Goal: Transaction & Acquisition: Purchase product/service

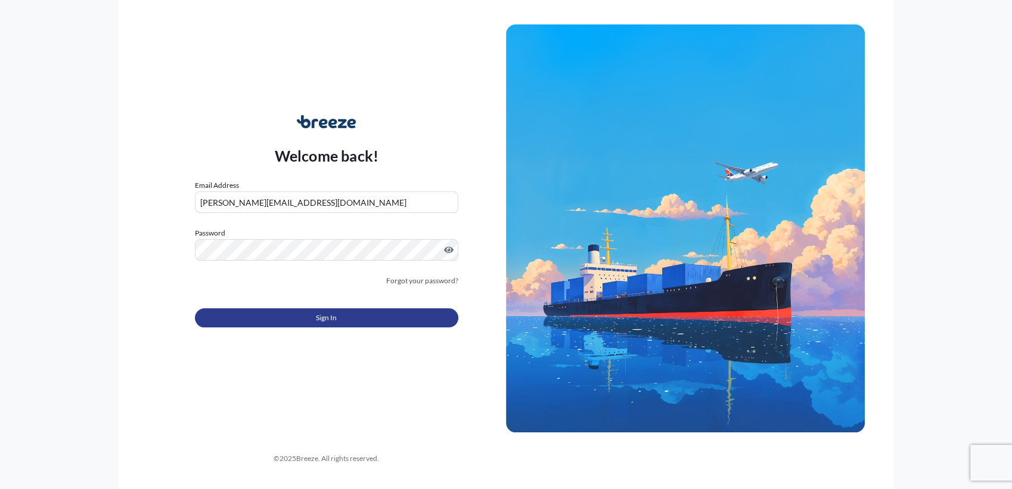
click at [313, 310] on button "Sign In" at bounding box center [326, 317] width 263 height 19
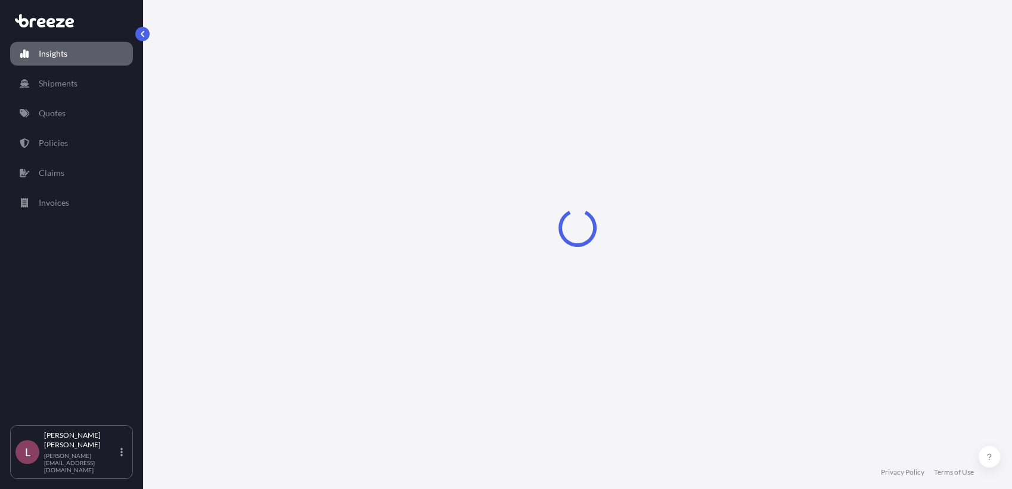
select select "2025"
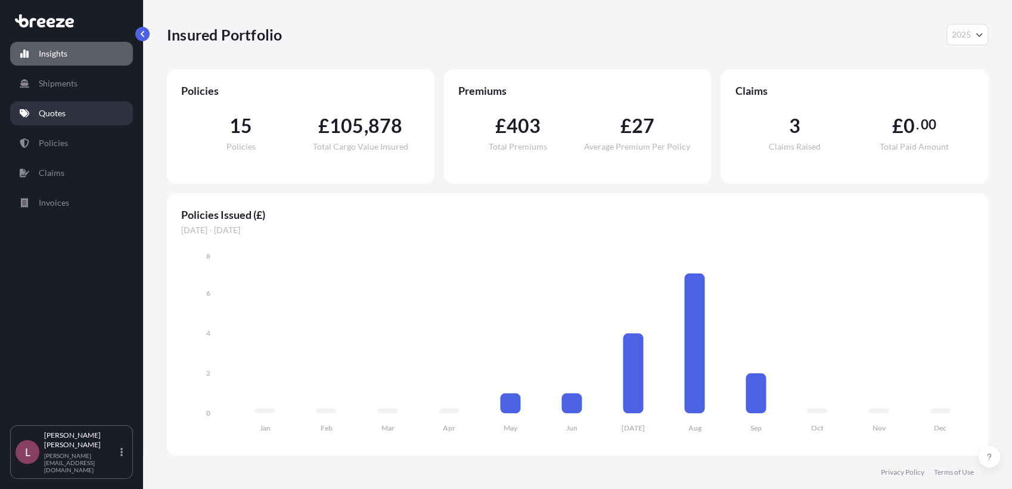
click at [77, 111] on link "Quotes" at bounding box center [71, 113] width 123 height 24
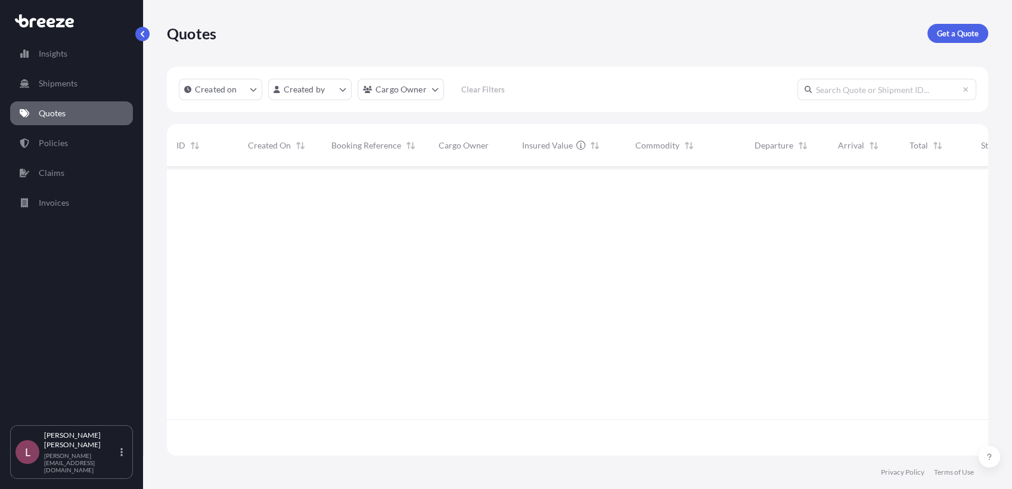
scroll to position [321, 810]
click at [974, 26] on link "Get a Quote" at bounding box center [957, 33] width 61 height 19
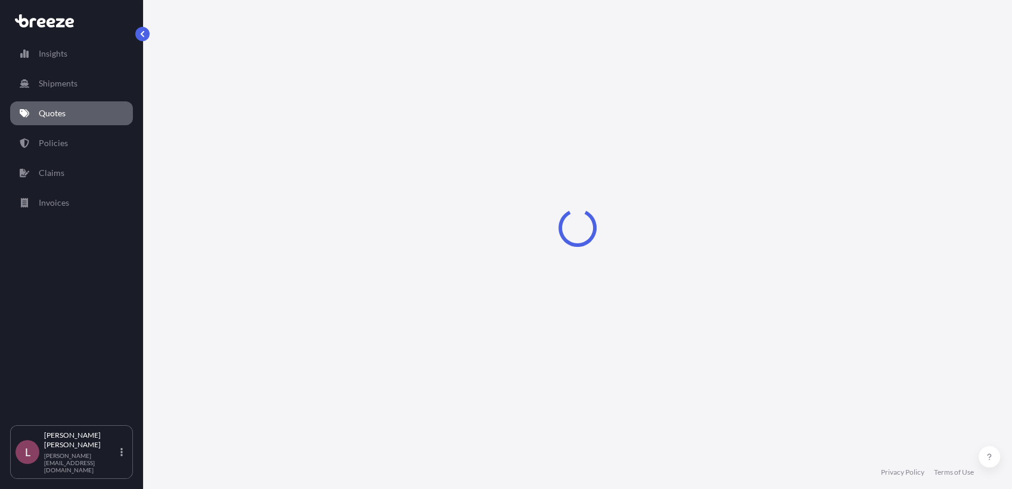
select select "Sea"
select select "1"
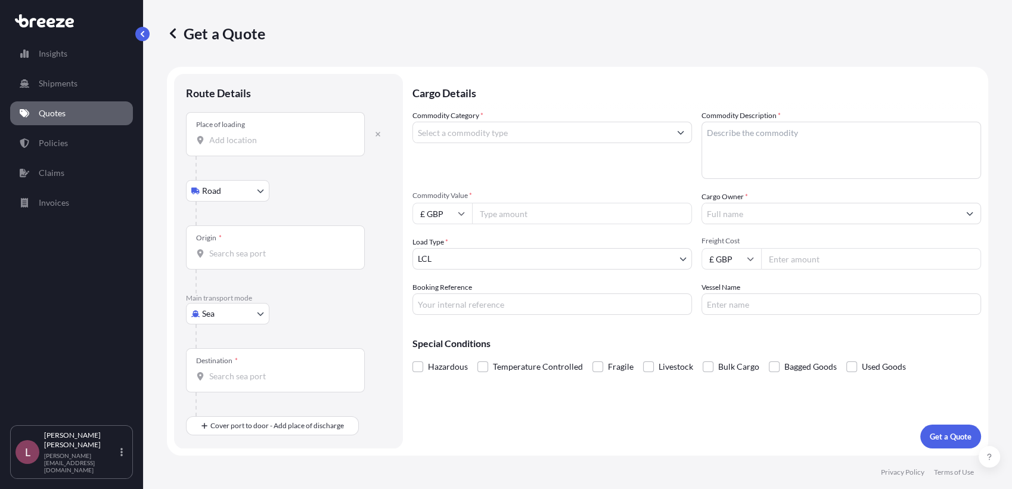
click at [241, 330] on div at bounding box center [292, 336] width 195 height 24
click at [237, 320] on body "Insights Shipments Quotes Policies Claims Invoices L [PERSON_NAME] Zamora [EMAI…" at bounding box center [506, 244] width 1012 height 489
click at [232, 363] on div "Air" at bounding box center [228, 365] width 74 height 21
select select "Air"
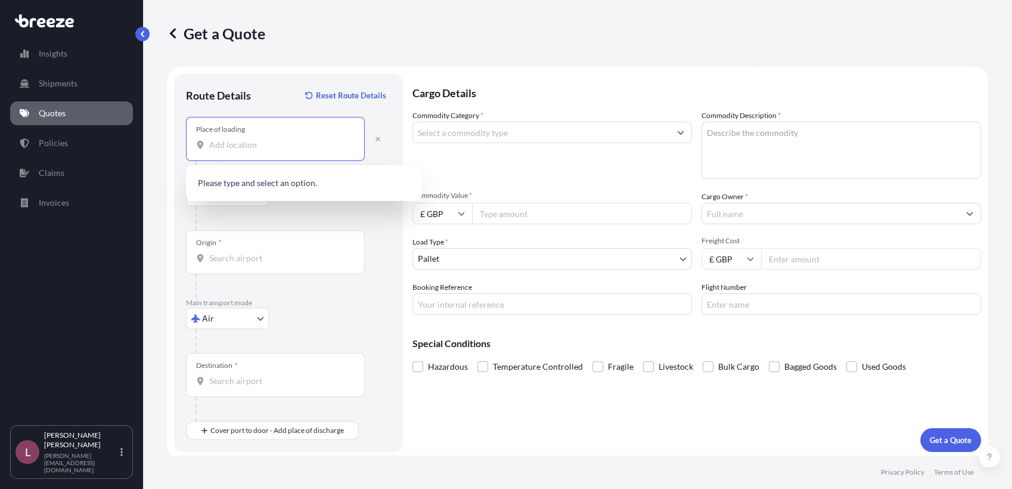
click at [262, 146] on input "Place of loading" at bounding box center [279, 145] width 141 height 12
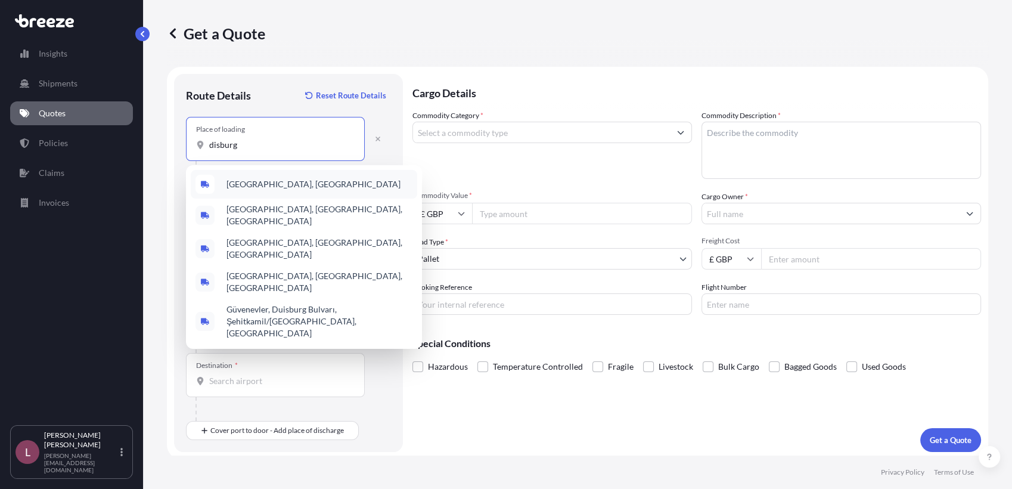
click at [270, 193] on div "[GEOGRAPHIC_DATA], [GEOGRAPHIC_DATA]" at bounding box center [304, 184] width 226 height 29
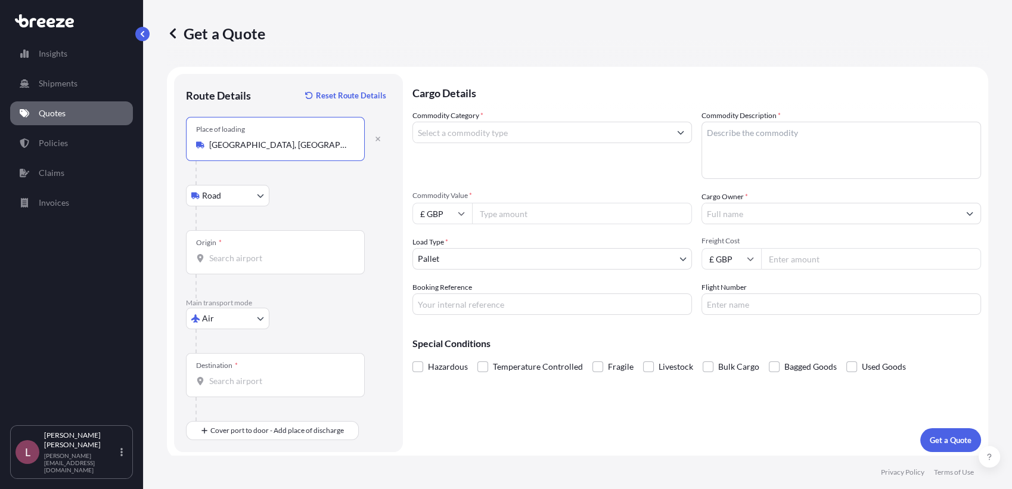
type input "[GEOGRAPHIC_DATA], [GEOGRAPHIC_DATA]"
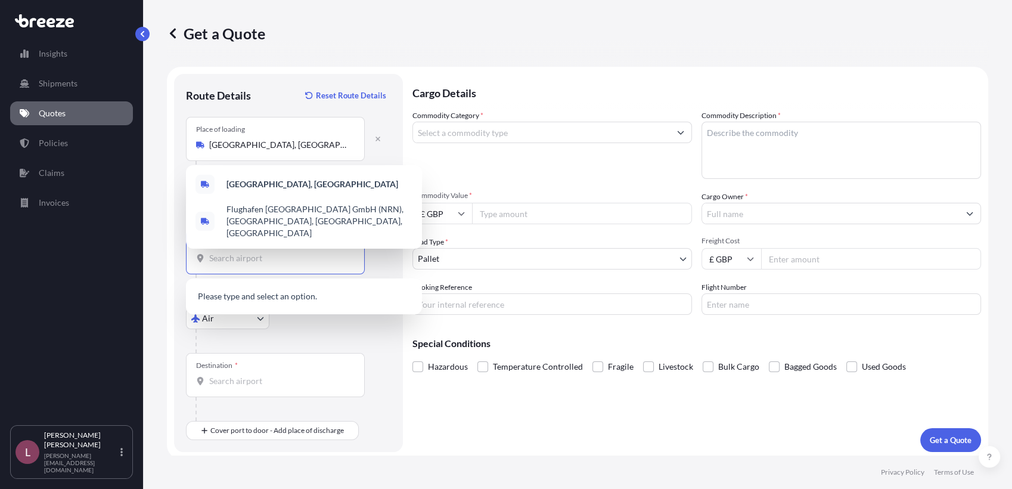
click at [287, 256] on input "Origin *" at bounding box center [279, 258] width 141 height 12
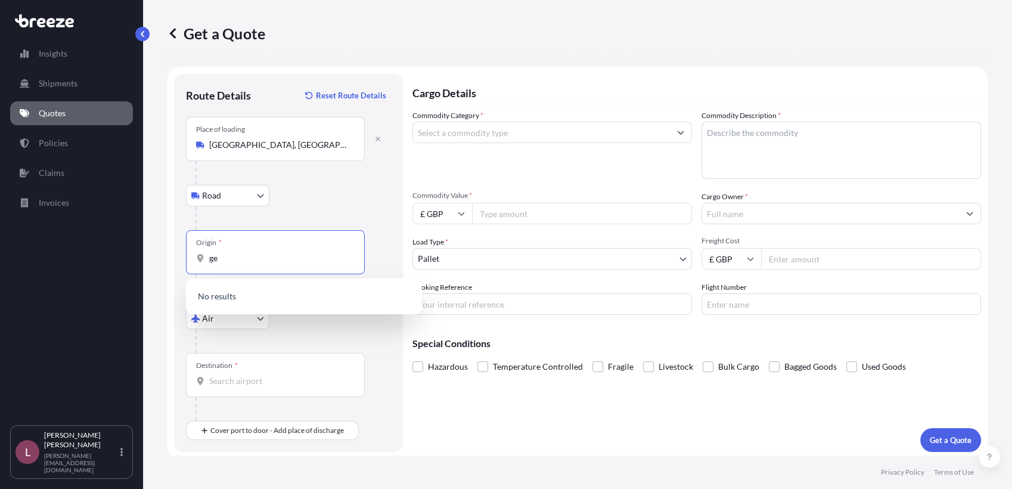
type input "g"
type input "f"
type input "g"
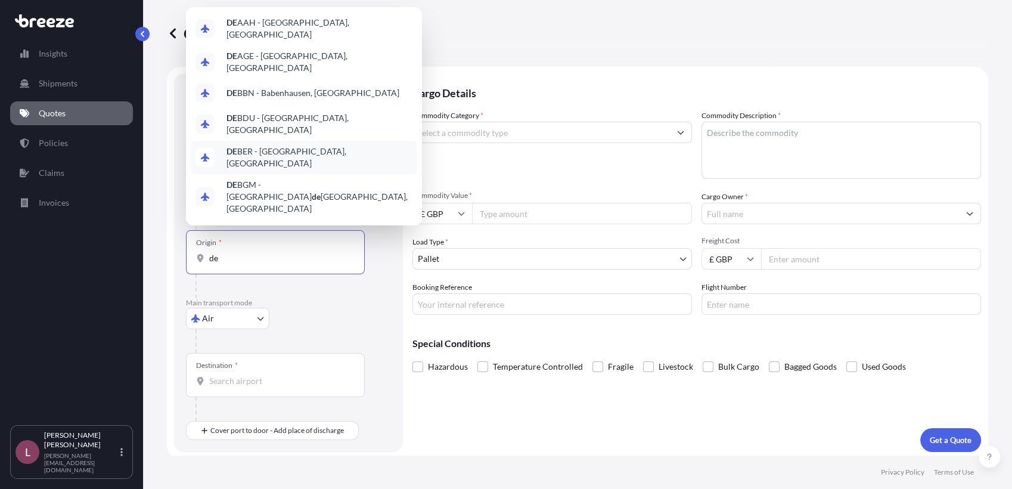
type input "d"
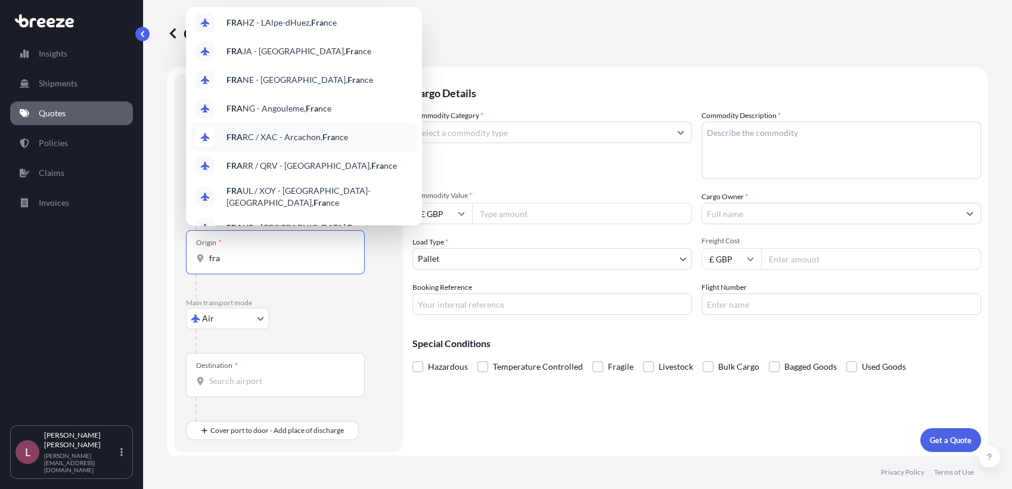
scroll to position [77, 0]
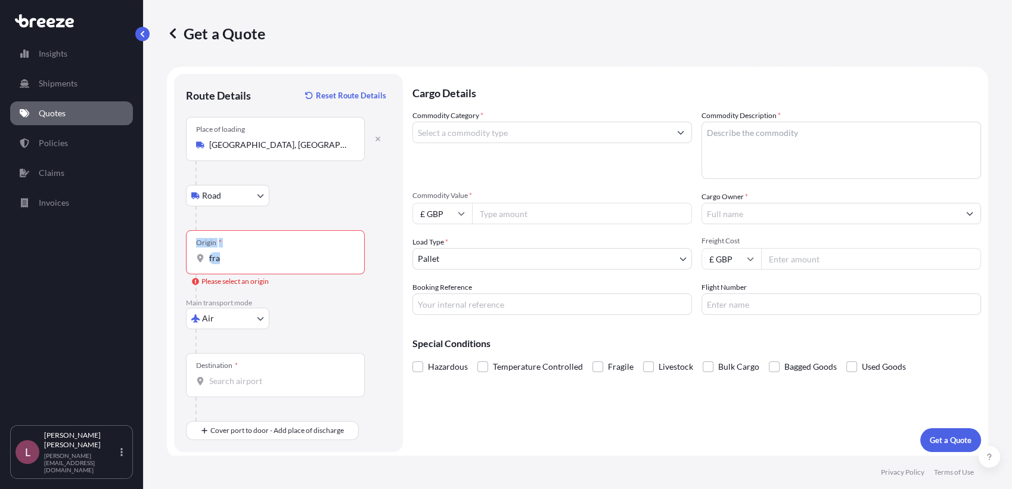
drag, startPoint x: 290, startPoint y: 265, endPoint x: 156, endPoint y: 263, distance: 134.7
click at [156, 263] on div "Get a Quote Route Details Reset Route Details Place of loading [GEOGRAPHIC_DATA…" at bounding box center [577, 227] width 869 height 455
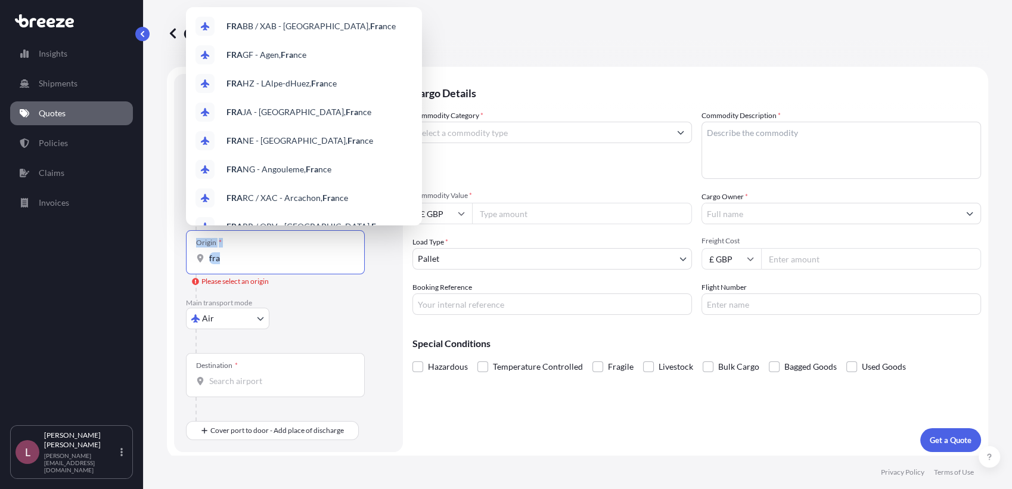
drag, startPoint x: 156, startPoint y: 263, endPoint x: 254, endPoint y: 260, distance: 98.9
click at [254, 260] on input "fra" at bounding box center [279, 258] width 141 height 12
type input "f"
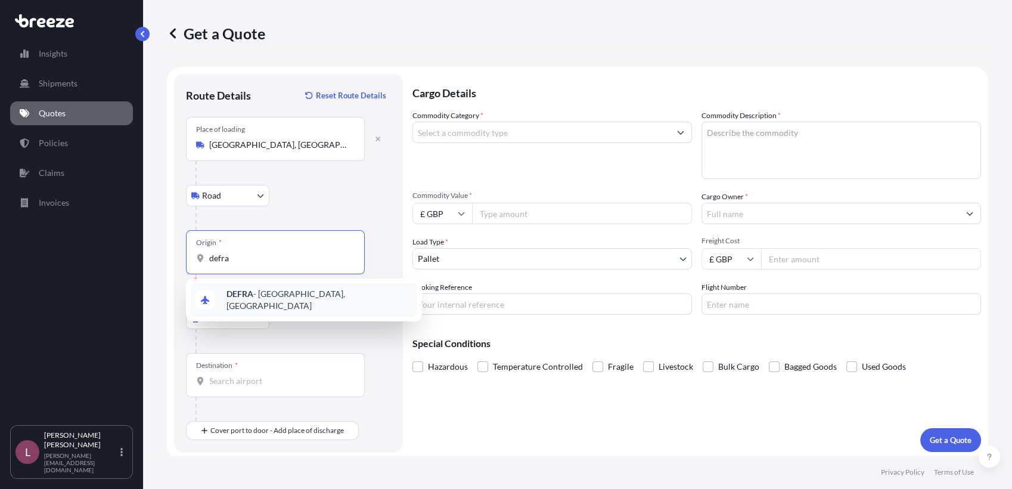
click at [272, 303] on span "DEFRA - [GEOGRAPHIC_DATA], [GEOGRAPHIC_DATA]" at bounding box center [319, 300] width 186 height 24
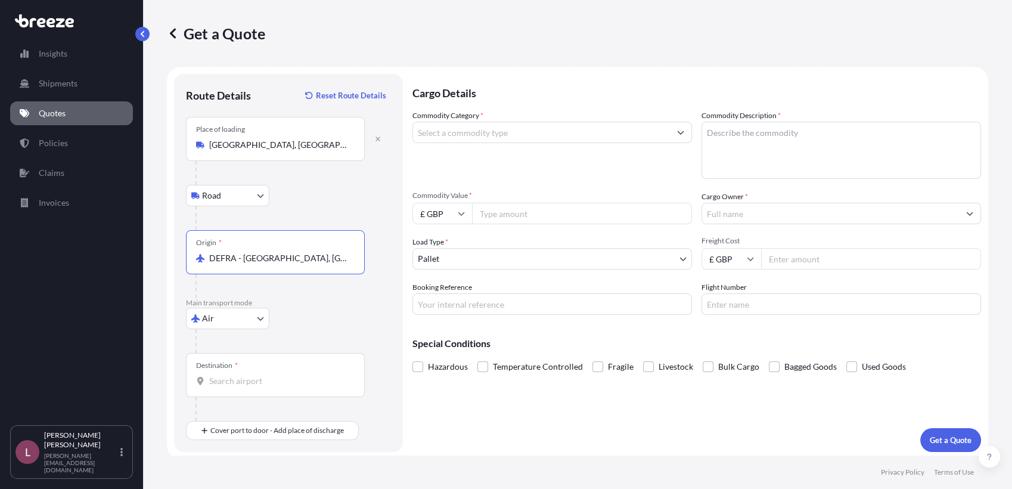
type input "DEFRA - [GEOGRAPHIC_DATA], [GEOGRAPHIC_DATA]"
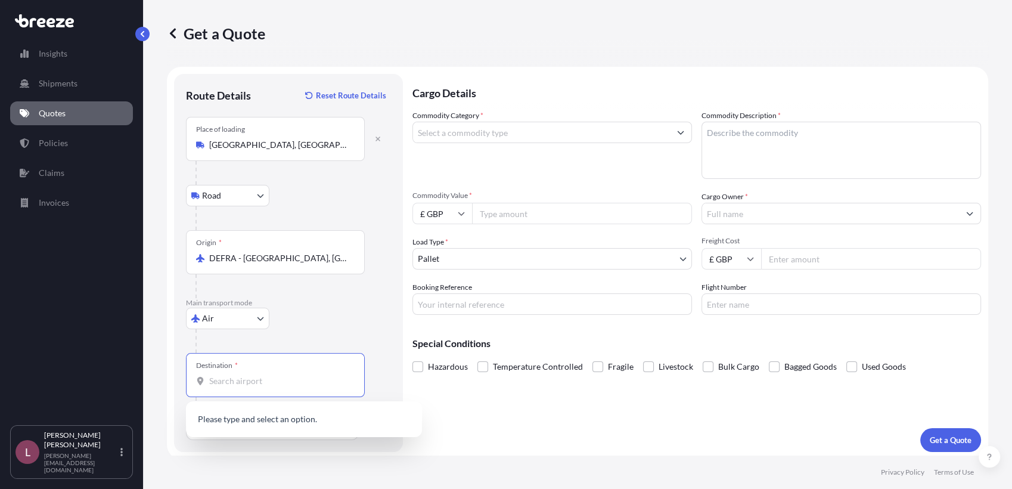
click at [300, 380] on input "Destination *" at bounding box center [279, 381] width 141 height 12
click at [262, 380] on input "Destination * Please select a destination" at bounding box center [279, 381] width 141 height 12
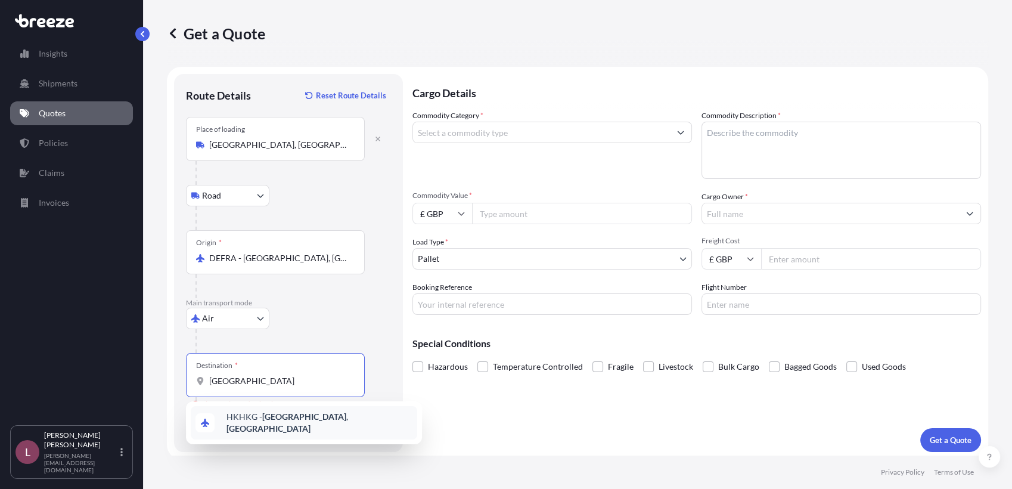
click at [260, 420] on span "HKHKG - [GEOGRAPHIC_DATA] , [GEOGRAPHIC_DATA]" at bounding box center [319, 423] width 186 height 24
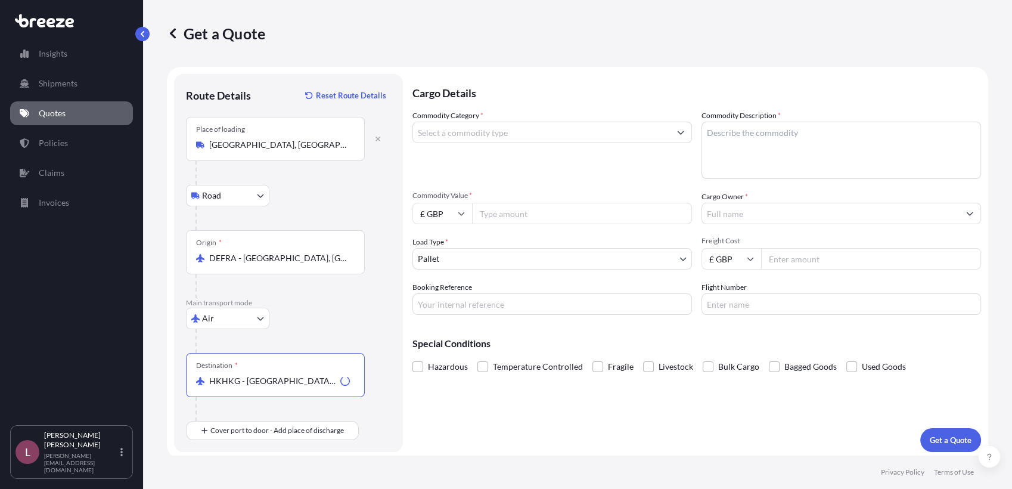
type input "HKHKG - [GEOGRAPHIC_DATA], [GEOGRAPHIC_DATA]"
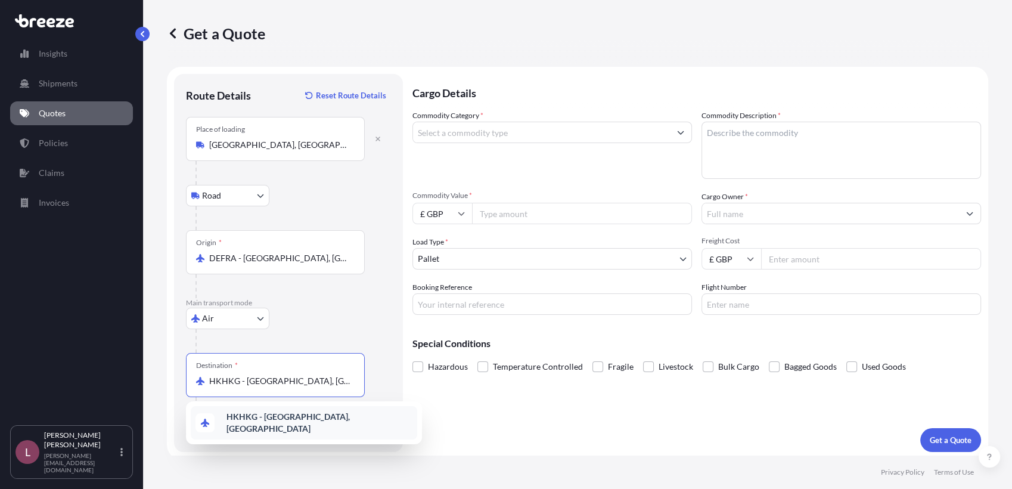
click at [334, 420] on b "HKHKG - [GEOGRAPHIC_DATA], [GEOGRAPHIC_DATA]" at bounding box center [287, 422] width 123 height 22
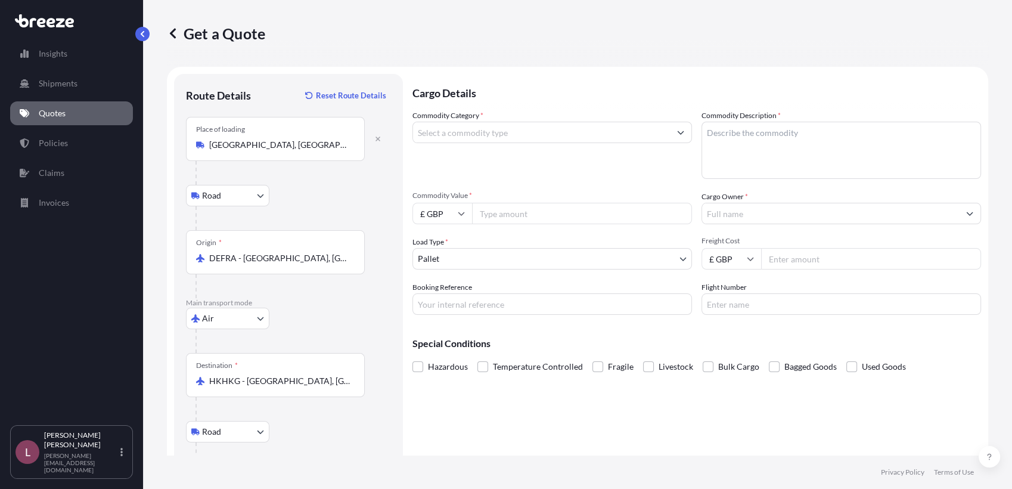
scroll to position [73, 0]
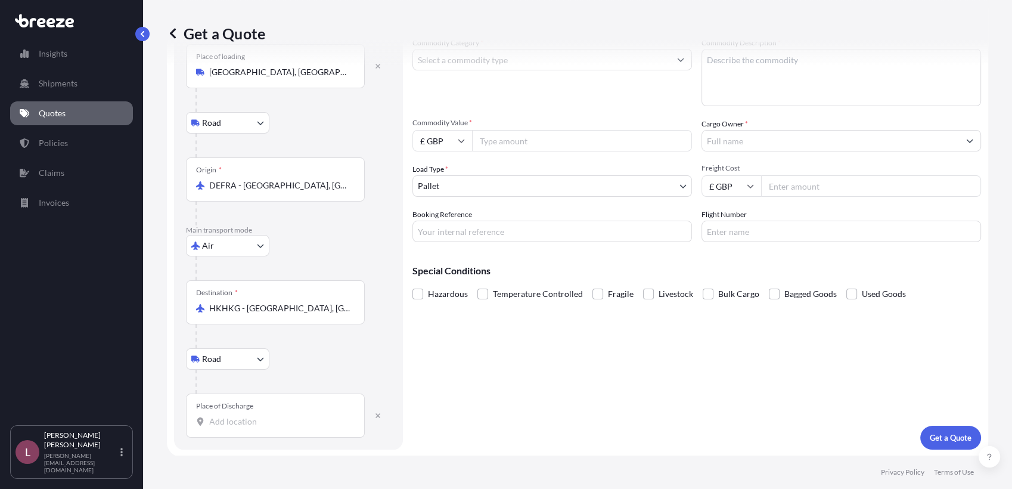
click at [248, 421] on input "Place of Discharge" at bounding box center [279, 421] width 141 height 12
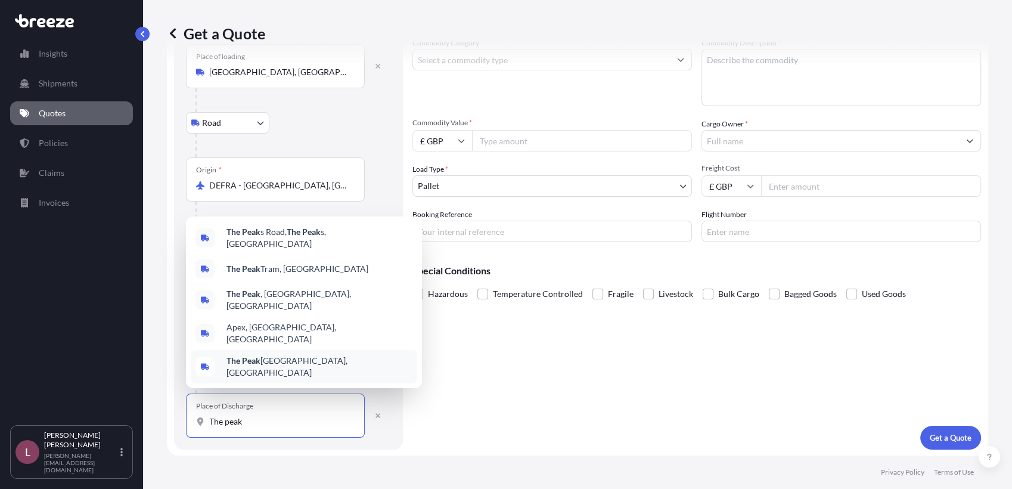
click at [270, 426] on input "The peak" at bounding box center [279, 421] width 141 height 12
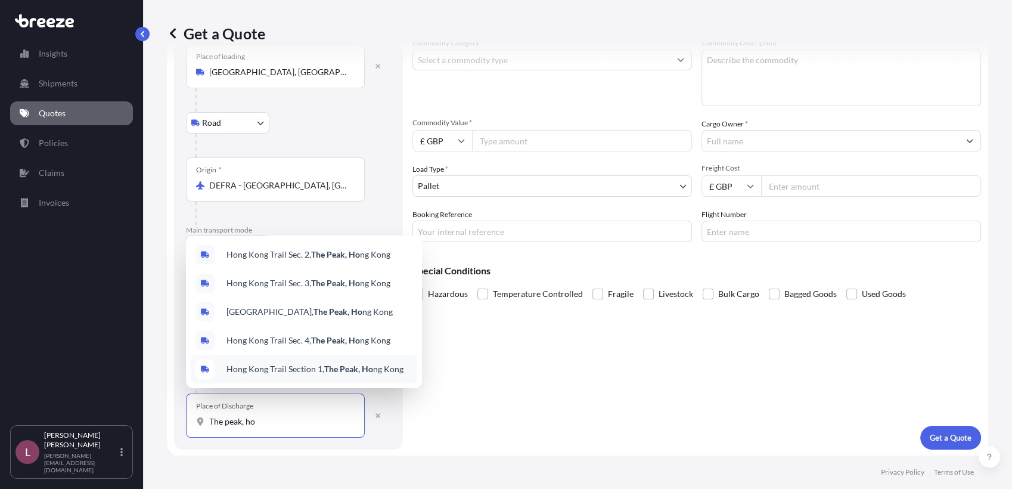
click at [293, 413] on body "Insights Shipments Quotes Policies Claims Invoices L [PERSON_NAME] Zamora [EMAI…" at bounding box center [506, 244] width 1012 height 489
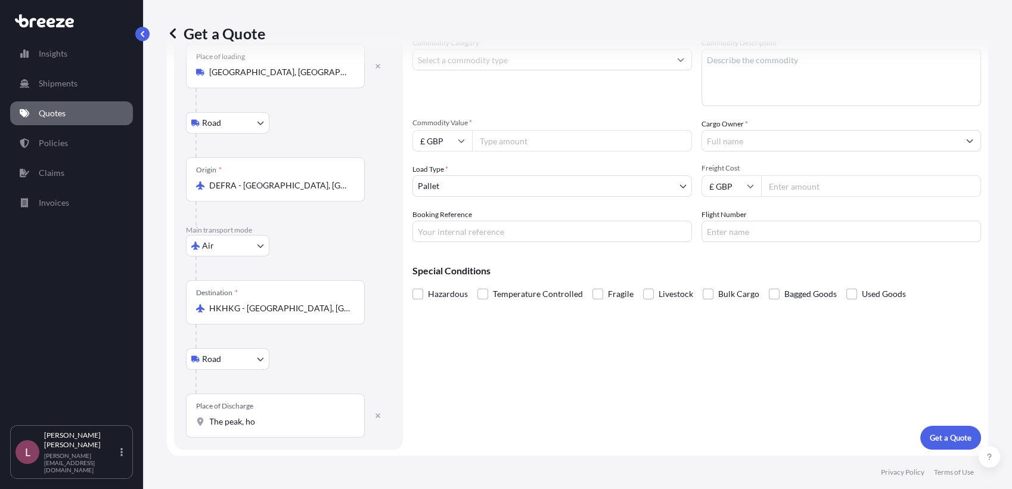
drag, startPoint x: 293, startPoint y: 413, endPoint x: 277, endPoint y: 420, distance: 16.8
click at [277, 420] on div "Place of Discharge The peak, ho" at bounding box center [275, 415] width 179 height 44
click at [277, 420] on input "The peak, ho" at bounding box center [279, 421] width 141 height 12
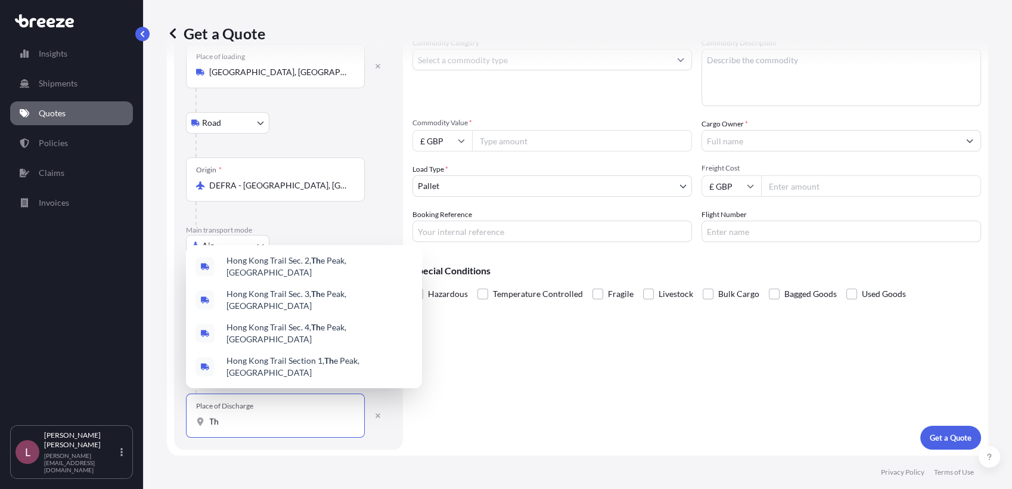
type input "T"
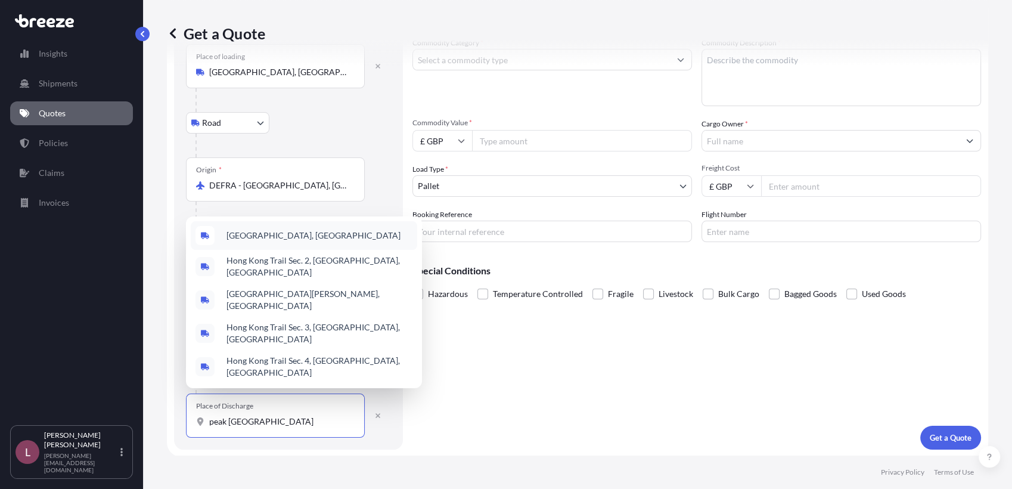
click at [265, 250] on div "[GEOGRAPHIC_DATA], [GEOGRAPHIC_DATA]" at bounding box center [304, 235] width 226 height 29
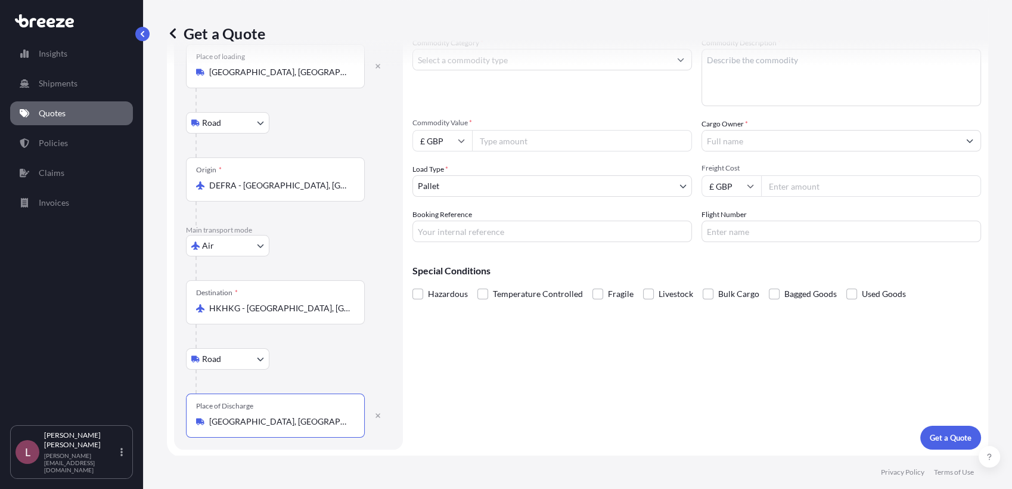
scroll to position [0, 0]
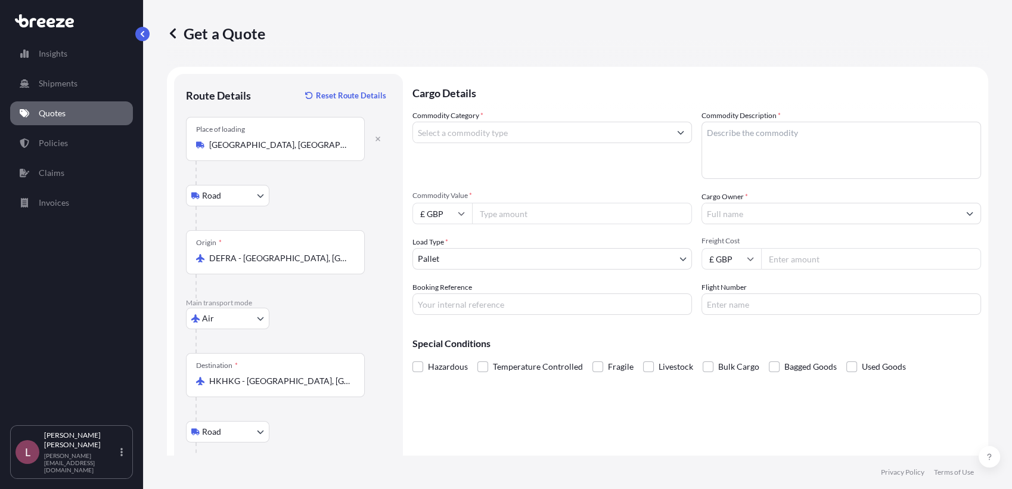
type input "[GEOGRAPHIC_DATA], [GEOGRAPHIC_DATA]"
click at [513, 136] on input "Commodity Category *" at bounding box center [541, 132] width 257 height 21
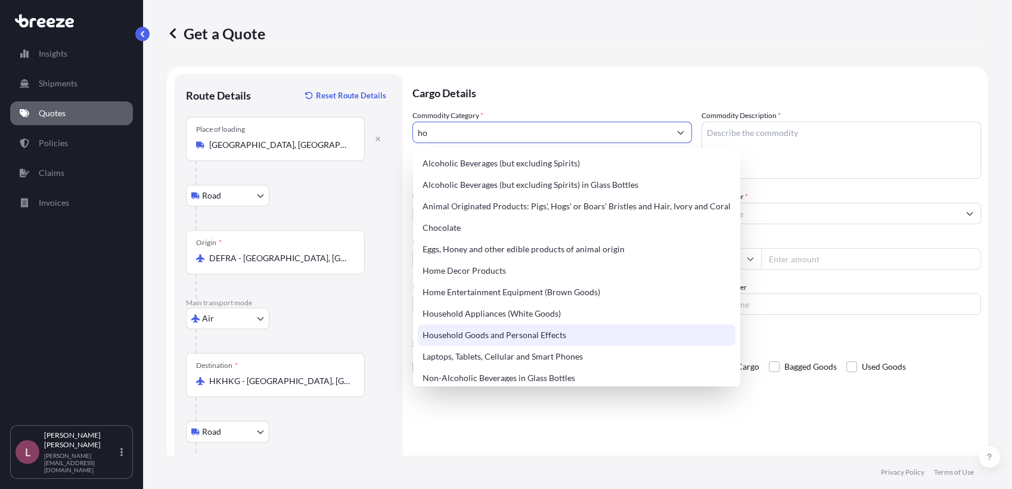
click at [499, 334] on div "Household Goods and Personal Effects" at bounding box center [577, 334] width 318 height 21
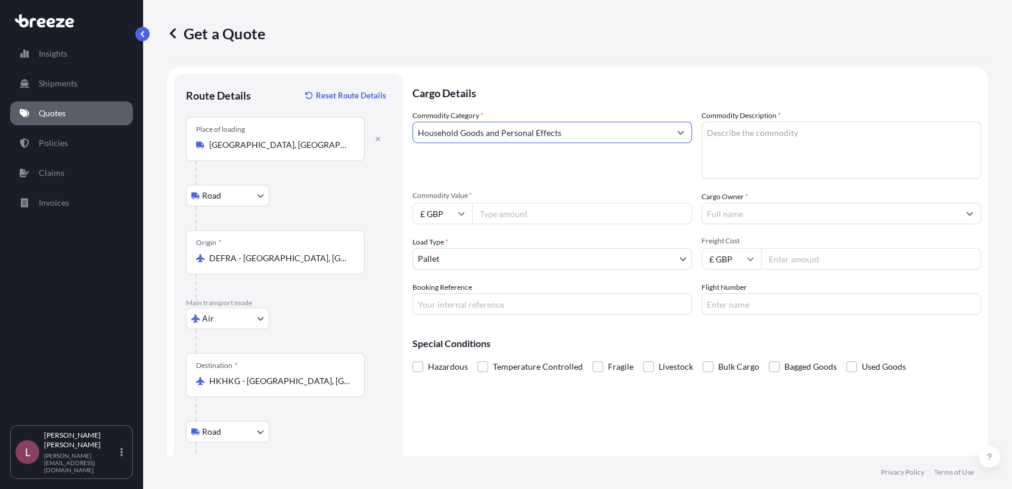
type input "Household Goods and Personal Effects"
click at [751, 144] on textarea "Commodity Description *" at bounding box center [840, 150] width 279 height 57
type textarea "Towel Radiators"
click at [519, 213] on input "Commodity Value *" at bounding box center [582, 213] width 220 height 21
paste input "4.87"
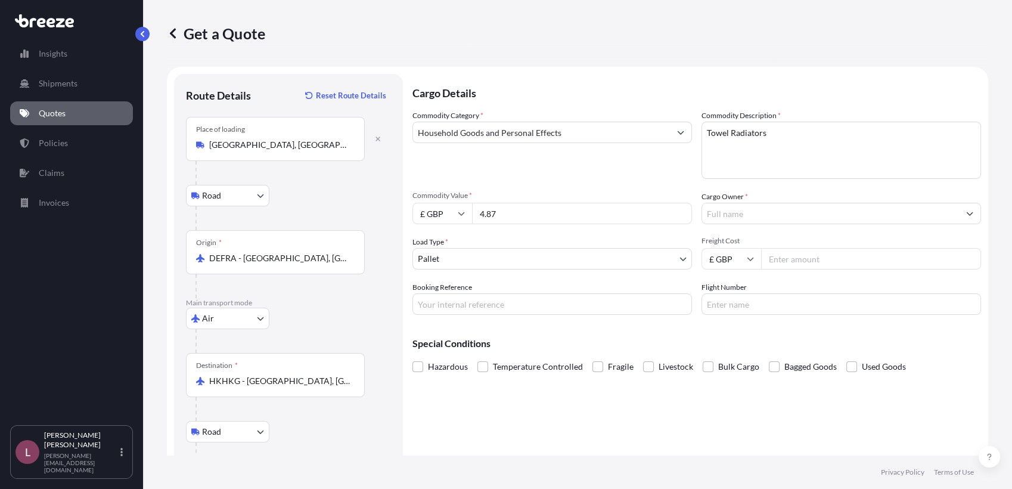
drag, startPoint x: 513, startPoint y: 212, endPoint x: 445, endPoint y: 212, distance: 67.9
click at [445, 212] on div "£ GBP 4.87" at bounding box center [551, 213] width 279 height 21
type input "4867.32"
click at [728, 214] on input "Cargo Owner *" at bounding box center [830, 213] width 257 height 21
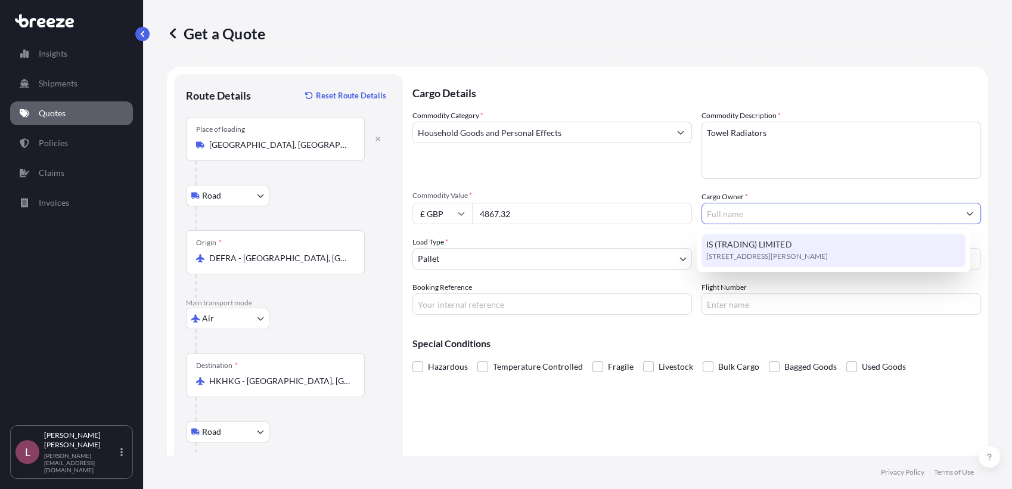
click at [725, 247] on span "IS (TRADING) LIMITED" at bounding box center [748, 244] width 85 height 12
type input "IS (TRADING) LIMITED"
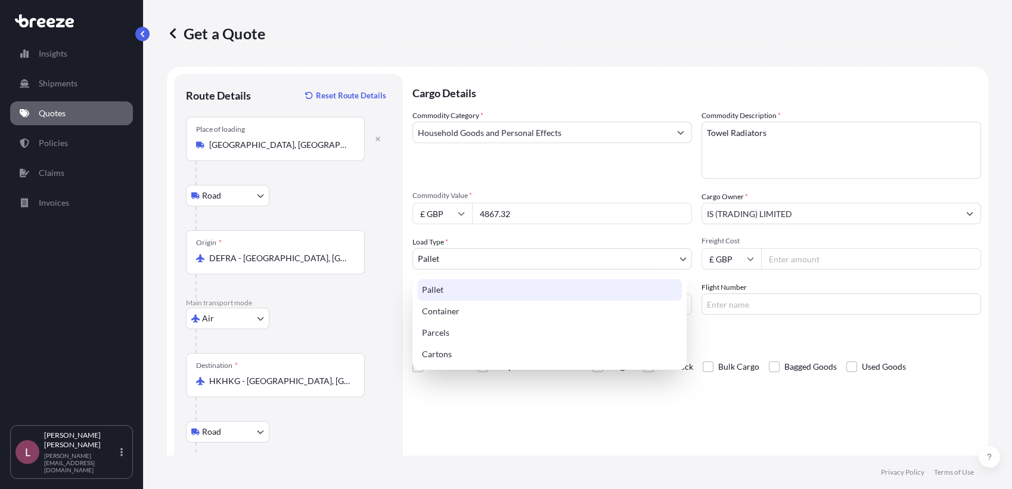
click at [660, 257] on body "1 option available. Insights Shipments Quotes Policies Claims Invoices L [PERSO…" at bounding box center [506, 244] width 1012 height 489
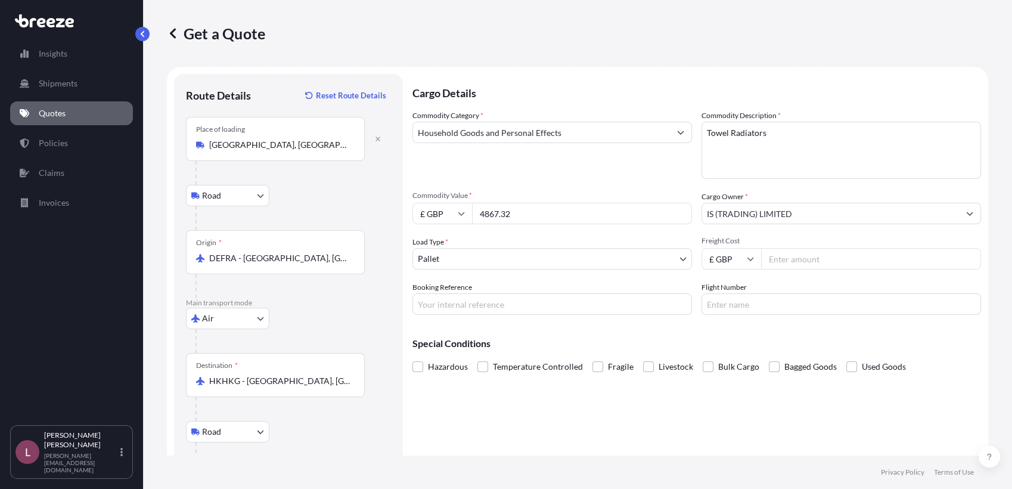
click at [783, 257] on input "Freight Cost" at bounding box center [871, 258] width 220 height 21
click at [599, 310] on input "Booking Reference" at bounding box center [551, 303] width 279 height 21
click at [456, 306] on input "Booking Reference" at bounding box center [551, 303] width 279 height 21
paste input "2622217_884284624073"
type input "2622217_884284624073"
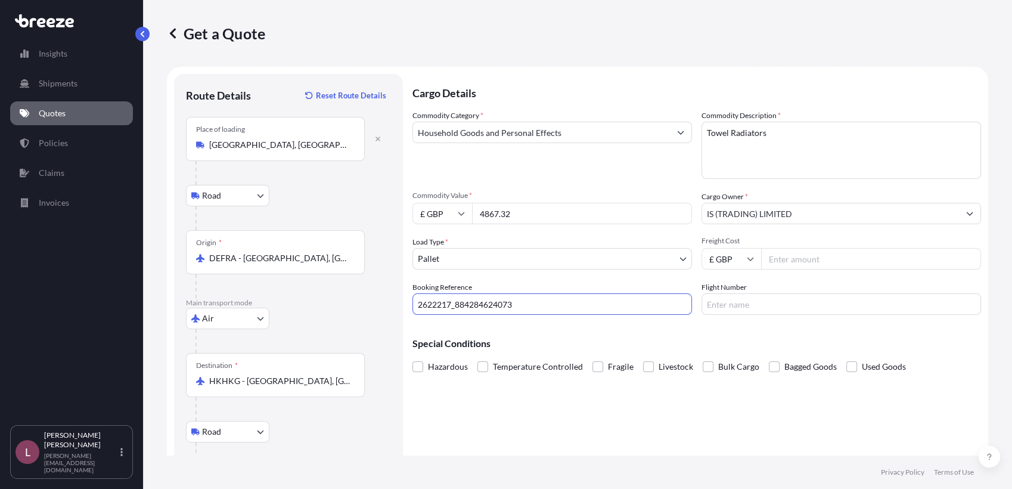
click at [539, 422] on div "Cargo Details Commodity Category * Household Goods and Personal Effects Commodi…" at bounding box center [696, 298] width 568 height 448
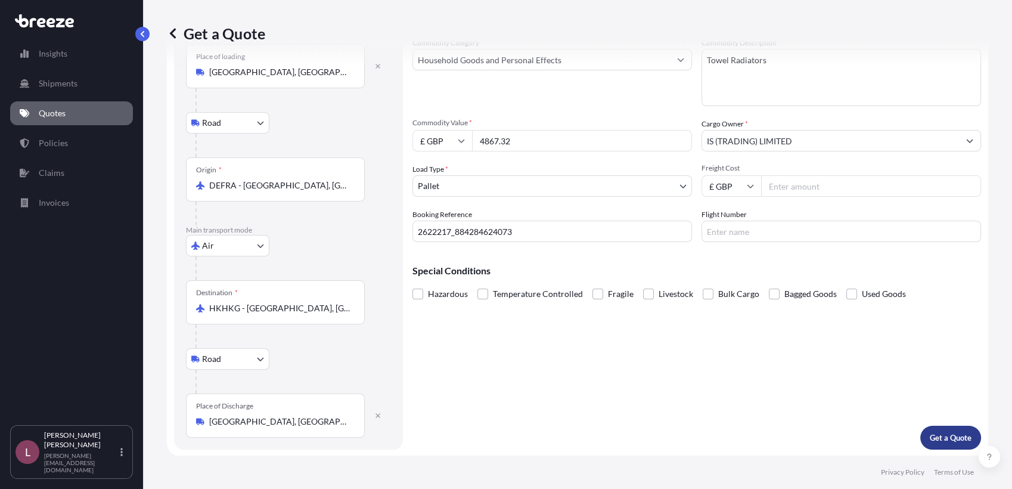
click at [932, 434] on p "Get a Quote" at bounding box center [950, 437] width 42 height 12
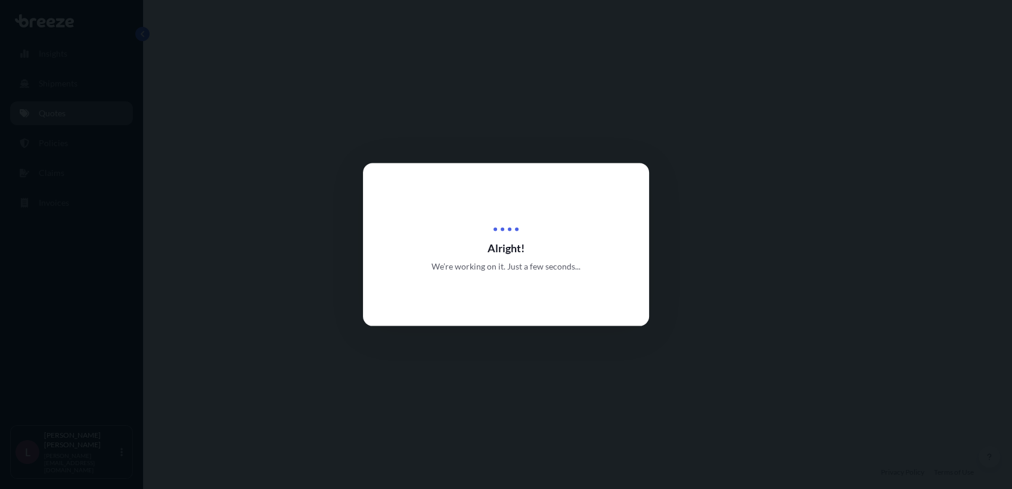
select select "Road"
select select "Air"
select select "Road"
select select "1"
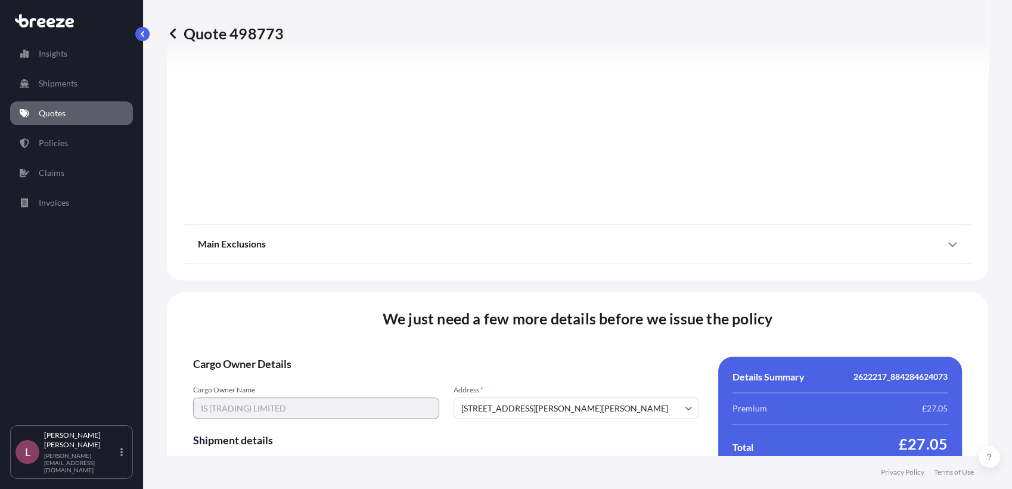
scroll to position [1625, 0]
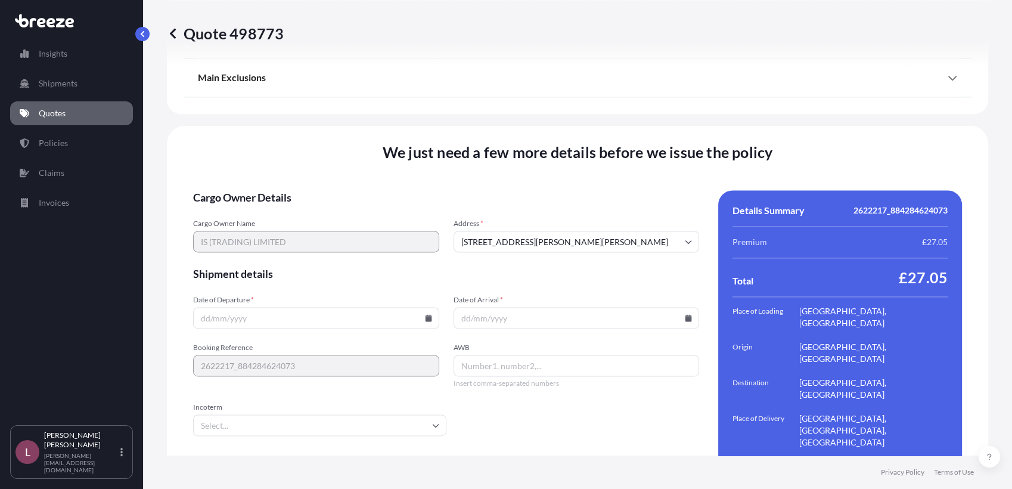
click at [425, 314] on icon at bounding box center [428, 317] width 7 height 7
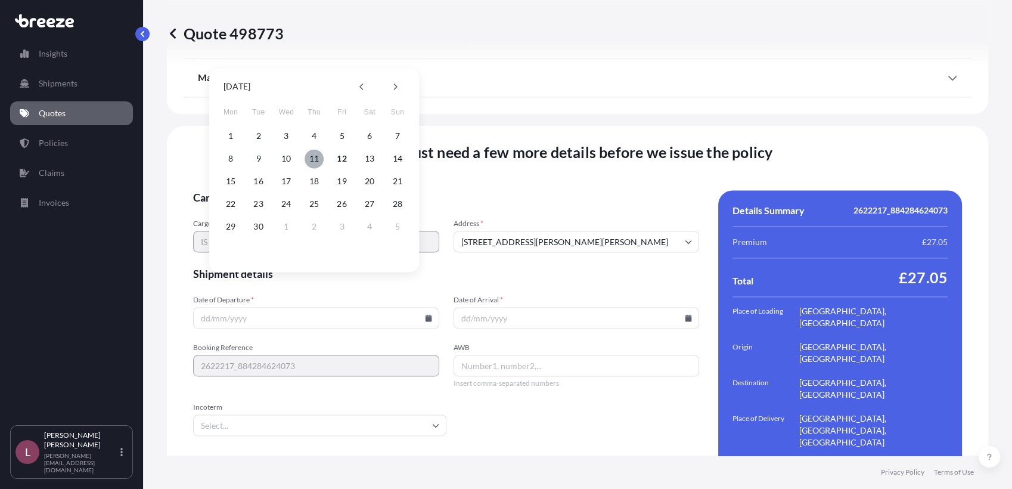
click at [315, 161] on button "11" at bounding box center [313, 158] width 19 height 19
type input "[DATE]"
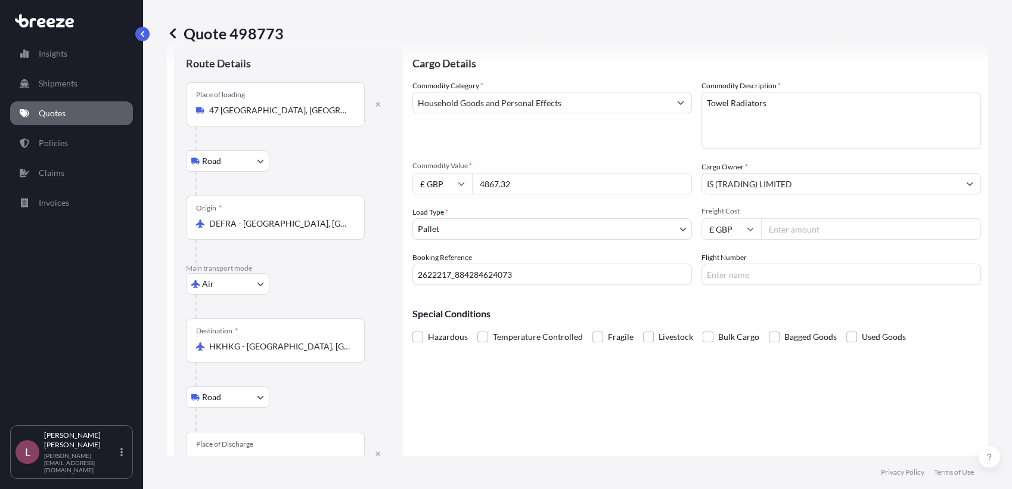
scroll to position [18, 0]
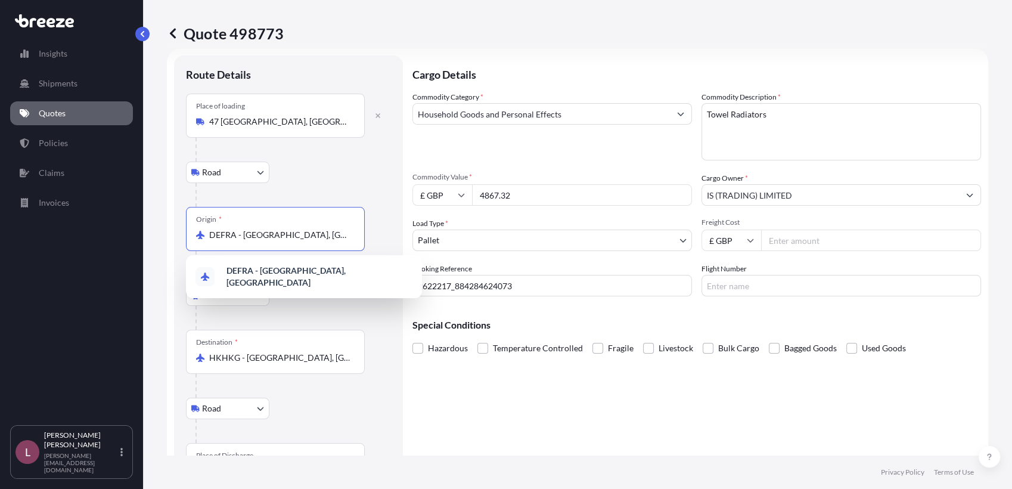
click at [344, 237] on input "DEFRA - [GEOGRAPHIC_DATA], [GEOGRAPHIC_DATA]" at bounding box center [279, 235] width 141 height 12
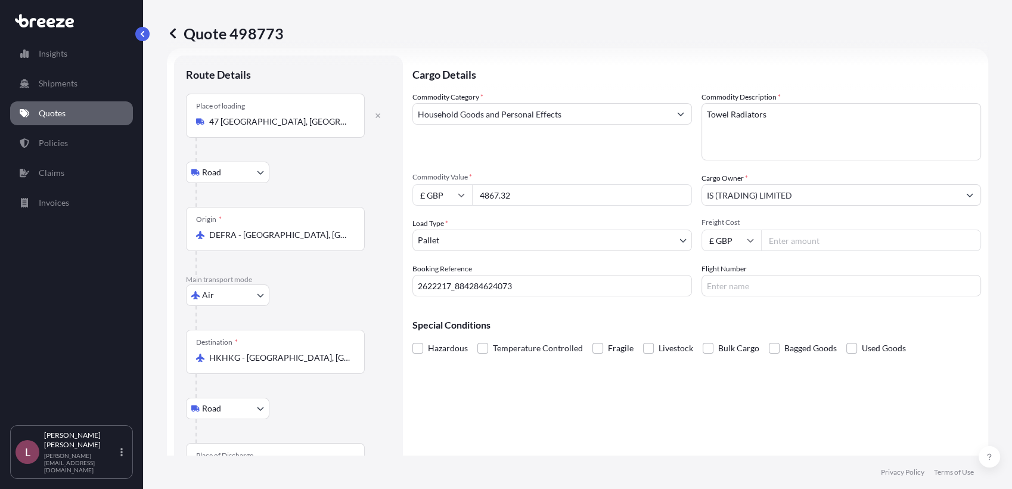
drag, startPoint x: 355, startPoint y: 237, endPoint x: 200, endPoint y: 229, distance: 154.5
click at [200, 229] on div "Origin * DEFRA - [GEOGRAPHIC_DATA], [GEOGRAPHIC_DATA]" at bounding box center [275, 229] width 179 height 44
drag, startPoint x: 200, startPoint y: 229, endPoint x: 298, endPoint y: 297, distance: 118.7
click at [298, 297] on div "Air Sea Air Road Rail" at bounding box center [288, 294] width 205 height 21
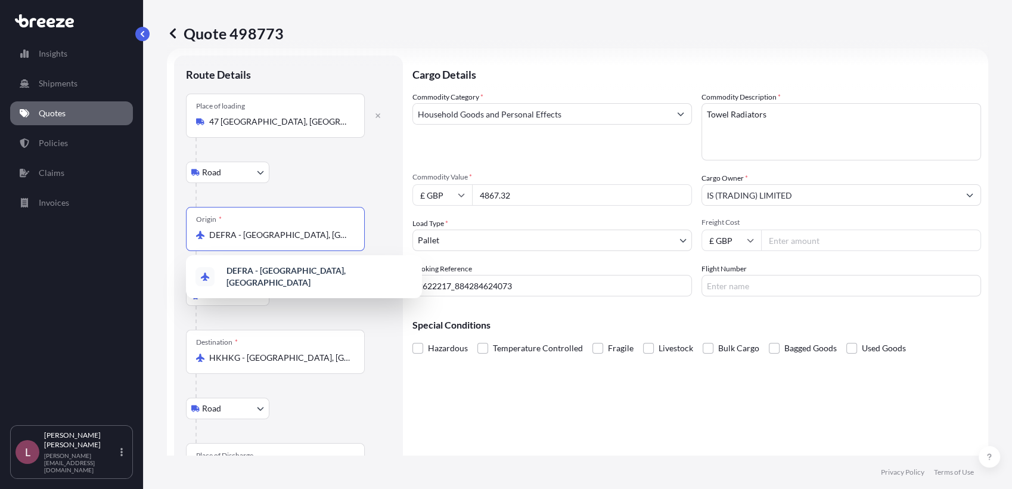
click at [291, 236] on input "DEFRA - [GEOGRAPHIC_DATA], [GEOGRAPHIC_DATA]" at bounding box center [279, 235] width 141 height 12
click at [287, 238] on input "DEFRA - [GEOGRAPHIC_DATA], [GEOGRAPHIC_DATA]" at bounding box center [279, 235] width 141 height 12
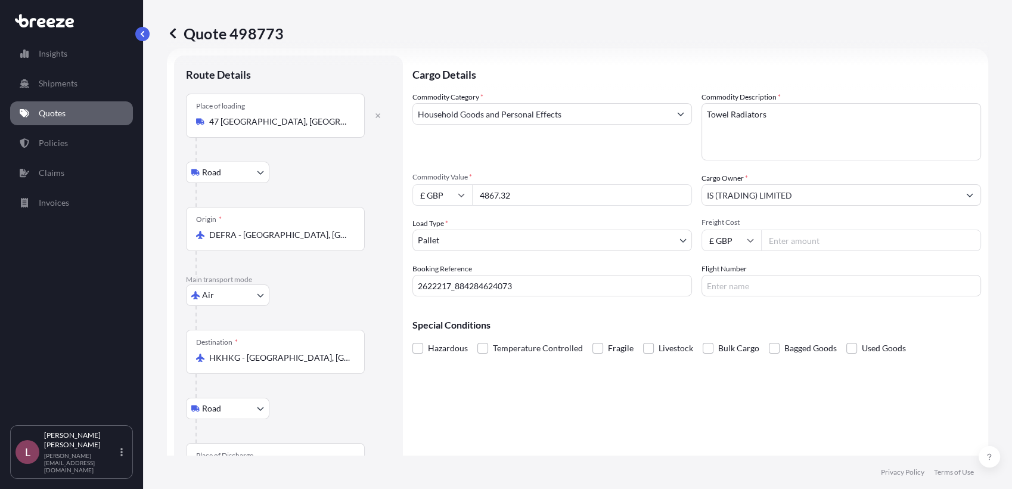
drag, startPoint x: 205, startPoint y: 235, endPoint x: 358, endPoint y: 226, distance: 153.4
click at [358, 226] on div "Origin * DEFRA - [GEOGRAPHIC_DATA], [GEOGRAPHIC_DATA]" at bounding box center [275, 229] width 179 height 44
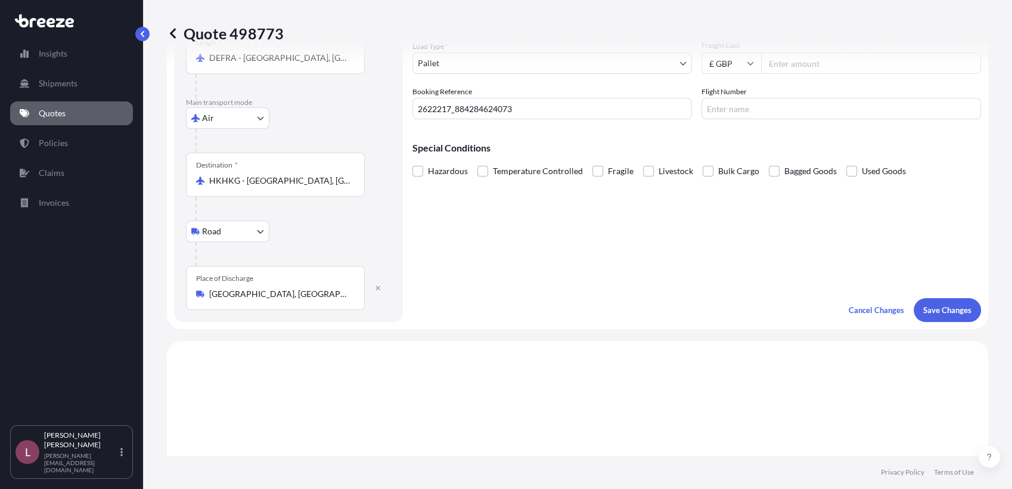
scroll to position [0, 0]
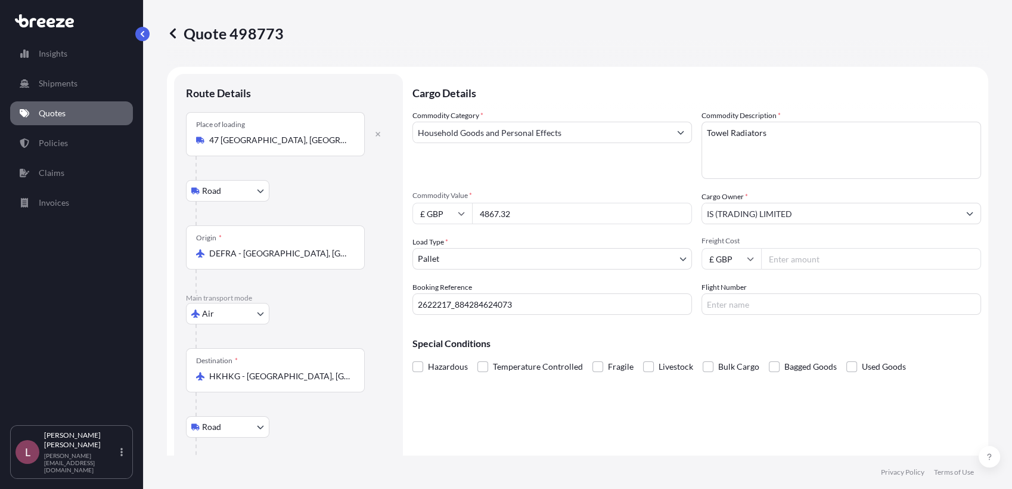
click at [301, 245] on div "Origin * DEFRA - [GEOGRAPHIC_DATA], [GEOGRAPHIC_DATA]" at bounding box center [275, 247] width 179 height 44
click at [301, 247] on input "DEFRA - [GEOGRAPHIC_DATA], [GEOGRAPHIC_DATA]" at bounding box center [279, 253] width 141 height 12
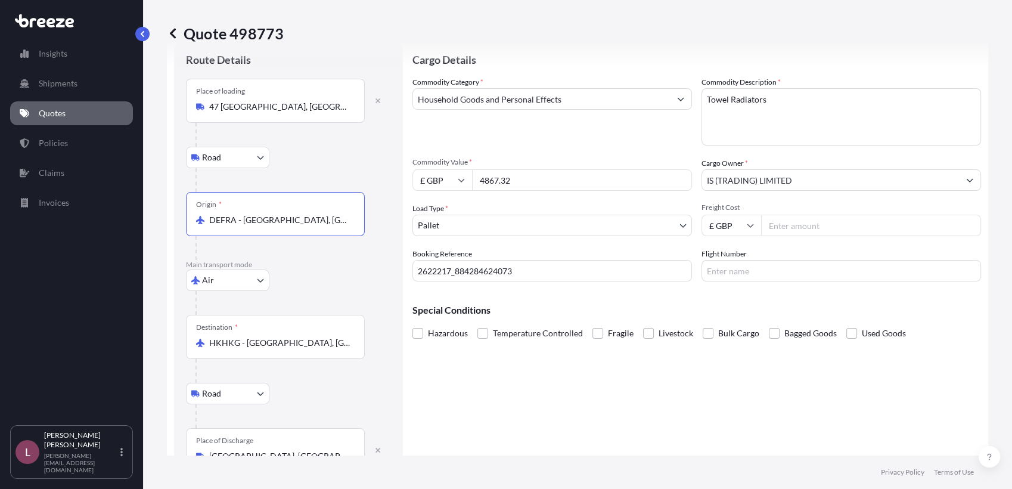
scroll to position [32, 0]
click at [289, 233] on div "Origin * DEFRA - [GEOGRAPHIC_DATA], [GEOGRAPHIC_DATA]" at bounding box center [275, 216] width 179 height 44
click at [289, 228] on input "DEFRA - [GEOGRAPHIC_DATA], [GEOGRAPHIC_DATA]" at bounding box center [279, 222] width 141 height 12
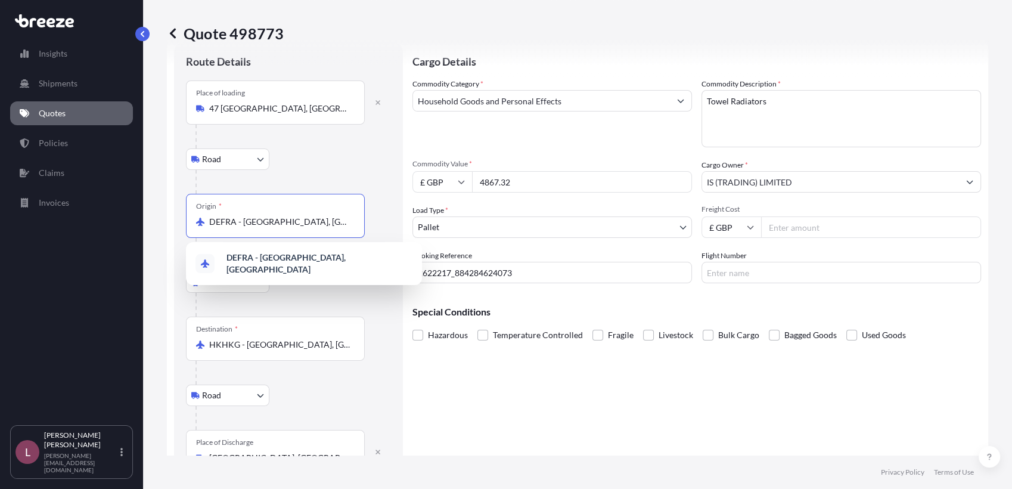
drag, startPoint x: 254, startPoint y: 223, endPoint x: 399, endPoint y: 225, distance: 144.8
click at [399, 225] on div "Route Details Place of loading [GEOGRAPHIC_DATA] Rail Origin * DEFRA - [GEOGRAP…" at bounding box center [288, 263] width 229 height 443
type input "D"
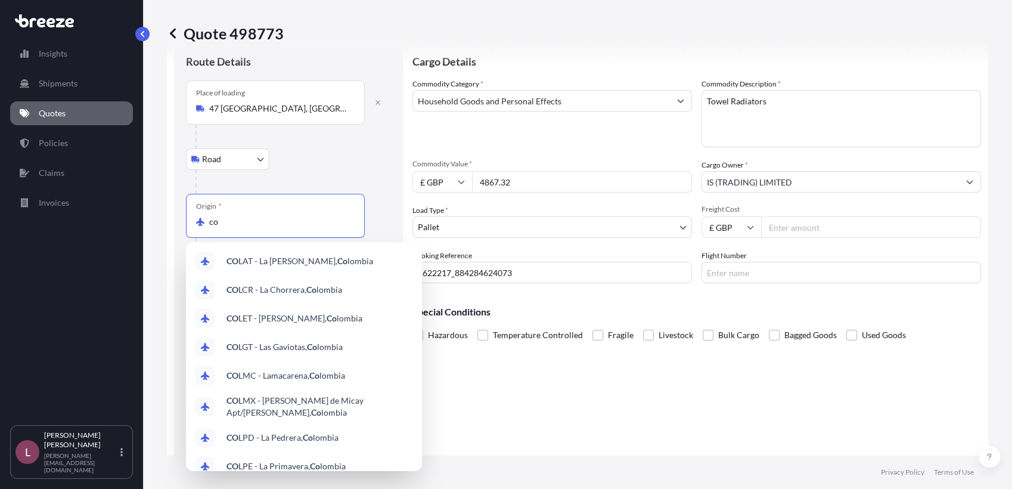
type input "c"
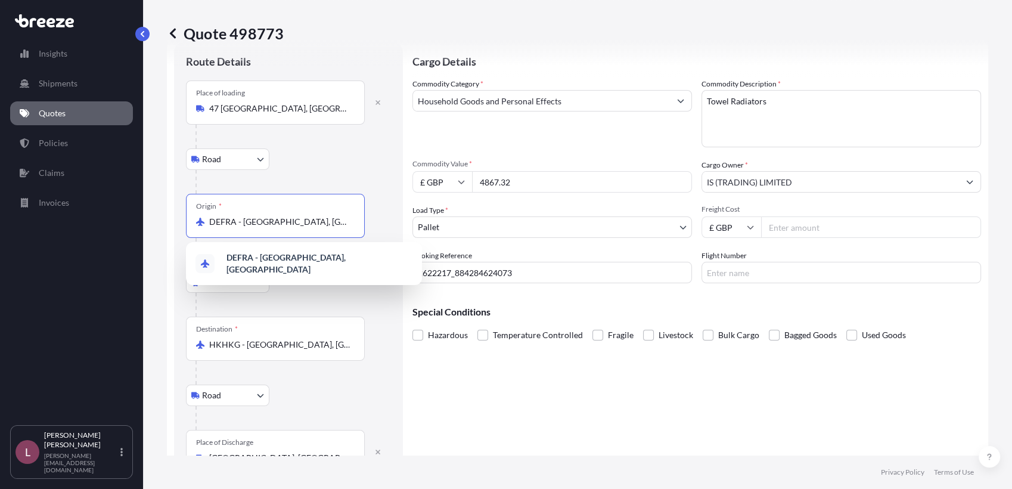
scroll to position [0, 0]
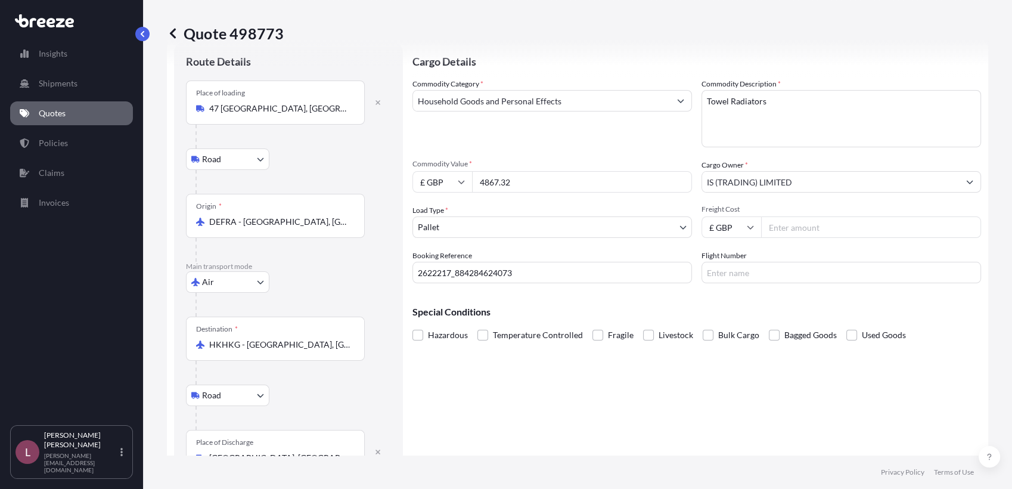
drag, startPoint x: 356, startPoint y: 222, endPoint x: 235, endPoint y: 231, distance: 120.6
click at [235, 231] on div "Origin * DEFRA - [GEOGRAPHIC_DATA], [GEOGRAPHIC_DATA]" at bounding box center [275, 216] width 179 height 44
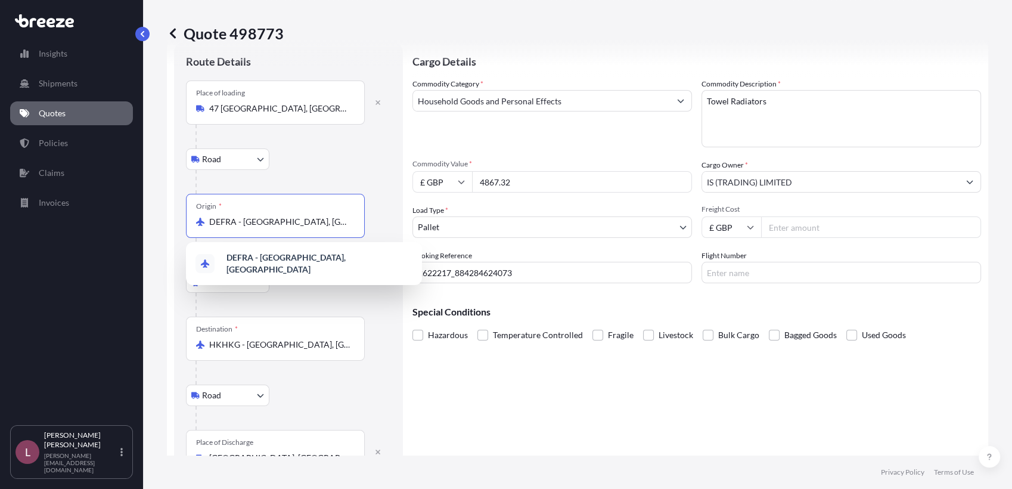
drag, startPoint x: 235, startPoint y: 231, endPoint x: 270, endPoint y: 226, distance: 34.8
click at [270, 226] on input "DEFRA - [GEOGRAPHIC_DATA], [GEOGRAPHIC_DATA]" at bounding box center [279, 222] width 141 height 12
click at [307, 217] on input "DEFRA - [GEOGRAPHIC_DATA], [GEOGRAPHIC_DATA]" at bounding box center [279, 222] width 141 height 12
click at [300, 263] on span "DECGN - [GEOGRAPHIC_DATA], [GEOGRAPHIC_DATA]" at bounding box center [319, 263] width 186 height 24
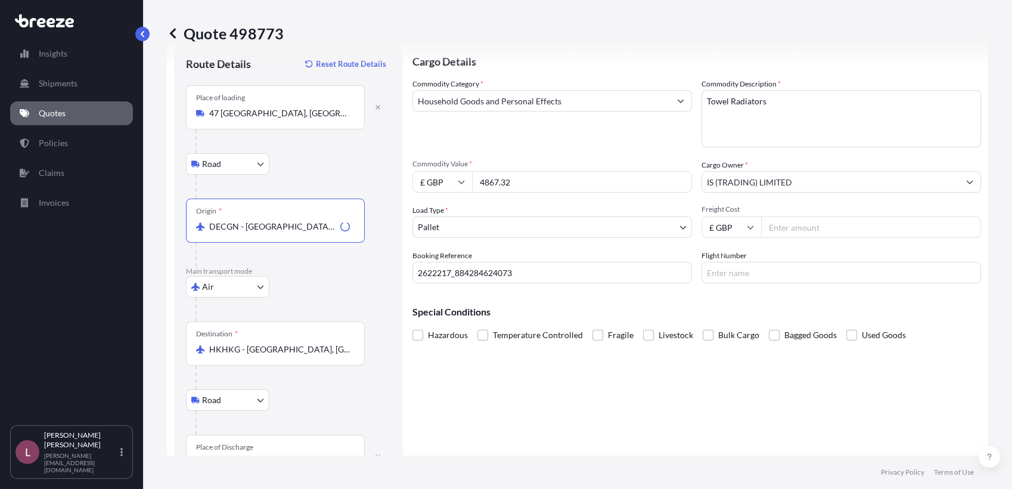
type input "DECGN - [GEOGRAPHIC_DATA], [GEOGRAPHIC_DATA]"
click at [334, 276] on div "Air Sea Air Road Rail" at bounding box center [288, 286] width 205 height 21
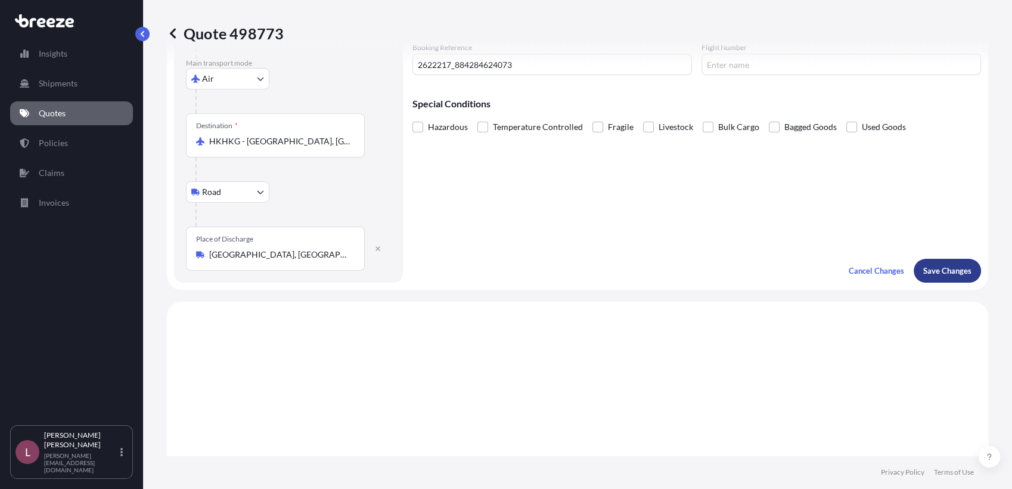
click at [913, 272] on button "Save Changes" at bounding box center [946, 271] width 67 height 24
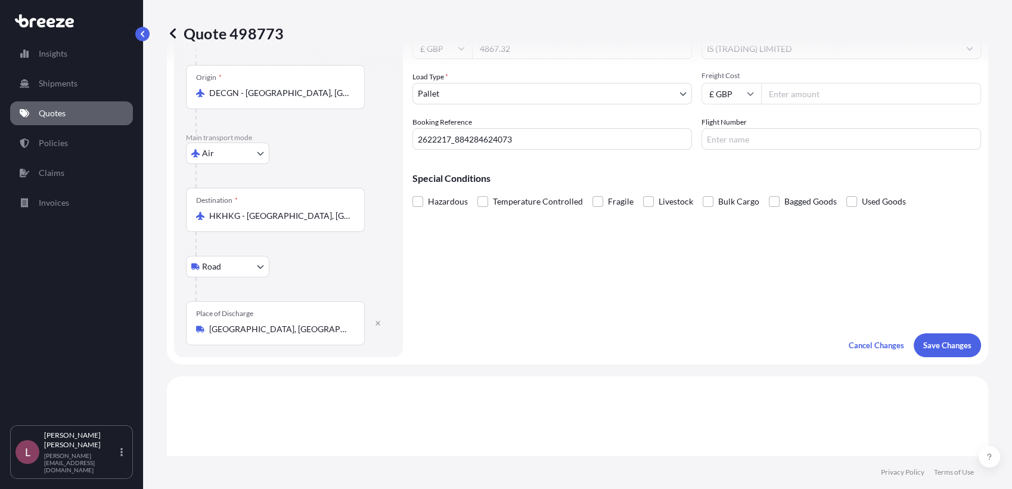
select select "Road"
select select "Air"
select select "Road"
select select "1"
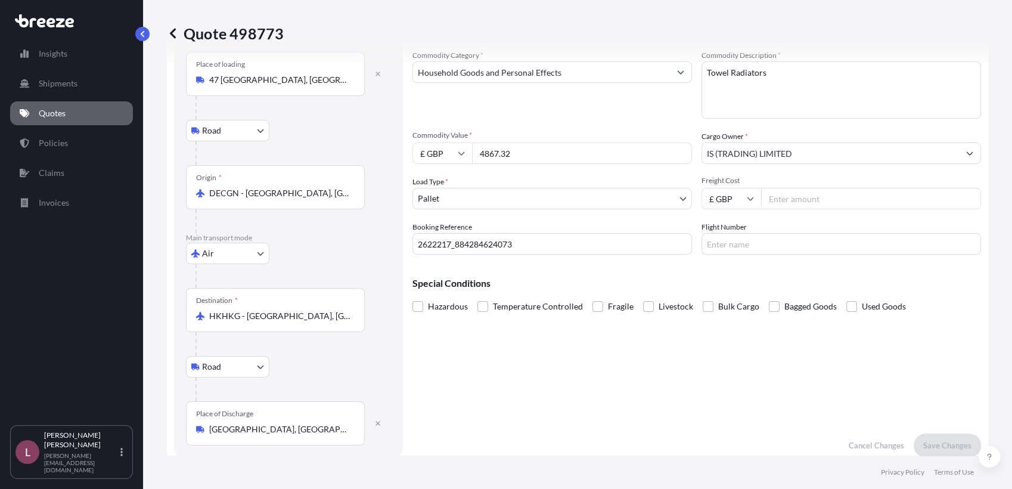
scroll to position [62, 0]
click at [451, 158] on input "£ GBP" at bounding box center [442, 151] width 60 height 21
click at [448, 177] on div "€ EUR" at bounding box center [442, 184] width 50 height 23
type input "€ EUR"
click at [777, 368] on div "Cargo Details Commodity Category * Household Goods and Personal Effects Commodi…" at bounding box center [696, 233] width 568 height 443
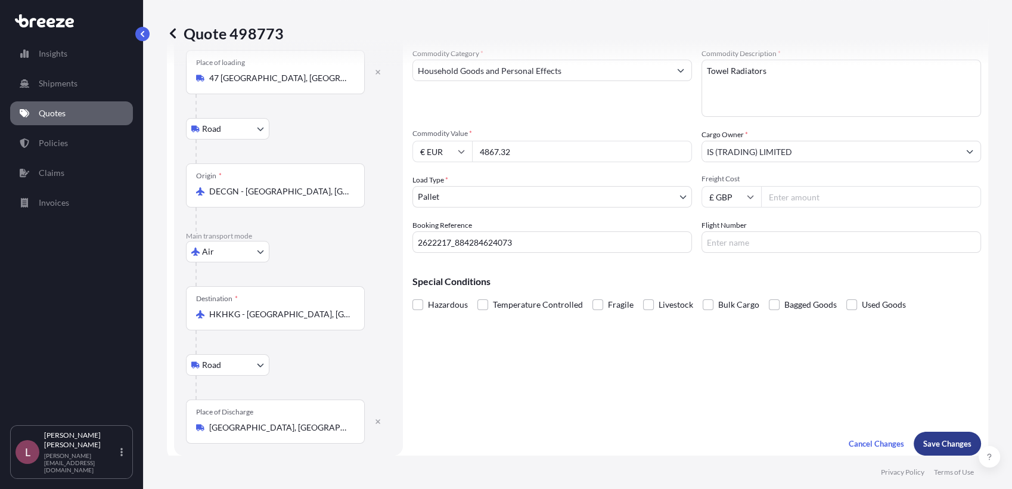
click at [945, 449] on button "Save Changes" at bounding box center [946, 443] width 67 height 24
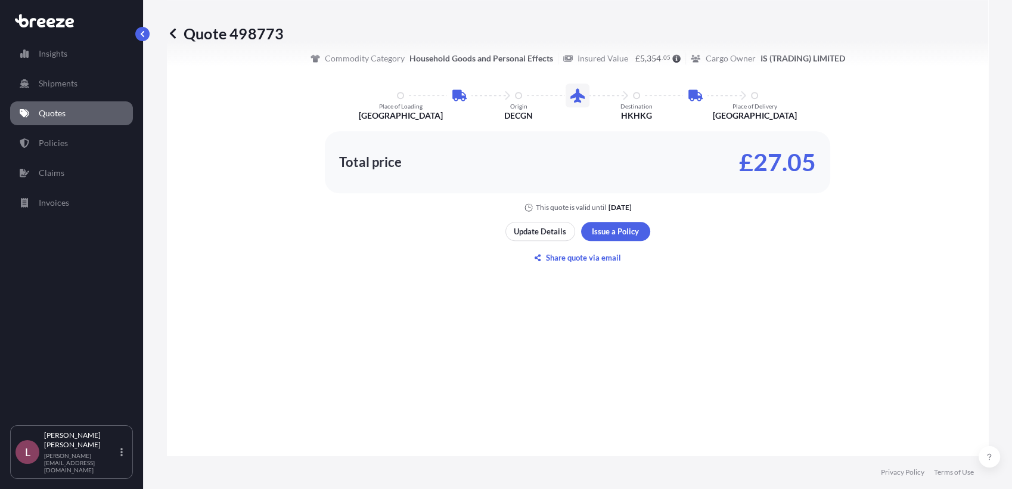
select select "Road"
select select "Air"
select select "Road"
select select "1"
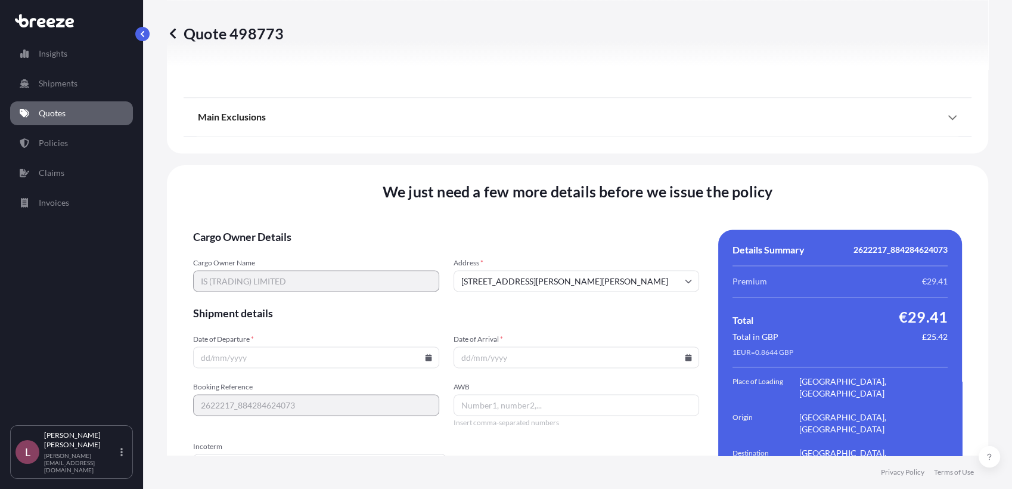
scroll to position [1625, 0]
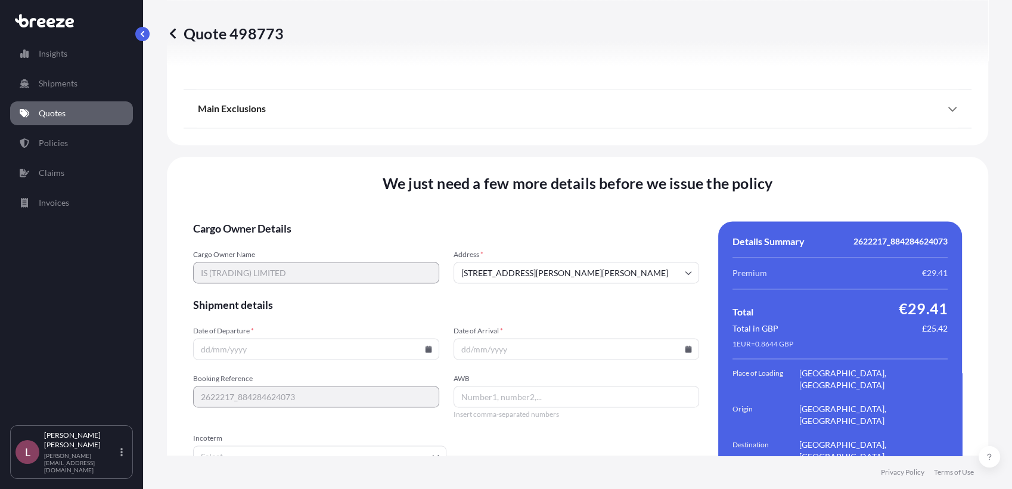
click at [427, 345] on icon at bounding box center [428, 348] width 7 height 7
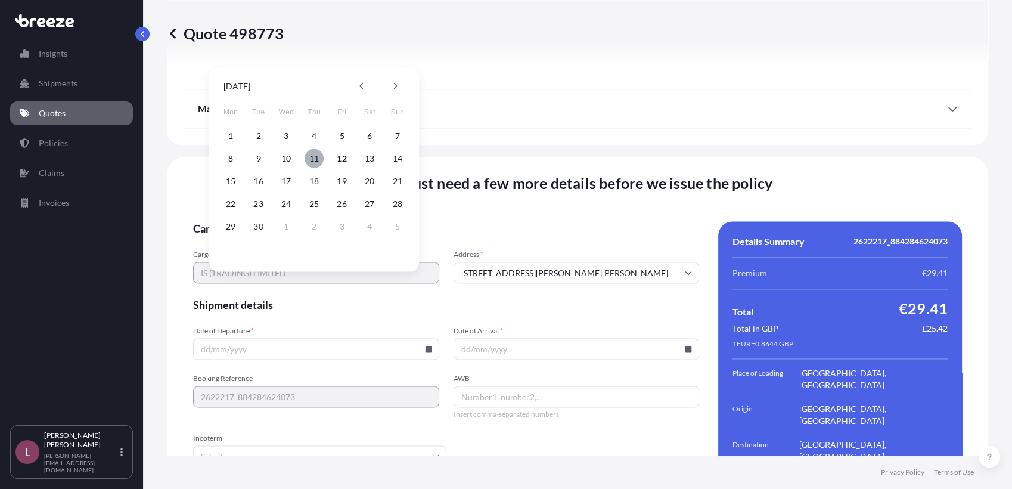
click at [315, 164] on button "11" at bounding box center [313, 158] width 19 height 19
type input "[DATE]"
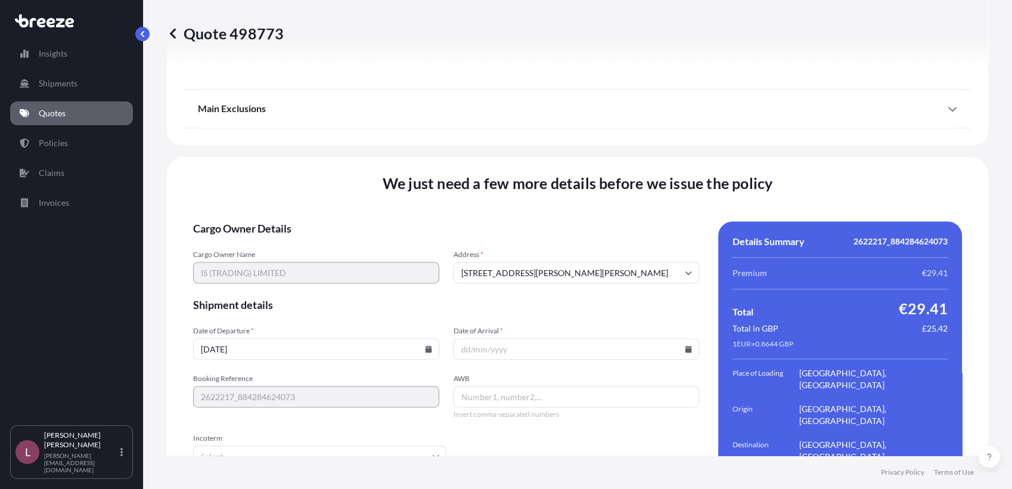
click at [685, 345] on icon at bounding box center [688, 348] width 7 height 7
click at [540, 207] on button "24" at bounding box center [543, 203] width 19 height 19
type input "[DATE]"
click at [471, 385] on input "AWB" at bounding box center [576, 395] width 246 height 21
paste input "884284624073"
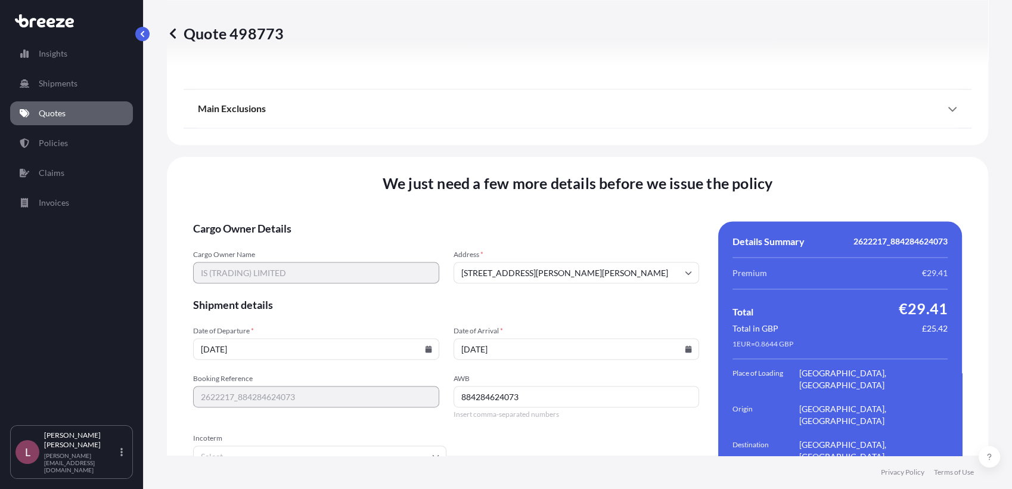
type input "884284624073"
click at [496, 408] on form "Cargo Owner Details Cargo Owner Name IS (TRADING) LIMITED Address * [STREET_ADD…" at bounding box center [446, 390] width 506 height 339
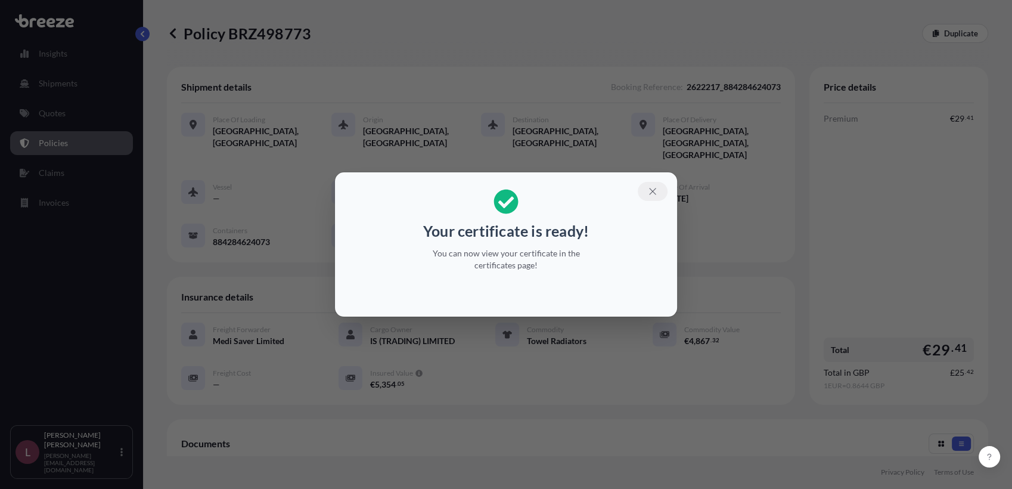
click at [653, 193] on icon "button" at bounding box center [652, 191] width 11 height 11
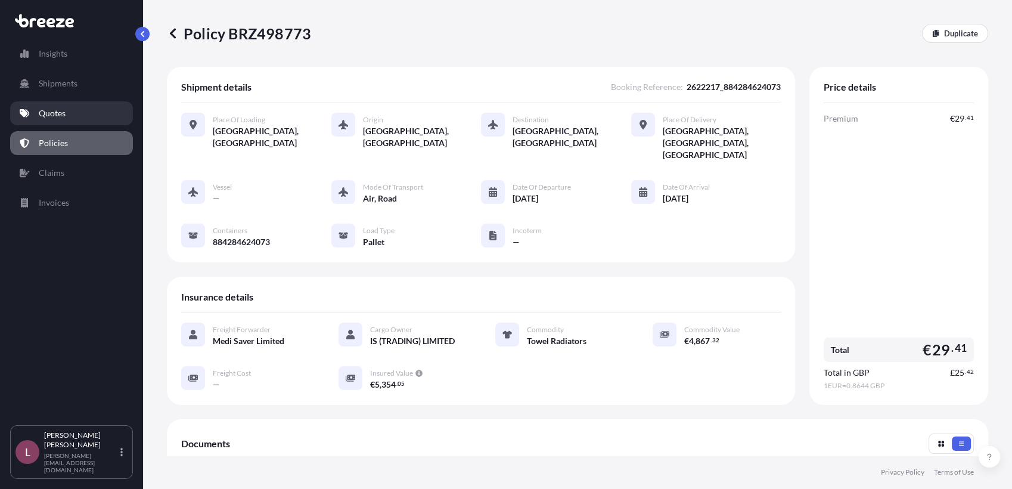
click at [88, 113] on link "Quotes" at bounding box center [71, 113] width 123 height 24
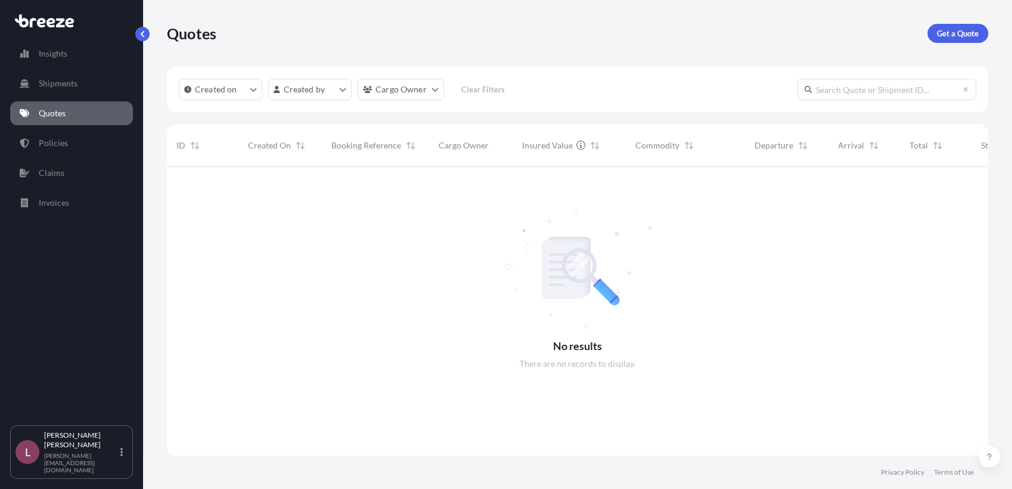
scroll to position [321, 810]
click at [958, 31] on p "Get a Quote" at bounding box center [958, 33] width 42 height 12
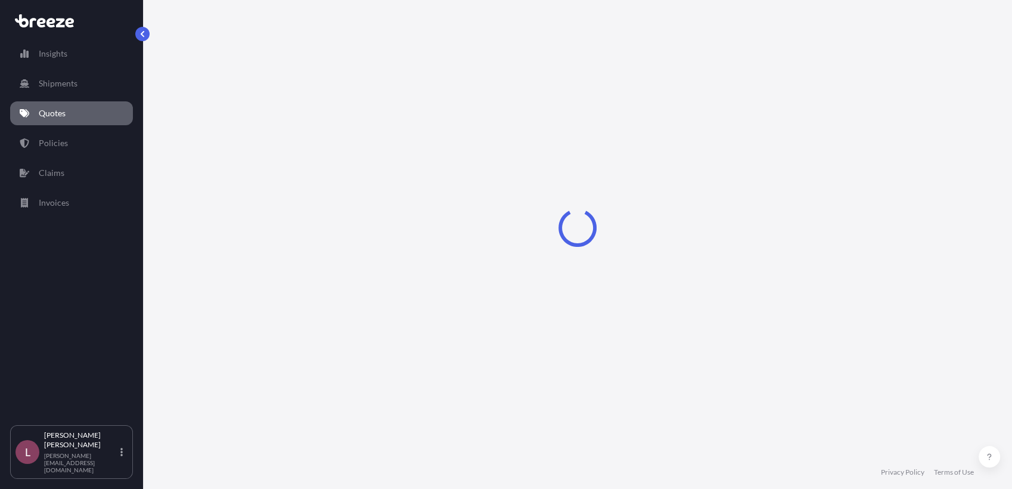
select select "Sea"
select select "1"
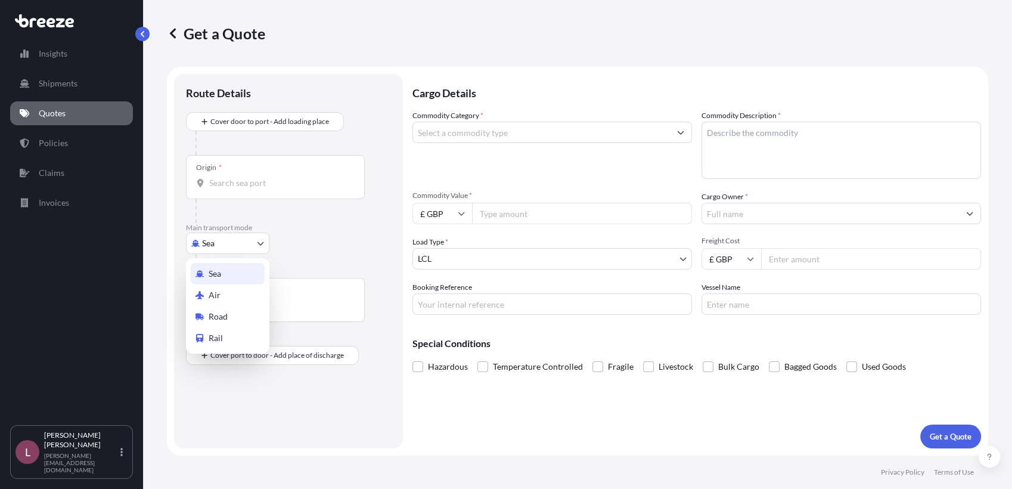
click at [254, 248] on body "Insights Shipments Quotes Policies Claims Invoices L [PERSON_NAME] Zamora [EMAI…" at bounding box center [506, 244] width 1012 height 489
click at [234, 301] on div "Air" at bounding box center [228, 294] width 74 height 21
select select "Air"
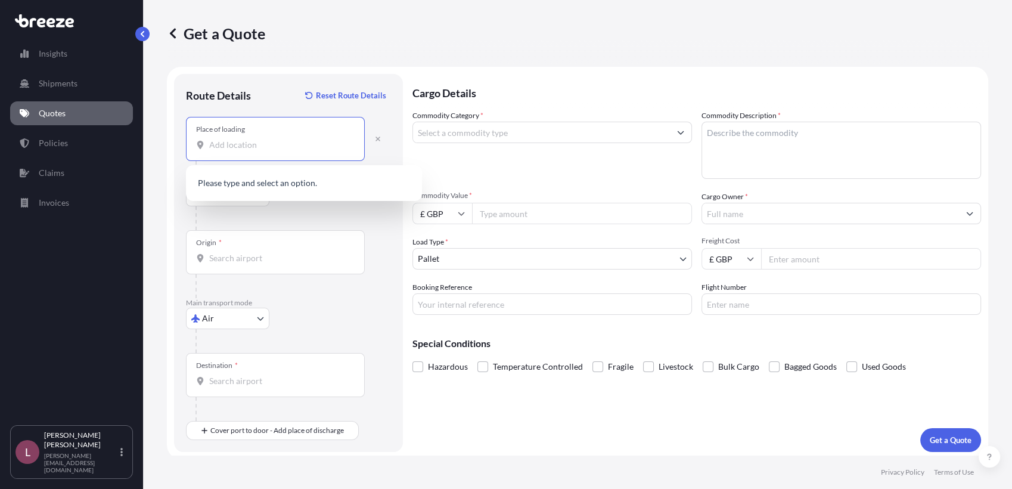
click at [287, 146] on input "Place of loading" at bounding box center [279, 145] width 141 height 12
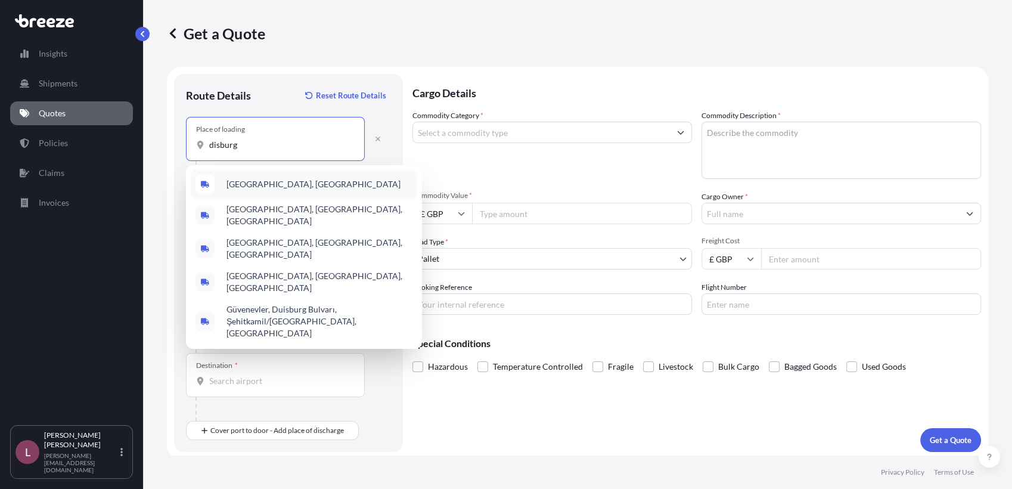
click at [273, 192] on div "[GEOGRAPHIC_DATA], [GEOGRAPHIC_DATA]" at bounding box center [304, 184] width 226 height 29
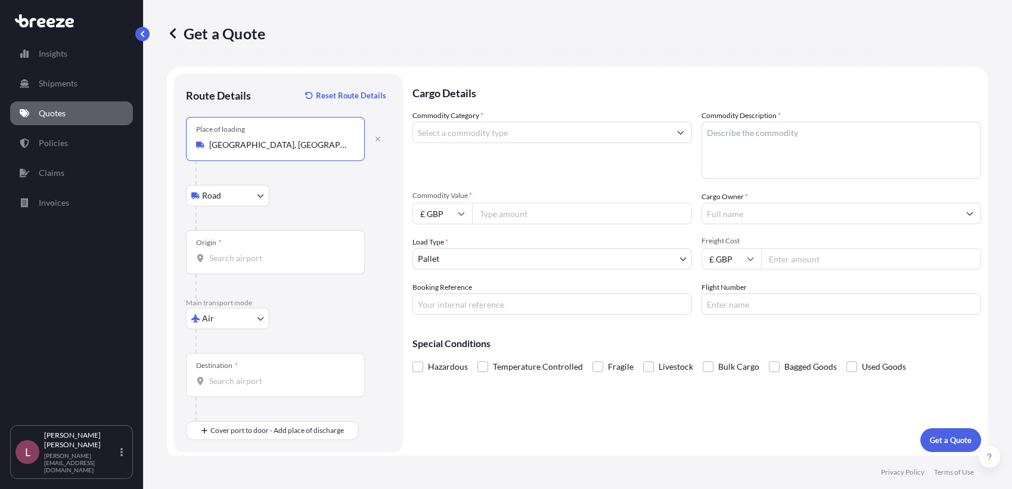
type input "[GEOGRAPHIC_DATA], [GEOGRAPHIC_DATA]"
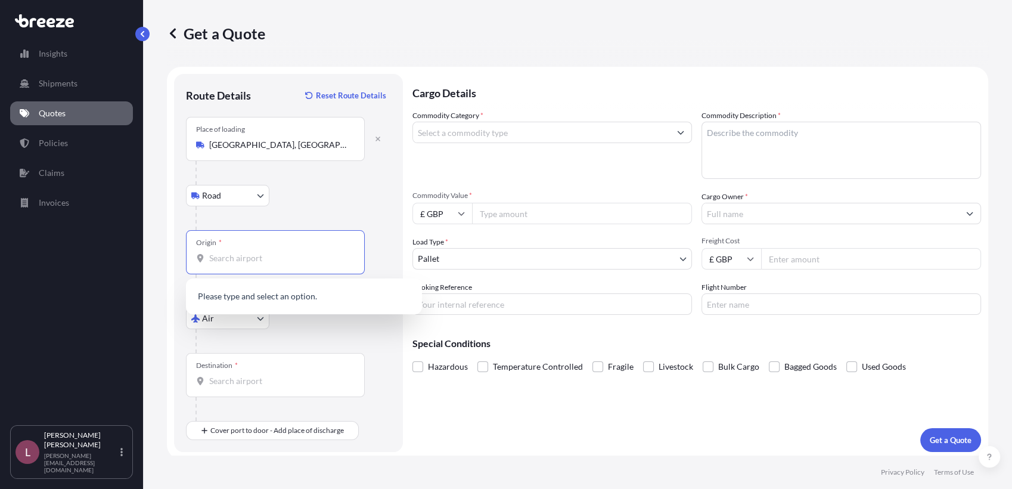
click at [293, 260] on input "Origin *" at bounding box center [279, 258] width 141 height 12
click at [270, 262] on input "Origin * Please select an origin" at bounding box center [279, 258] width 141 height 12
click at [277, 300] on span "DEHAJ - [GEOGRAPHIC_DATA], [GEOGRAPHIC_DATA]" at bounding box center [319, 300] width 186 height 24
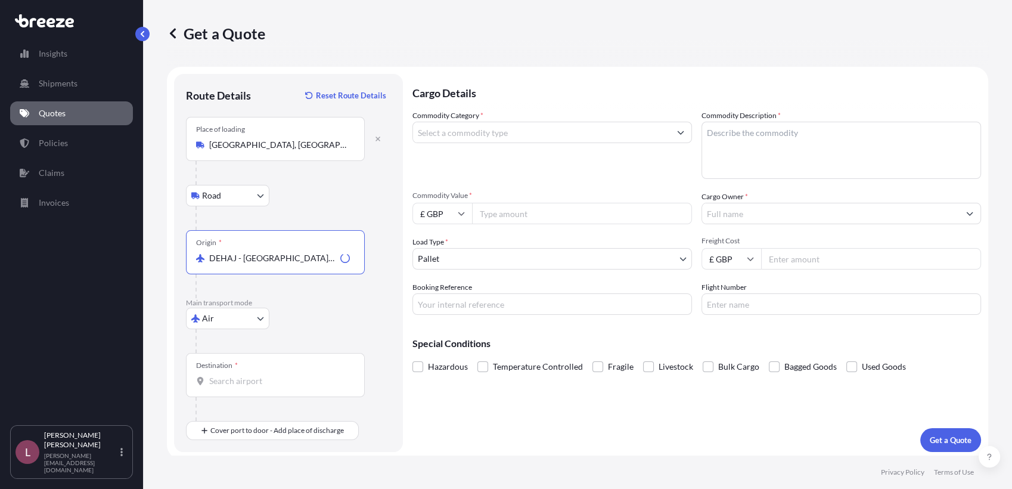
type input "DEHAJ - [GEOGRAPHIC_DATA], [GEOGRAPHIC_DATA]"
click at [303, 310] on div "Air Sea Air Road Rail" at bounding box center [288, 317] width 205 height 21
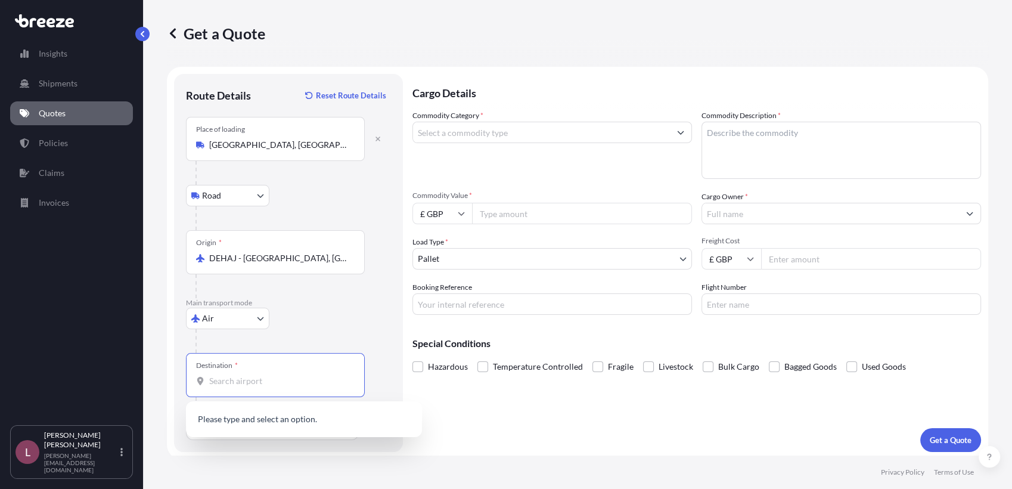
click at [284, 385] on input "Destination *" at bounding box center [279, 381] width 141 height 12
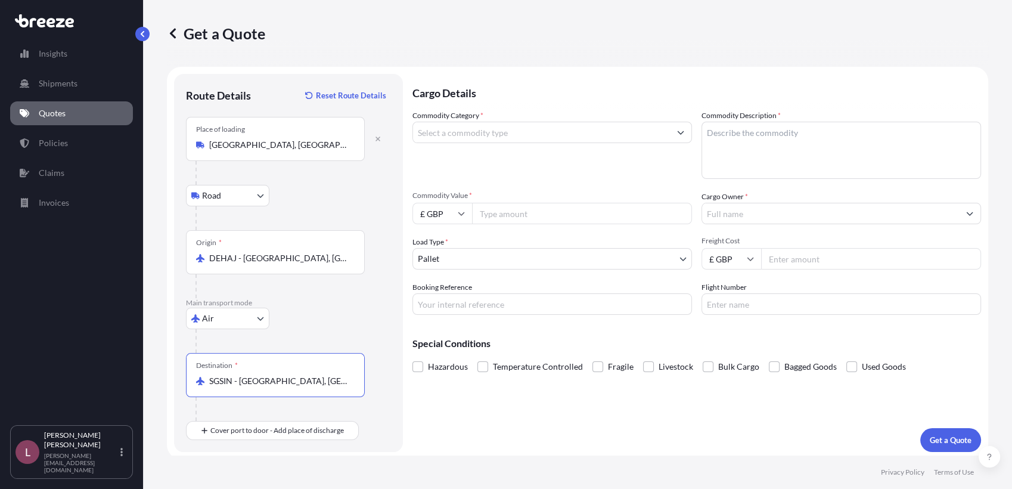
type input "SGSIN - [GEOGRAPHIC_DATA], [GEOGRAPHIC_DATA]"
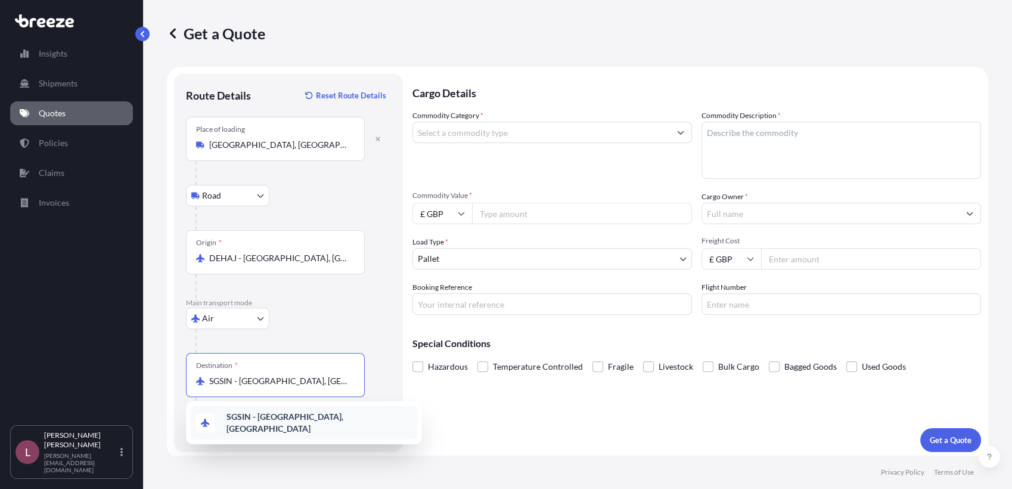
click at [313, 418] on b "SGSIN - [GEOGRAPHIC_DATA], [GEOGRAPHIC_DATA]" at bounding box center [284, 422] width 117 height 22
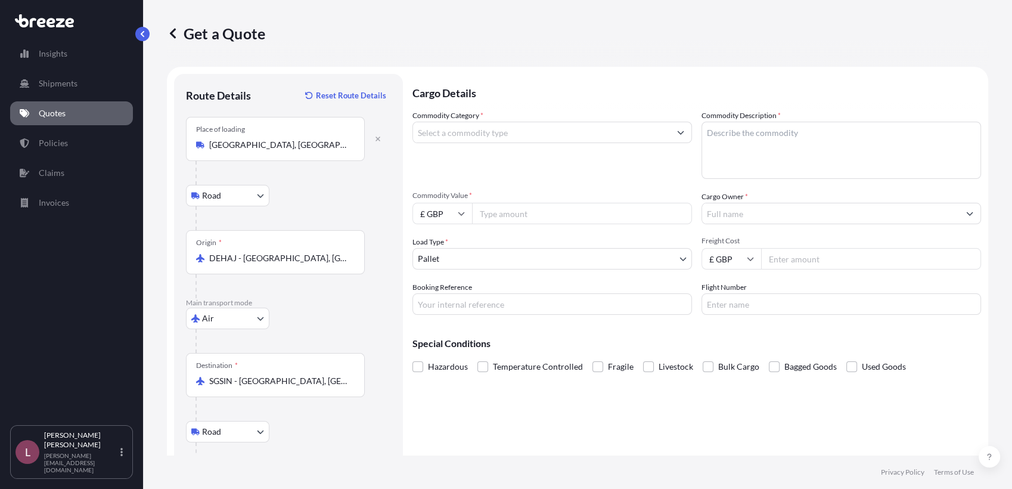
scroll to position [73, 0]
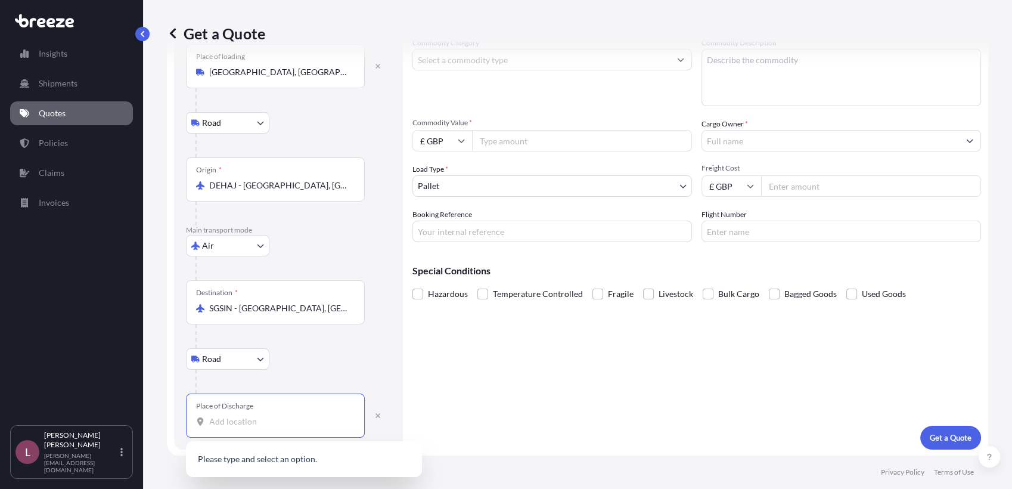
click at [270, 415] on input "Place of Discharge" at bounding box center [279, 421] width 141 height 12
paste input "100048"
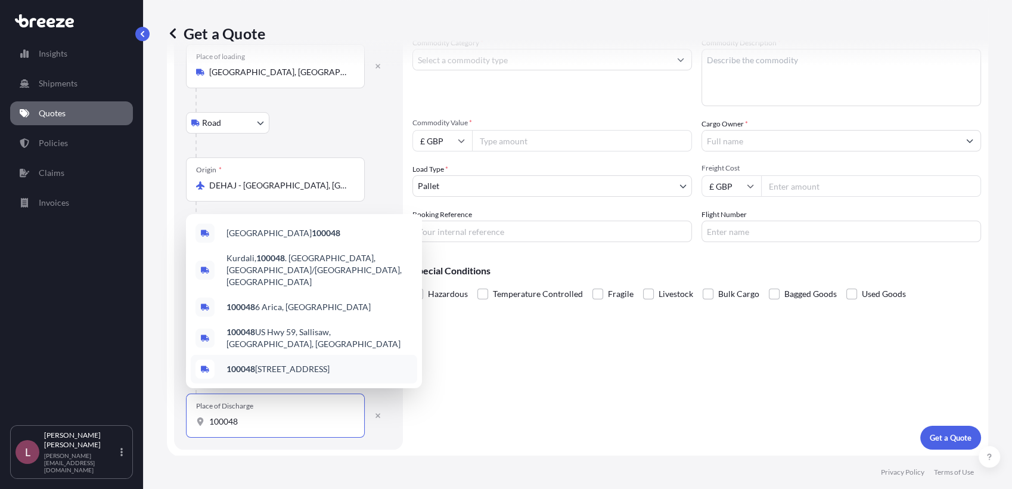
drag, startPoint x: 261, startPoint y: 424, endPoint x: 119, endPoint y: 403, distance: 143.4
click at [119, 403] on div "Insights Shipments Quotes Policies Claims Invoices L [PERSON_NAME] Zamora [EMAI…" at bounding box center [506, 244] width 1012 height 489
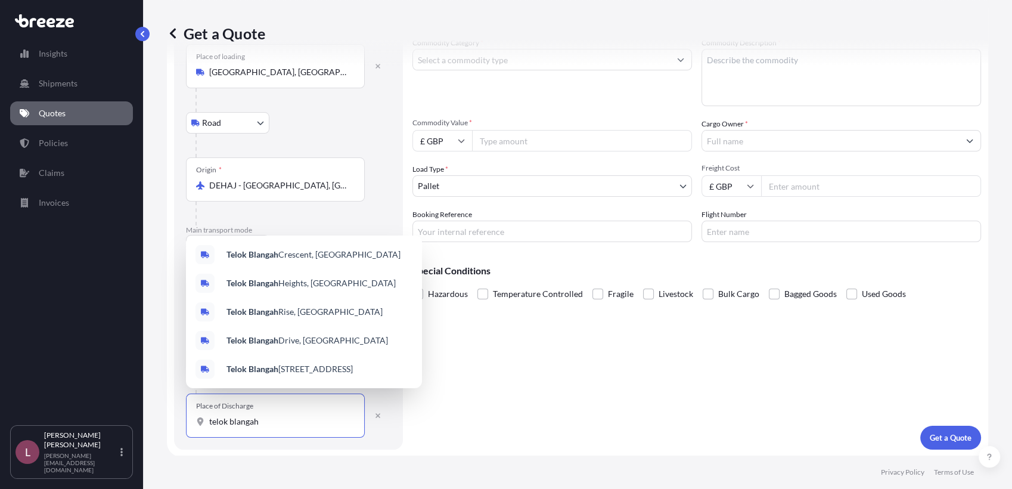
paste input "100048"
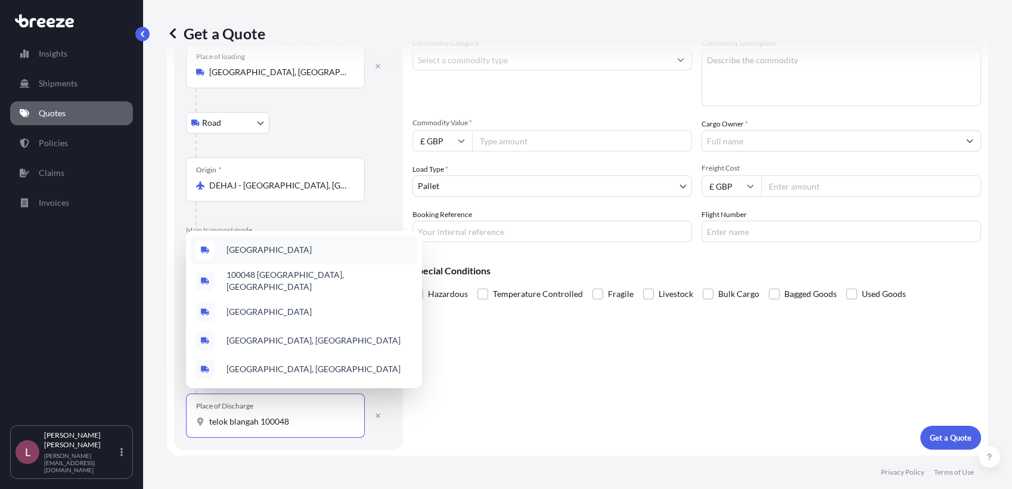
click at [308, 260] on div "[GEOGRAPHIC_DATA]" at bounding box center [304, 249] width 226 height 29
type input "[GEOGRAPHIC_DATA]"
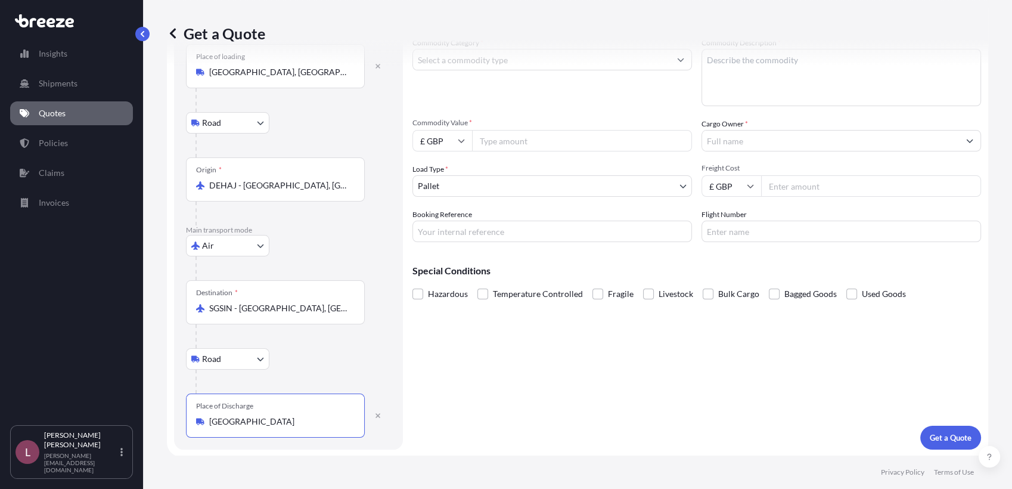
scroll to position [0, 0]
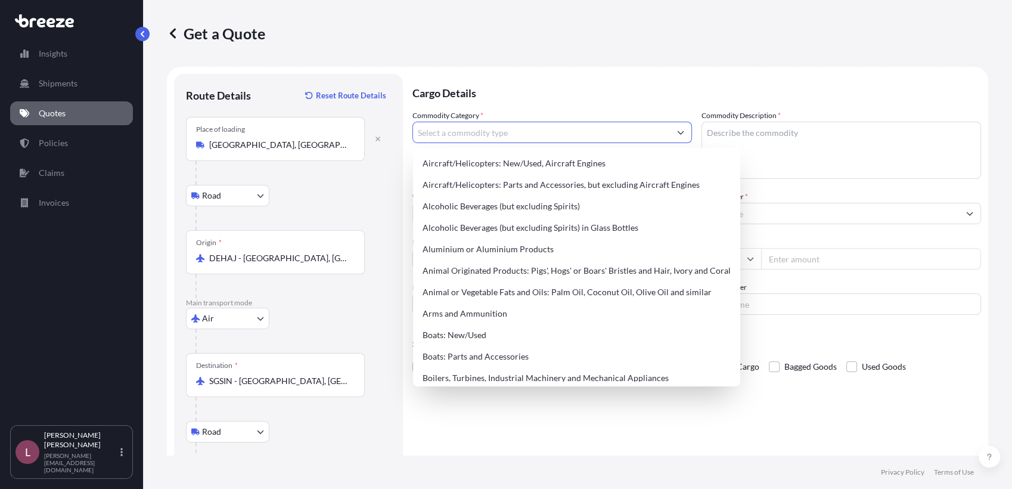
click at [494, 135] on input "Commodity Category *" at bounding box center [541, 132] width 257 height 21
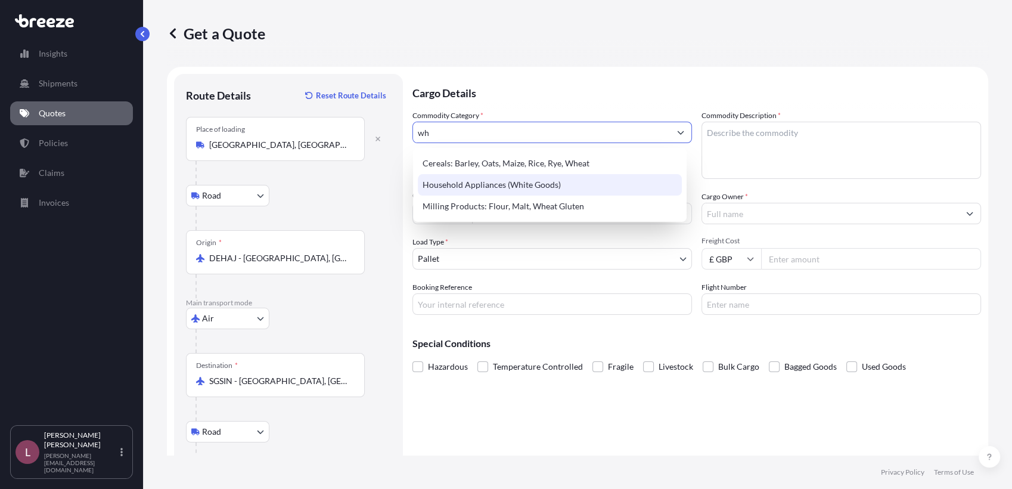
click at [518, 188] on div "Household Appliances (White Goods)" at bounding box center [550, 184] width 264 height 21
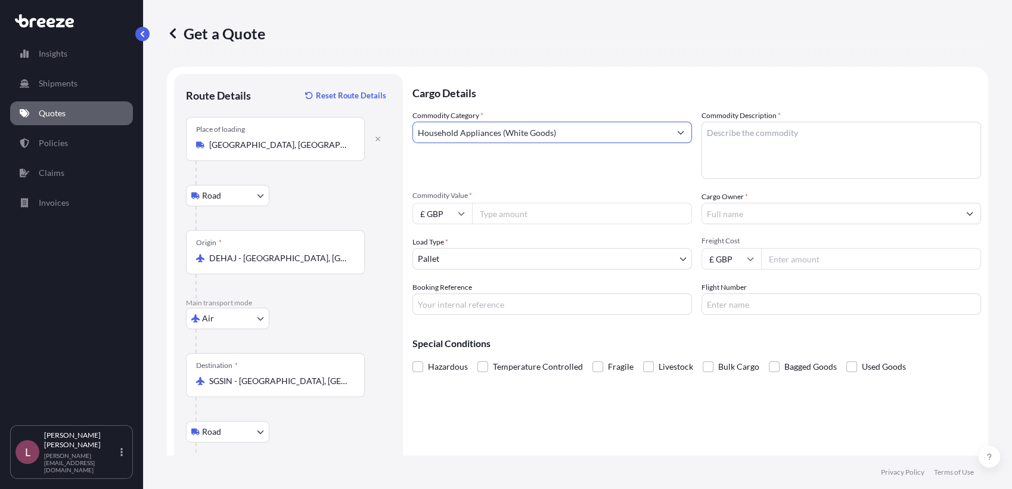
type input "Household Appliances (White Goods)"
click at [714, 142] on textarea "Commodity Description *" at bounding box center [840, 150] width 279 height 57
click at [727, 145] on textarea "Commodity Description *" at bounding box center [840, 150] width 279 height 57
paste textarea "Bosch"
paste textarea "n cooktop PXX375FB1E"
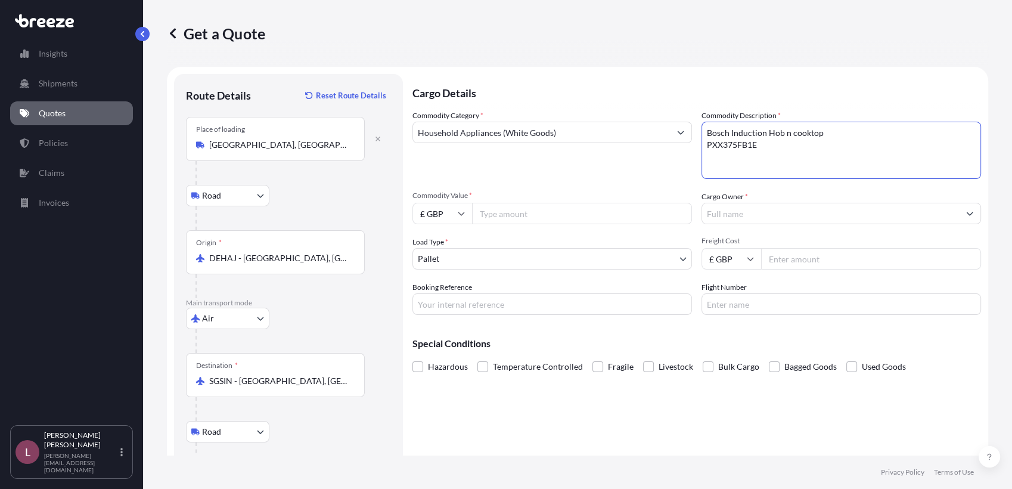
click at [701, 142] on textarea "Bosch Induction Hob n cooktop PXX375FB1E" at bounding box center [840, 150] width 279 height 57
type textarea "Bosch Induction Hob PXX375FB1E"
click at [458, 214] on icon at bounding box center [461, 213] width 7 height 7
click at [449, 240] on div "€ EUR" at bounding box center [442, 246] width 50 height 23
type input "€ EUR"
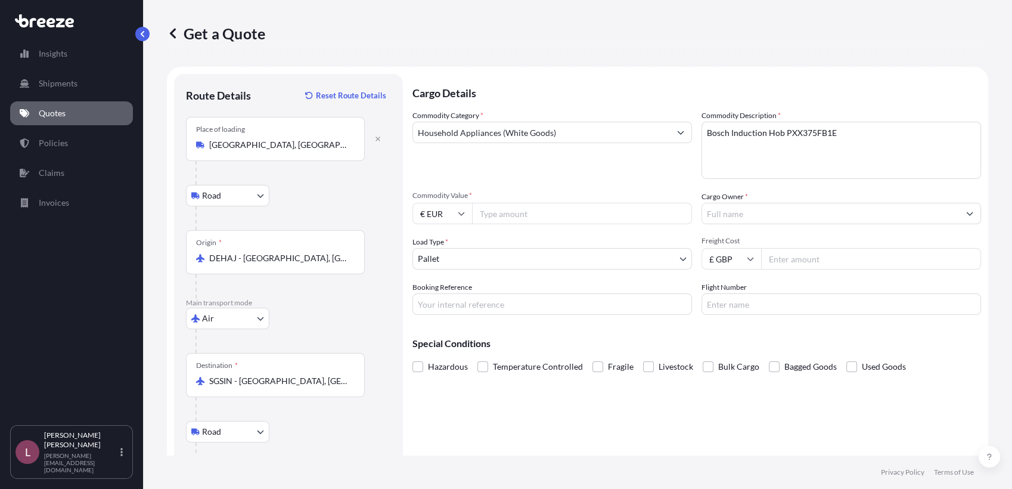
click at [511, 213] on input "Commodity Value *" at bounding box center [582, 213] width 220 height 21
type input "228"
click at [590, 176] on div "Commodity Category * Household Appliances (White Goods)" at bounding box center [551, 144] width 279 height 69
click at [766, 221] on input "Cargo Owner *" at bounding box center [830, 213] width 257 height 21
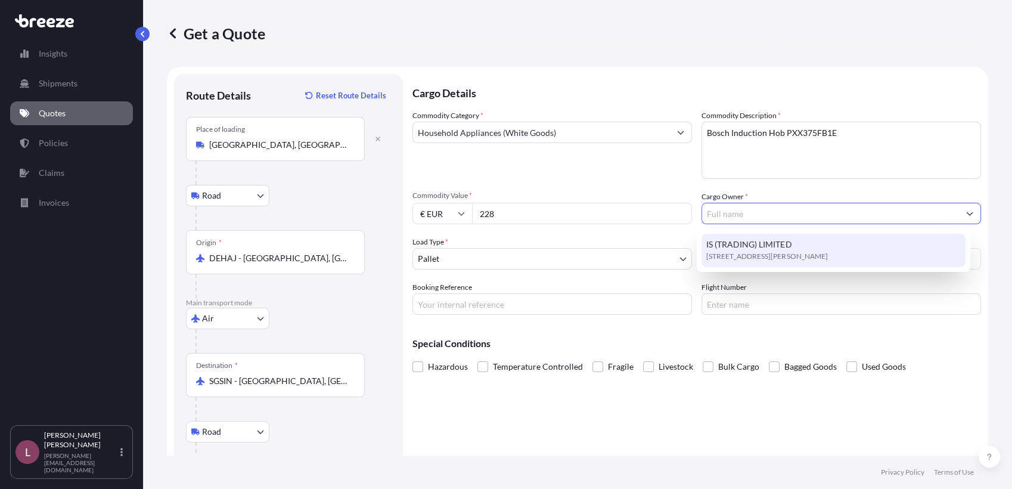
click at [744, 254] on span "[STREET_ADDRESS][PERSON_NAME]" at bounding box center [766, 256] width 121 height 12
type input "IS (TRADING) LIMITED"
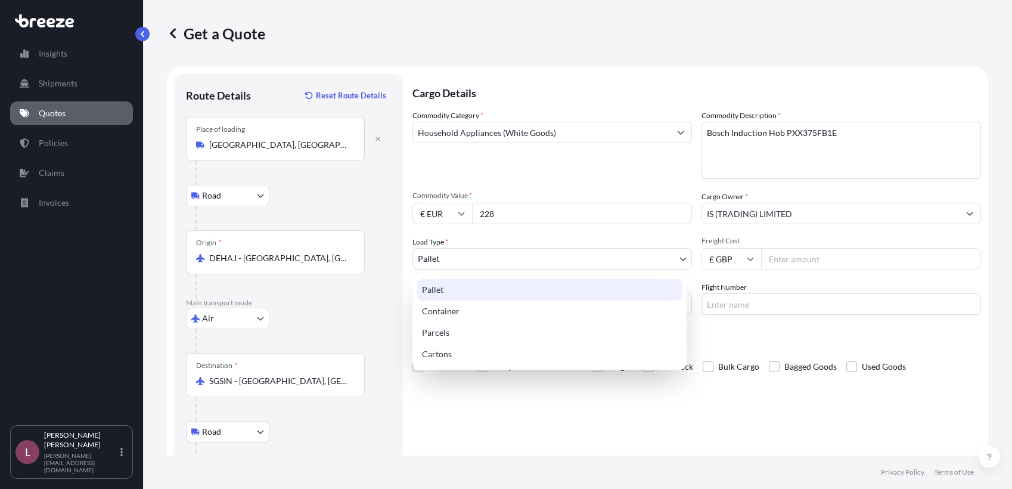
click at [623, 260] on body "Insights Shipments Quotes Policies Claims Invoices L [PERSON_NAME] Zamora [EMAI…" at bounding box center [506, 244] width 1012 height 489
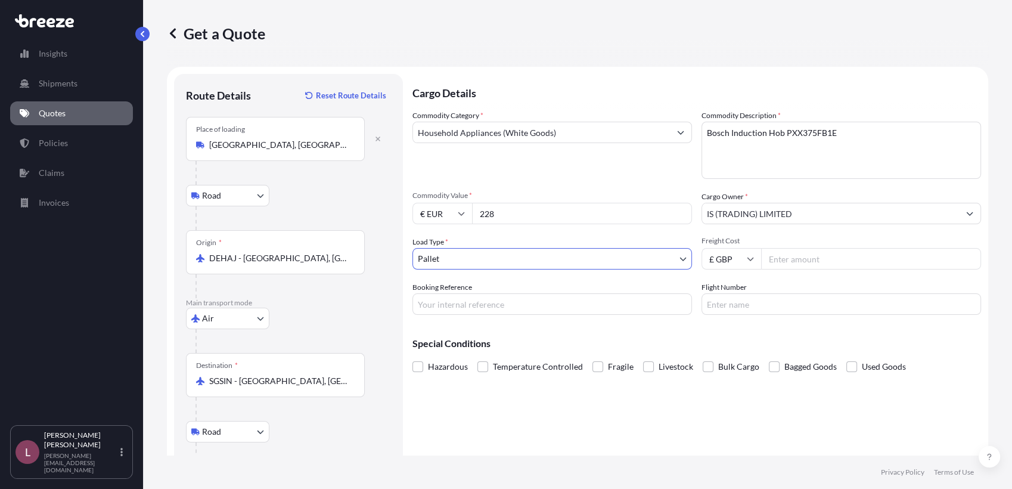
click at [788, 256] on input "Freight Cost" at bounding box center [871, 258] width 220 height 21
click at [726, 256] on input "£ GBP" at bounding box center [731, 258] width 60 height 21
drag, startPoint x: 722, startPoint y: 293, endPoint x: 714, endPoint y: 293, distance: 8.4
click at [714, 293] on div "€ EUR" at bounding box center [726, 291] width 50 height 23
type input "€ EUR"
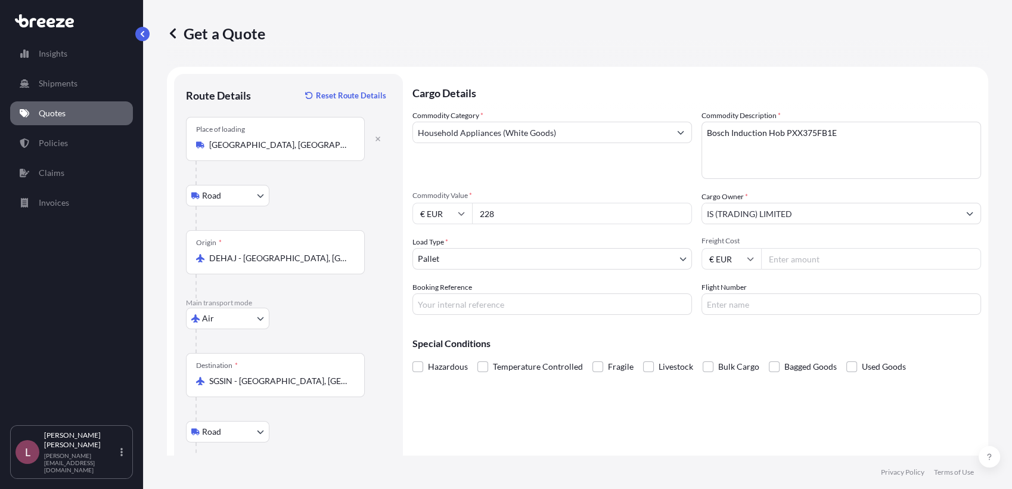
click at [639, 331] on div "Special Conditions Hazardous Temperature Controlled Fragile Livestock Bulk Carg…" at bounding box center [696, 349] width 568 height 51
click at [506, 304] on input "Booking Reference" at bounding box center [551, 303] width 279 height 21
paste input "2622273_884282175089"
type input "2622273_884282175089"
click at [619, 328] on div "Special Conditions Hazardous Temperature Controlled Fragile Livestock Bulk Carg…" at bounding box center [696, 349] width 568 height 51
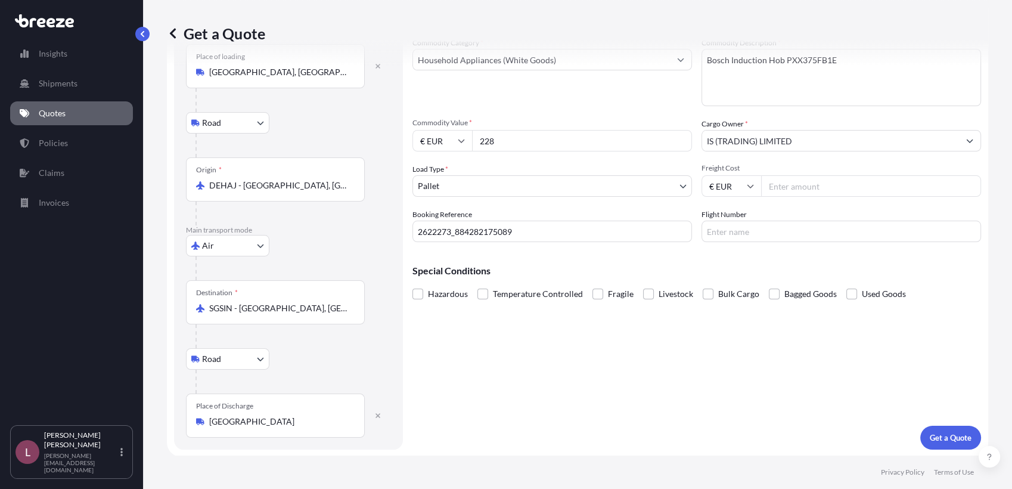
scroll to position [73, 0]
click at [946, 438] on p "Get a Quote" at bounding box center [950, 437] width 42 height 12
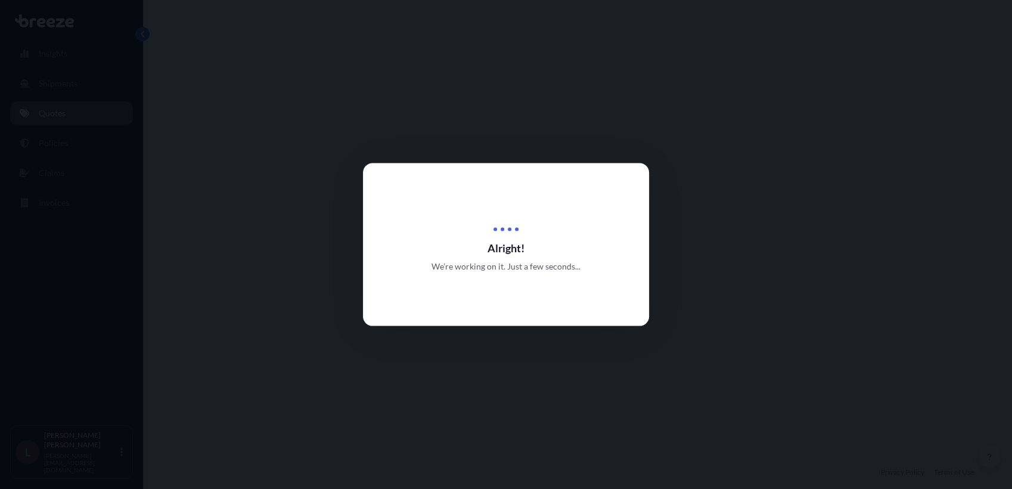
select select "Road"
select select "Air"
select select "Road"
select select "1"
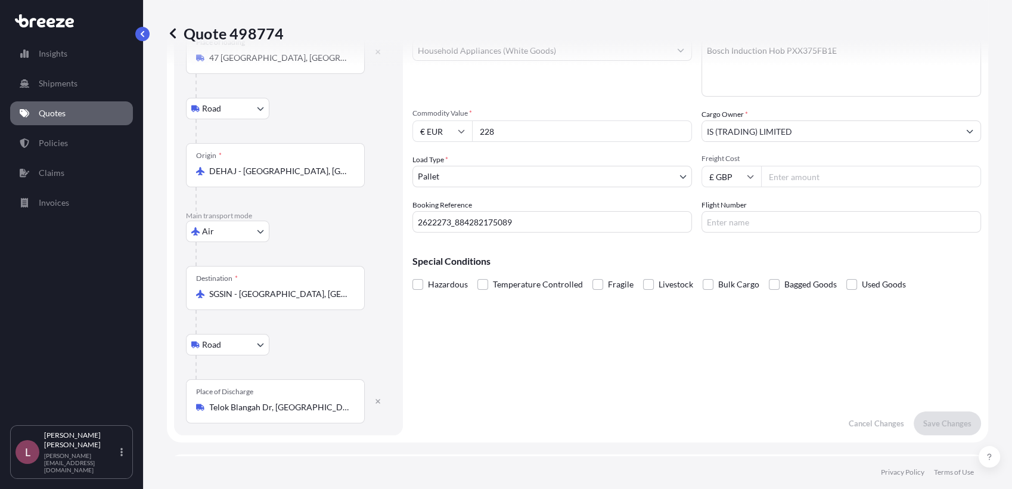
scroll to position [53, 0]
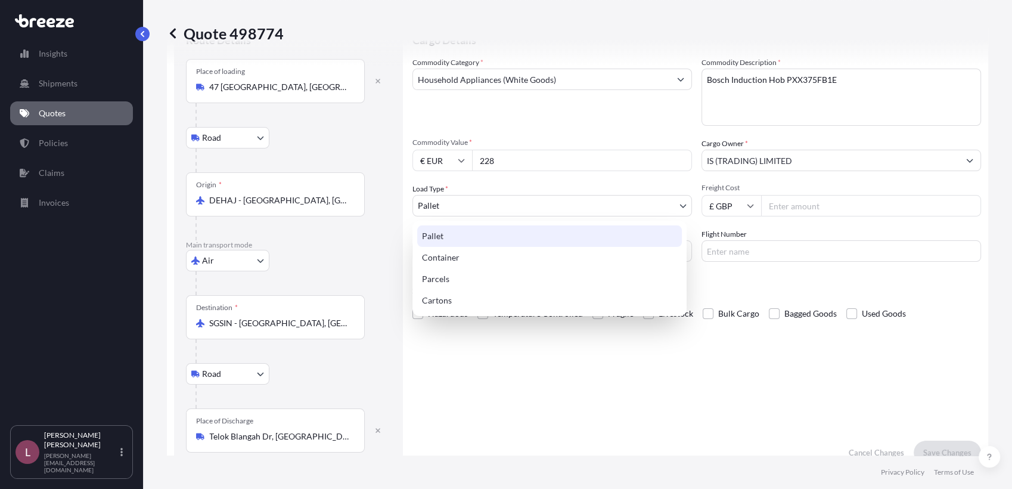
click at [578, 203] on body "Insights Shipments Quotes Policies Claims Invoices L [PERSON_NAME] Zamora [EMAI…" at bounding box center [506, 244] width 1012 height 489
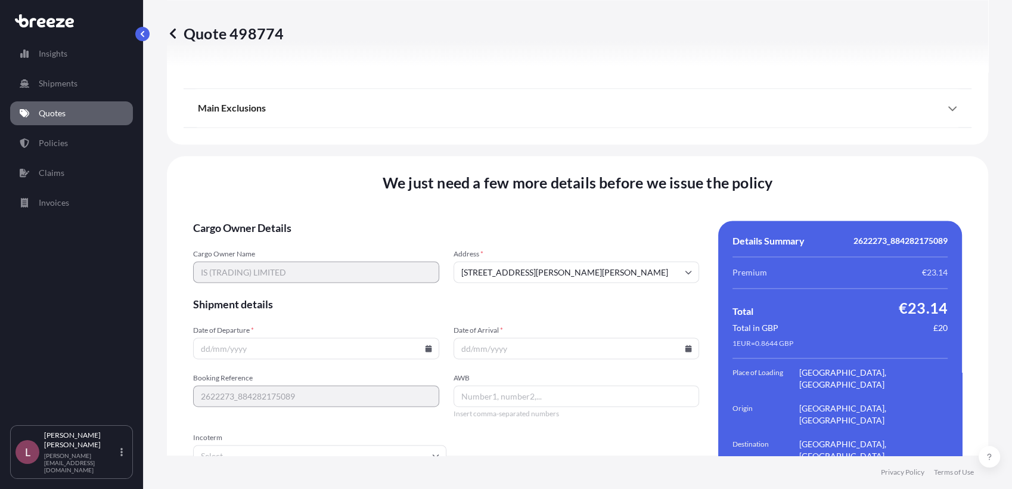
scroll to position [1625, 0]
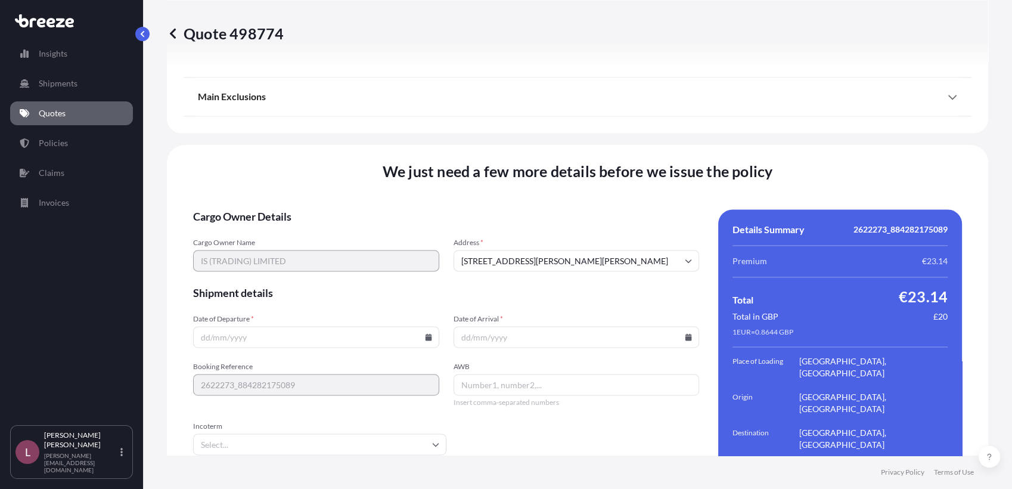
click at [425, 333] on icon at bounding box center [428, 336] width 7 height 7
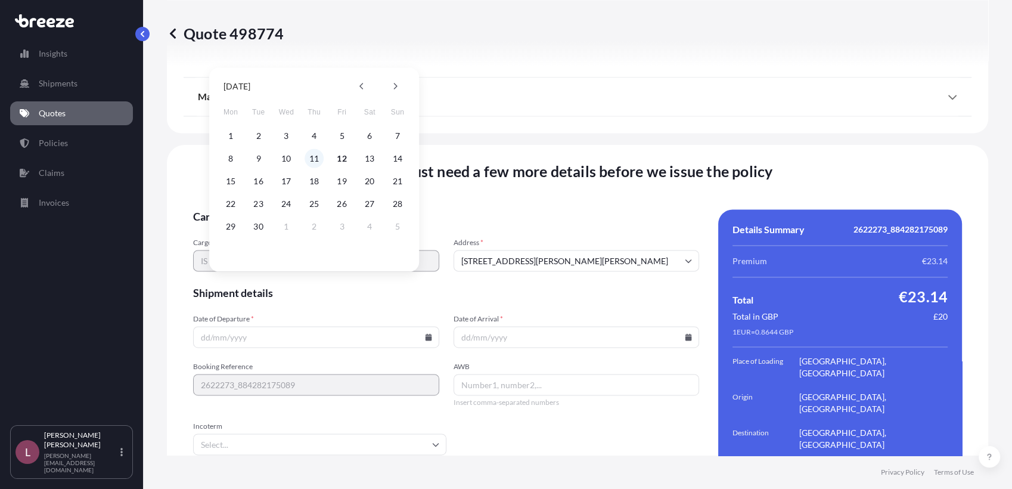
click at [318, 161] on button "11" at bounding box center [313, 158] width 19 height 19
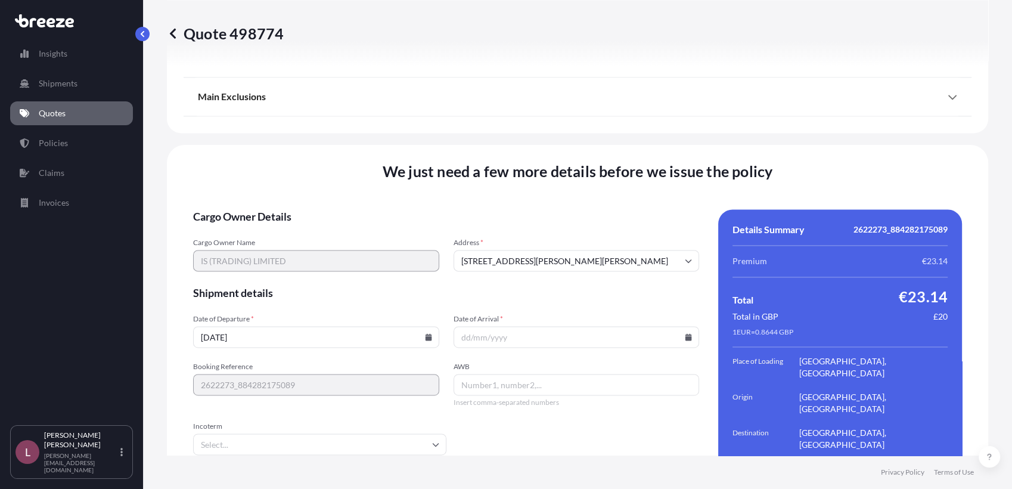
type input "[DATE]"
click at [685, 333] on icon at bounding box center [688, 336] width 7 height 7
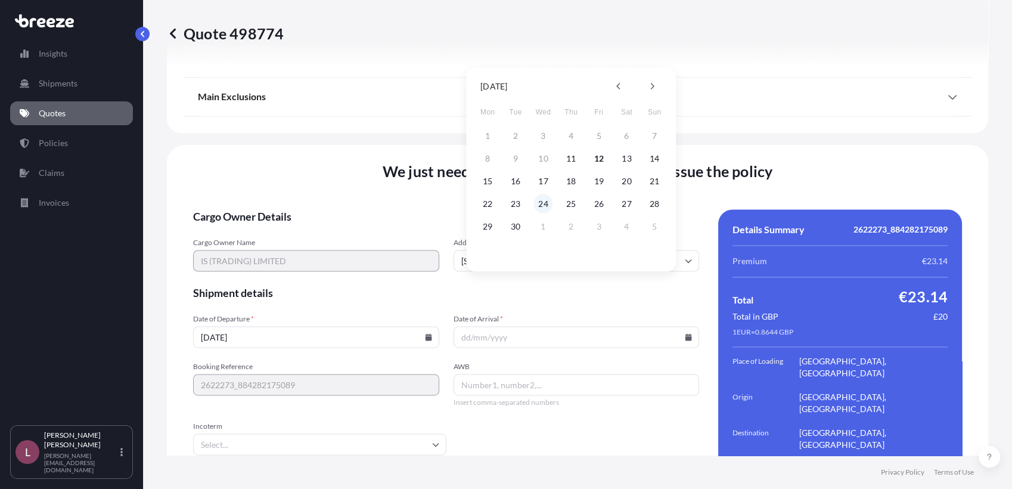
click at [548, 203] on button "24" at bounding box center [543, 203] width 19 height 19
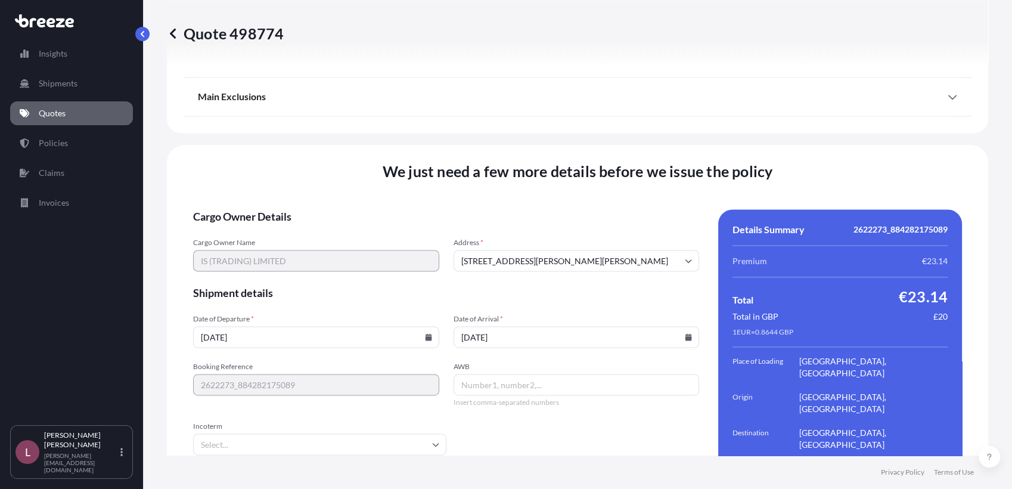
type input "[DATE]"
click at [522, 384] on form "Cargo Owner Details Cargo Owner Name IS (TRADING) LIMITED Address * [STREET_ADD…" at bounding box center [446, 372] width 506 height 327
click at [521, 397] on span "Insert comma-separated numbers" at bounding box center [576, 402] width 246 height 10
click at [521, 362] on div "AWB Insert comma-separated numbers" at bounding box center [576, 384] width 246 height 45
click at [531, 374] on input "AWB" at bounding box center [576, 384] width 246 height 21
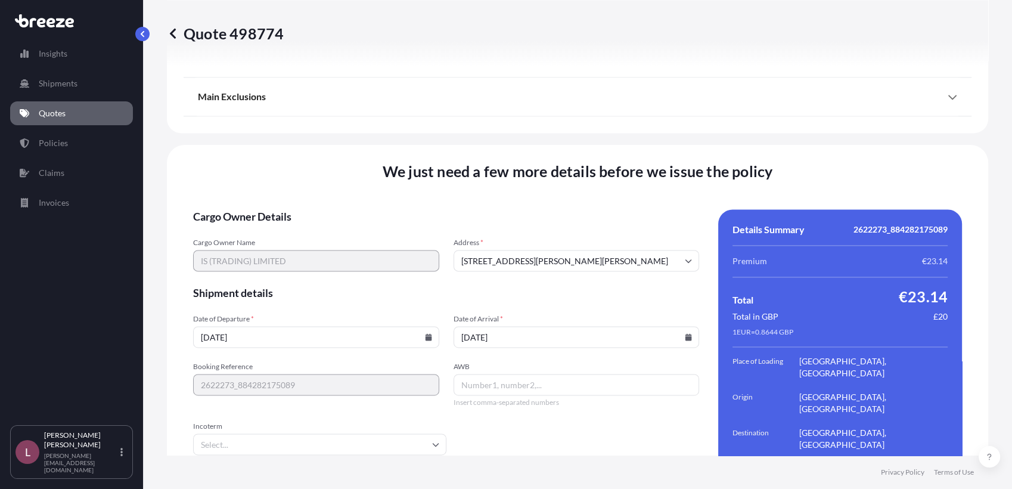
paste input "884282175089"
type input "884282175089"
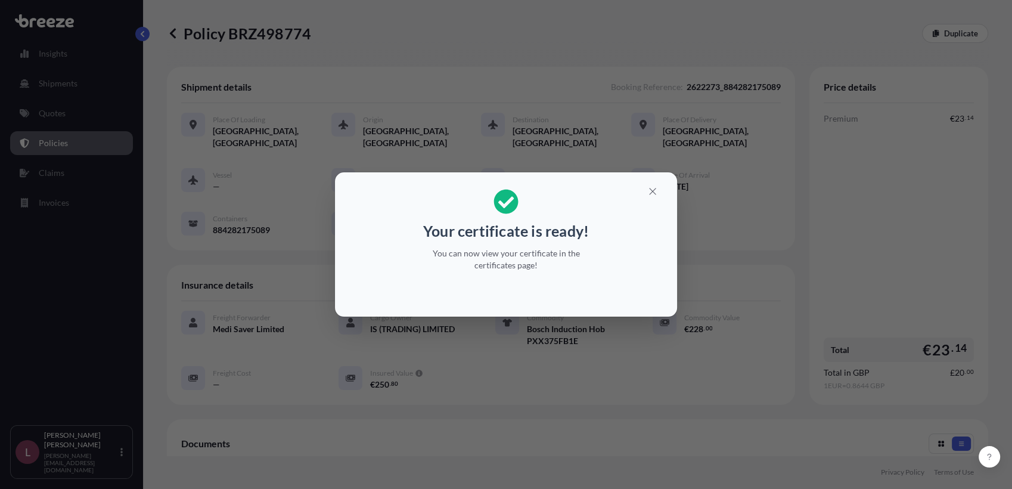
click at [636, 391] on div "Your certificate is ready! You can now view your certificate in the certificate…" at bounding box center [506, 244] width 1012 height 489
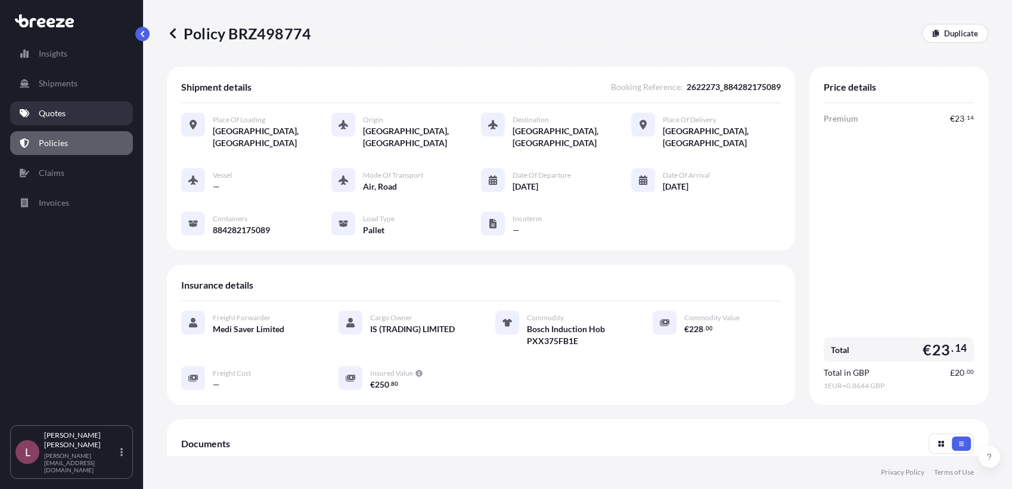
click at [70, 110] on link "Quotes" at bounding box center [71, 113] width 123 height 24
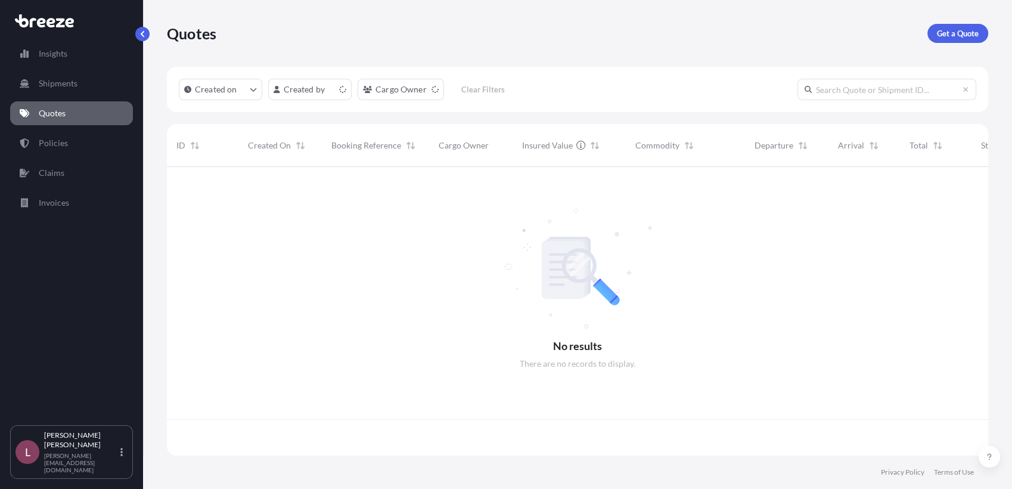
scroll to position [285, 810]
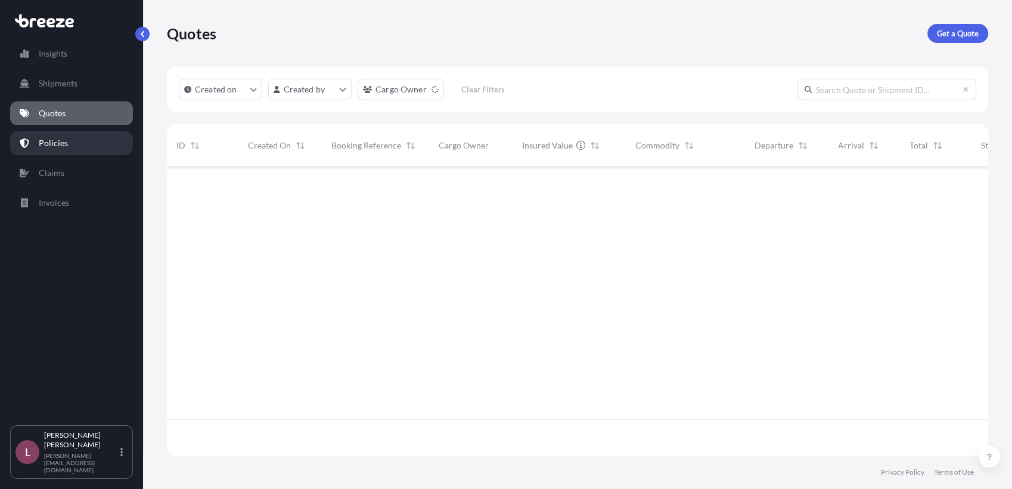
click at [58, 142] on p "Policies" at bounding box center [53, 143] width 29 height 12
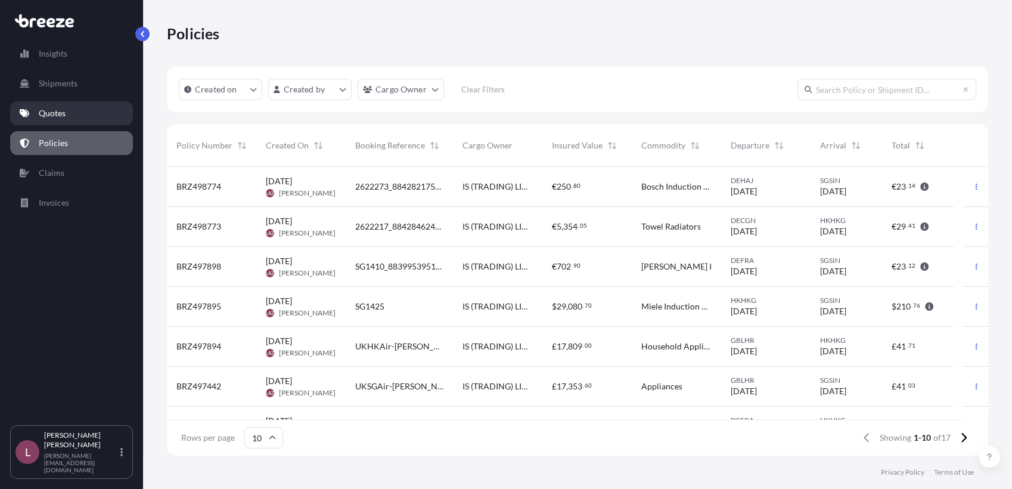
click at [107, 111] on link "Quotes" at bounding box center [71, 113] width 123 height 24
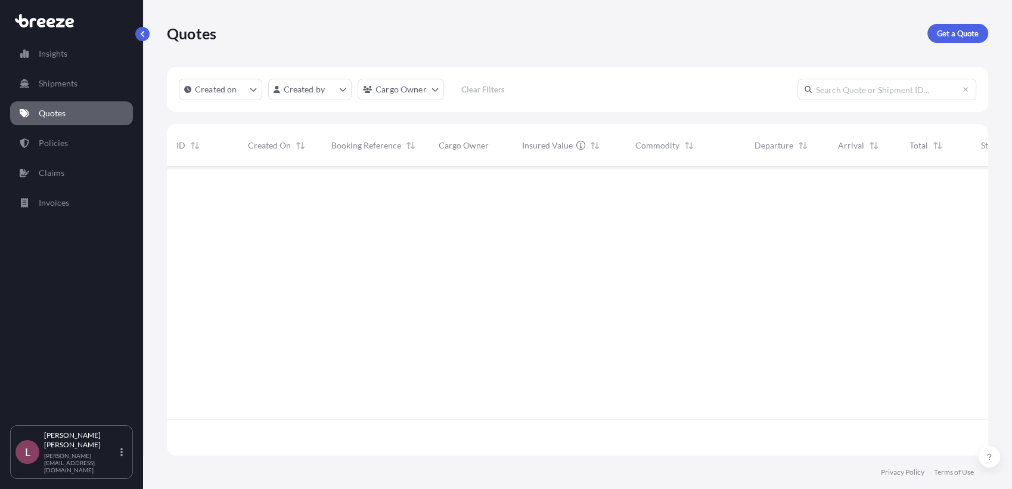
scroll to position [321, 810]
click at [953, 33] on p "Get a Quote" at bounding box center [958, 33] width 42 height 12
select select "Road"
select select "Sea"
select select "1"
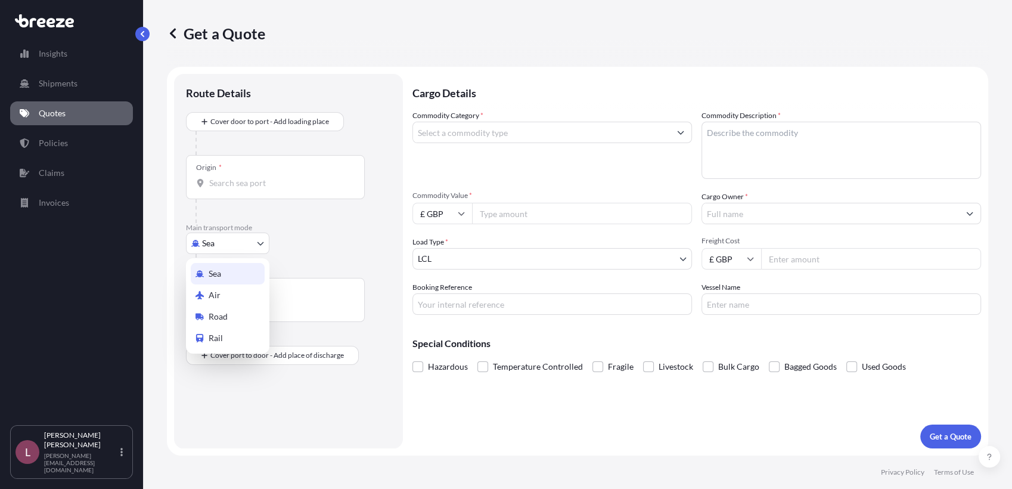
click at [238, 245] on body "Insights Shipments Quotes Policies Claims Invoices L [PERSON_NAME] Zamora [EMAI…" at bounding box center [506, 244] width 1012 height 489
click at [220, 297] on div "Air" at bounding box center [228, 294] width 74 height 21
select select "Air"
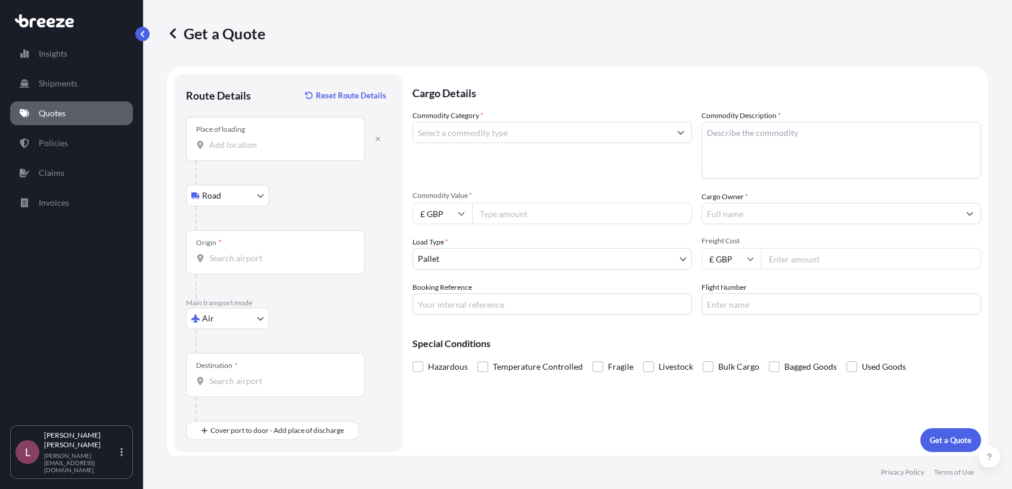
click at [260, 151] on div "Place of loading" at bounding box center [275, 139] width 179 height 44
click at [260, 151] on input "Place of loading" at bounding box center [279, 145] width 141 height 12
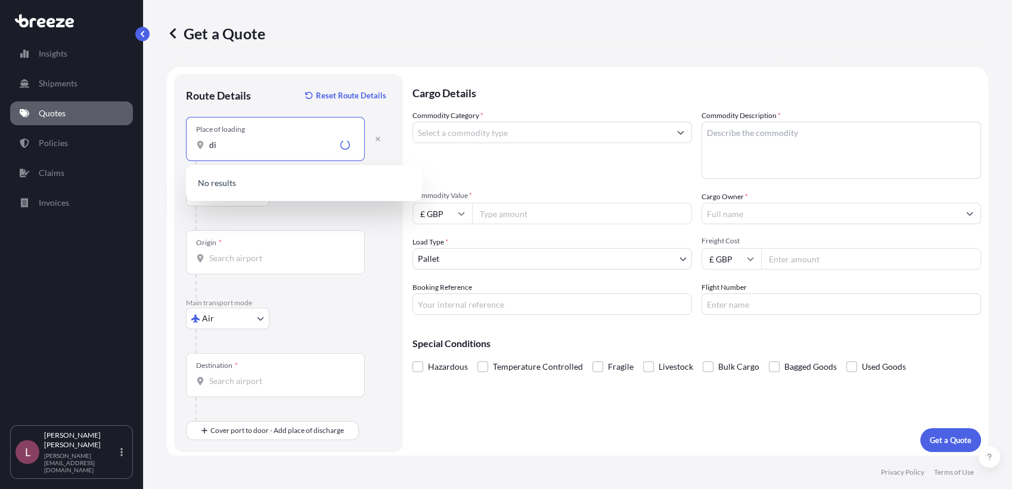
type input "d"
paste input "[PERSON_NAME]"
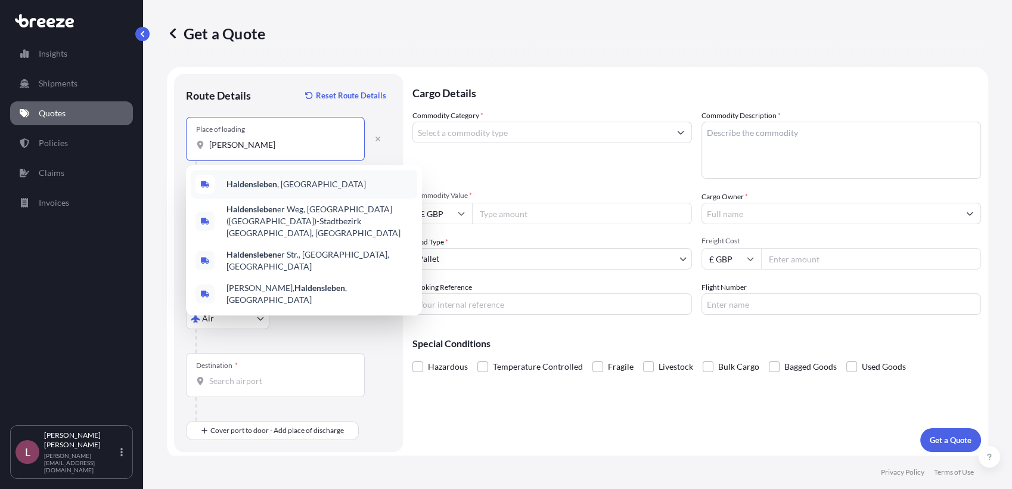
click at [297, 193] on div "[GEOGRAPHIC_DATA] , [GEOGRAPHIC_DATA]" at bounding box center [304, 184] width 226 height 29
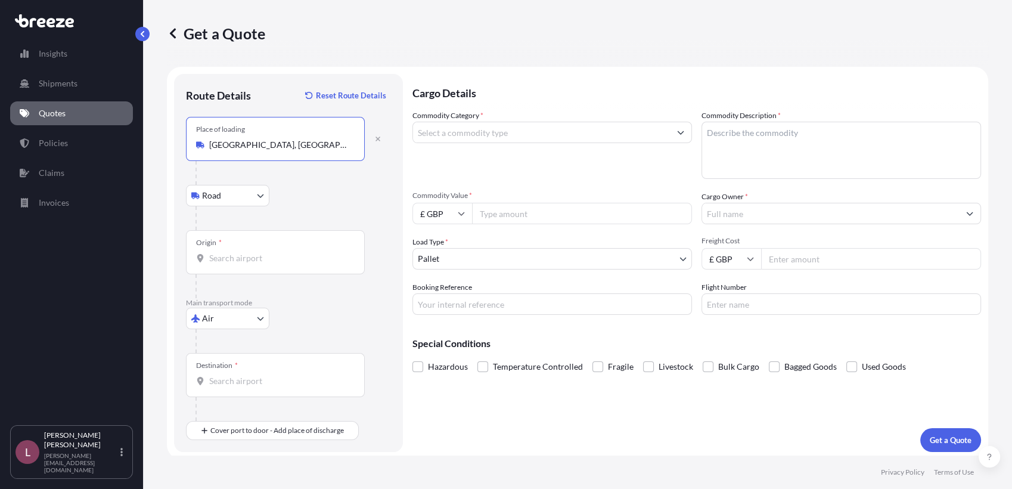
type input "[GEOGRAPHIC_DATA], [GEOGRAPHIC_DATA]"
click at [301, 259] on input "Origin *" at bounding box center [279, 258] width 141 height 12
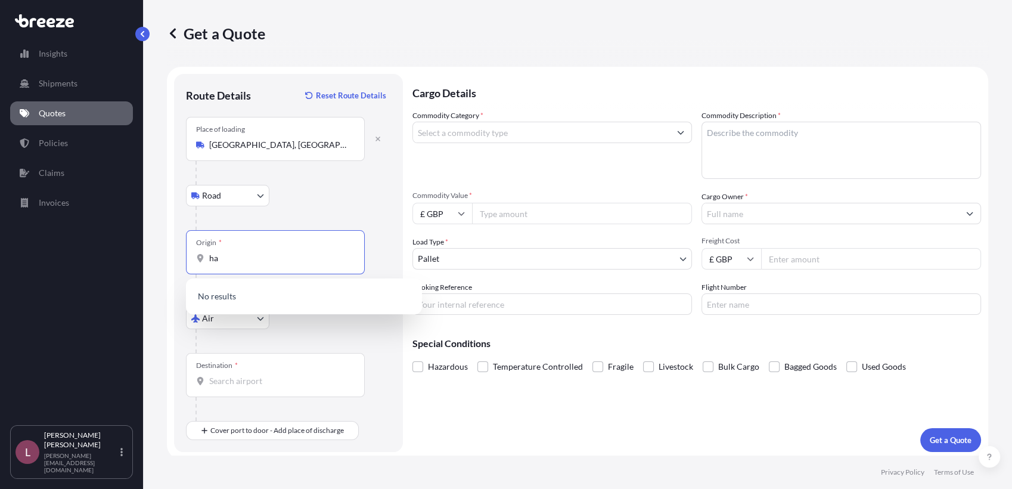
type input "h"
click at [290, 305] on div "DEHAJ - [GEOGRAPHIC_DATA], [GEOGRAPHIC_DATA]" at bounding box center [304, 299] width 226 height 33
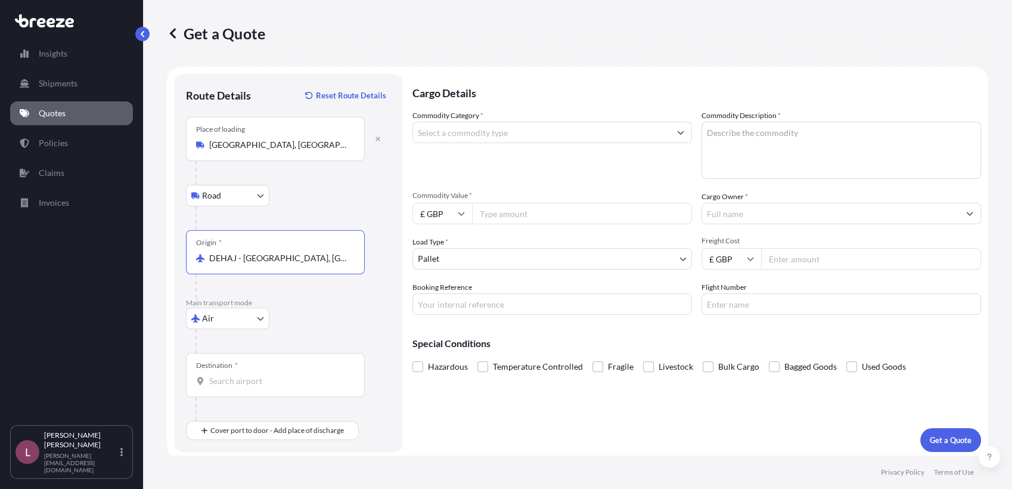
type input "DEHAJ - [GEOGRAPHIC_DATA], [GEOGRAPHIC_DATA]"
click at [310, 306] on p "Main transport mode" at bounding box center [288, 303] width 205 height 10
click at [310, 372] on div "Destination *" at bounding box center [275, 375] width 179 height 44
click at [310, 375] on input "Destination *" at bounding box center [279, 381] width 141 height 12
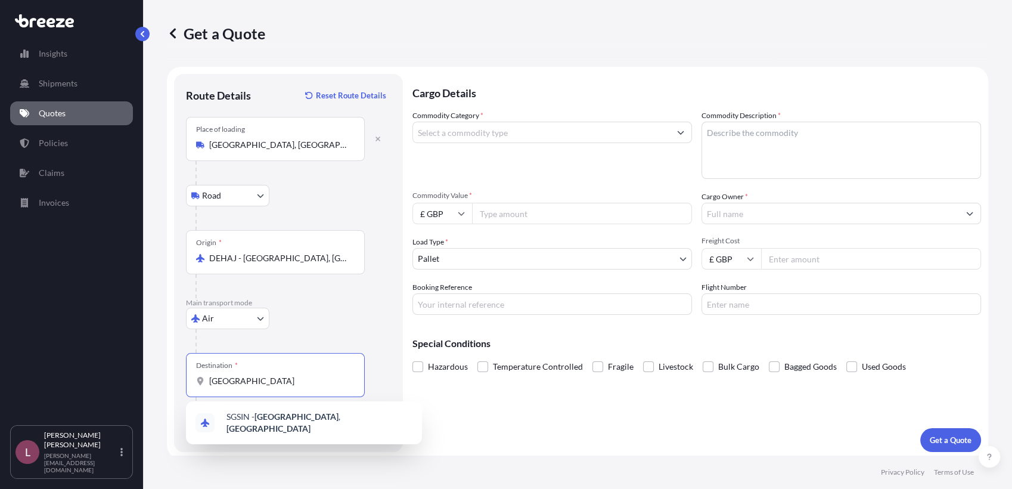
scroll to position [3, 0]
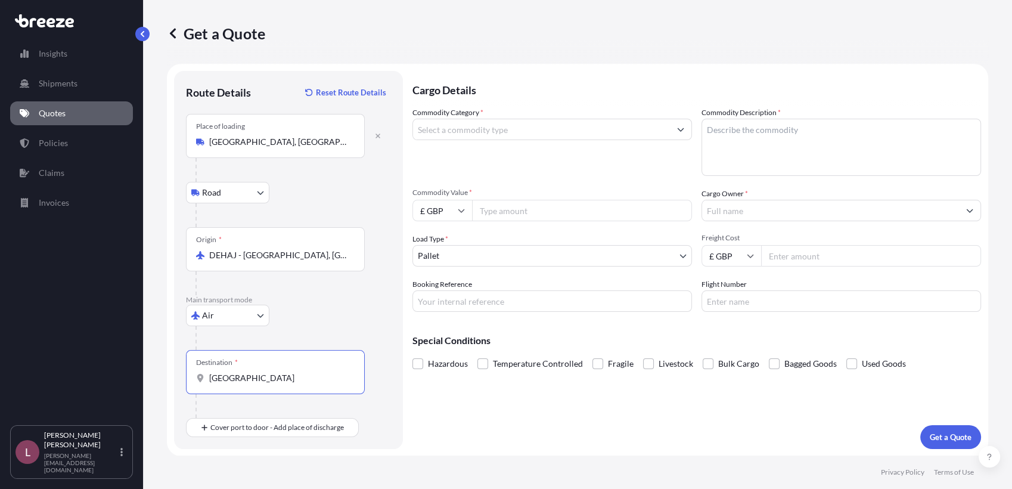
click at [301, 375] on input "[GEOGRAPHIC_DATA]" at bounding box center [279, 378] width 141 height 12
click at [310, 380] on input "[GEOGRAPHIC_DATA]" at bounding box center [279, 378] width 141 height 12
type input "SGSIN - [GEOGRAPHIC_DATA], [GEOGRAPHIC_DATA]"
click at [330, 247] on div "Origin * DEHAJ - [GEOGRAPHIC_DATA], [GEOGRAPHIC_DATA]" at bounding box center [275, 249] width 179 height 44
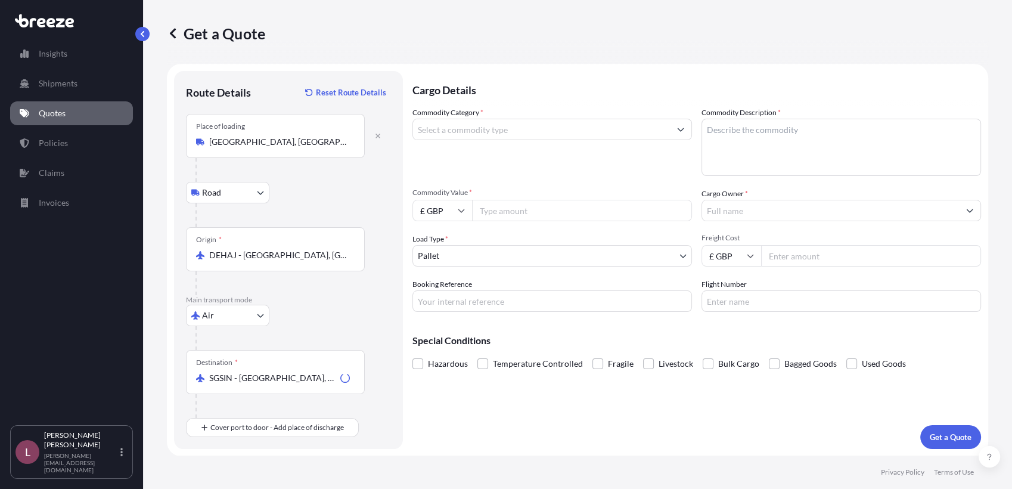
click at [330, 249] on input "DEHAJ - [GEOGRAPHIC_DATA], [GEOGRAPHIC_DATA]" at bounding box center [279, 255] width 141 height 12
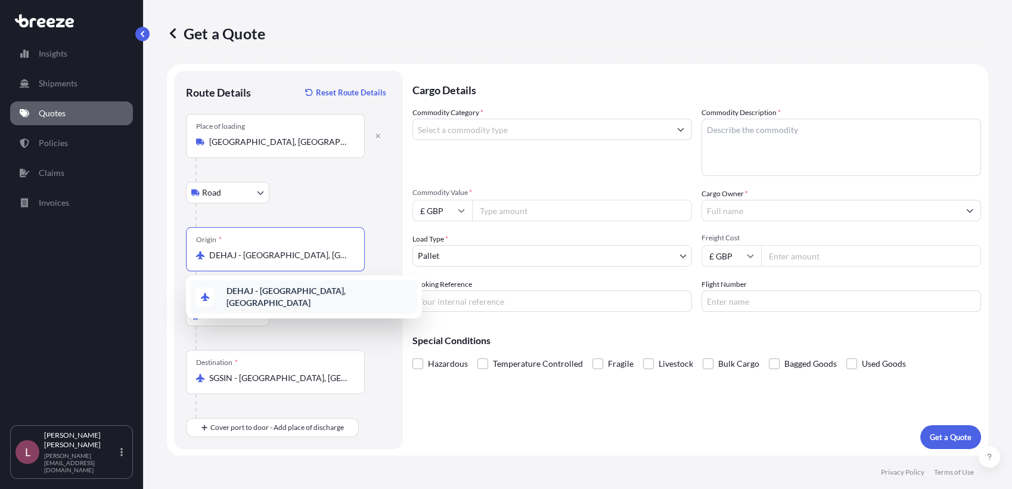
click at [377, 327] on div at bounding box center [292, 338] width 195 height 24
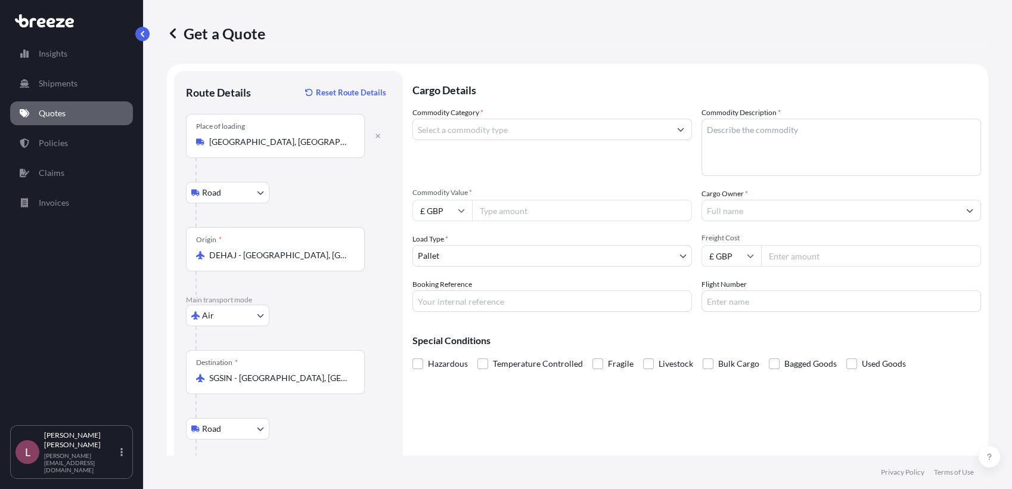
scroll to position [73, 0]
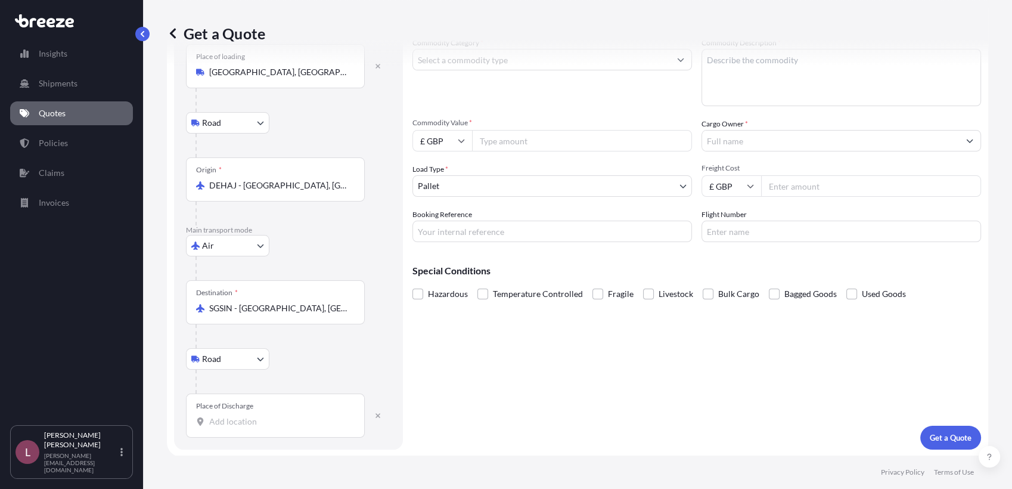
click at [253, 433] on div "Place of Discharge" at bounding box center [275, 415] width 179 height 44
click at [253, 427] on input "Place of Discharge" at bounding box center [279, 421] width 141 height 12
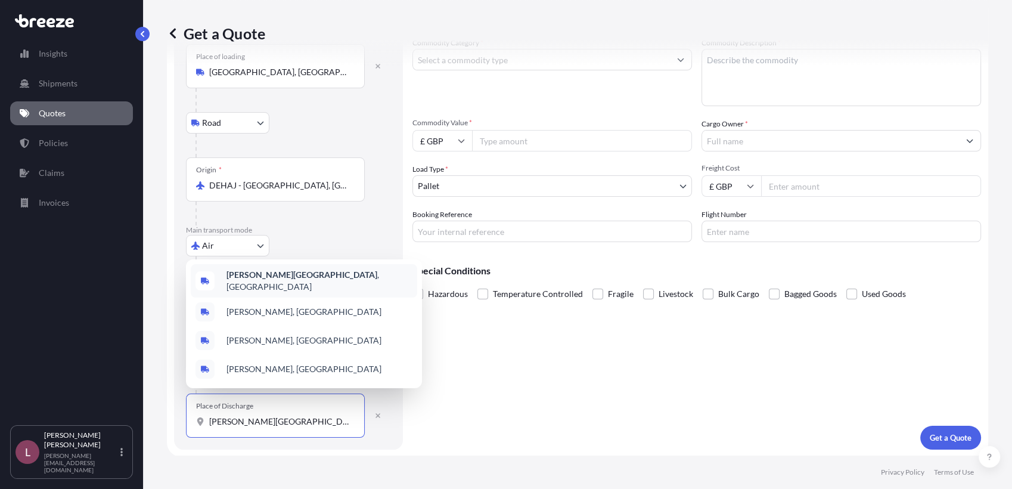
click at [272, 279] on b "[PERSON_NAME][GEOGRAPHIC_DATA]" at bounding box center [301, 274] width 151 height 10
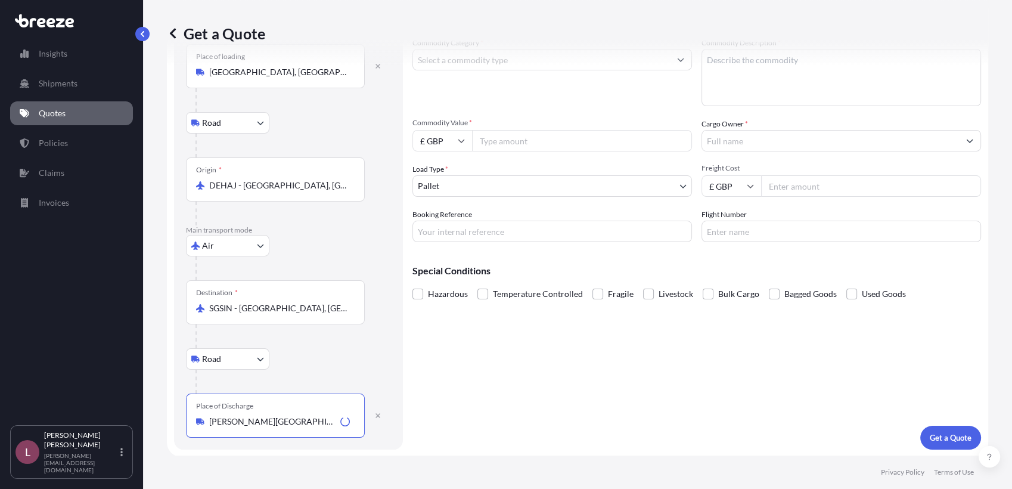
type input "[PERSON_NAME][GEOGRAPHIC_DATA], [GEOGRAPHIC_DATA]"
click at [384, 334] on div "Destination * SGSIN - [GEOGRAPHIC_DATA], [GEOGRAPHIC_DATA]" at bounding box center [288, 314] width 205 height 68
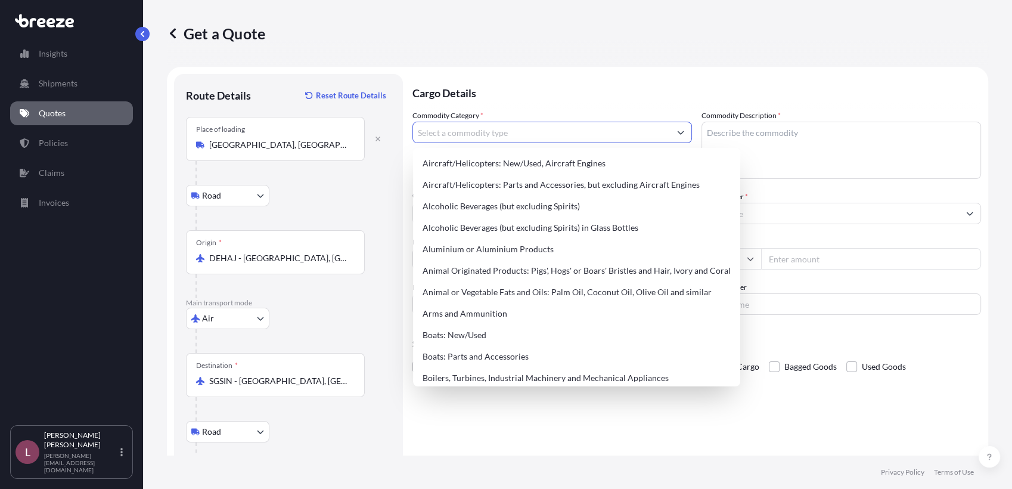
click at [529, 131] on input "Commodity Category *" at bounding box center [541, 132] width 257 height 21
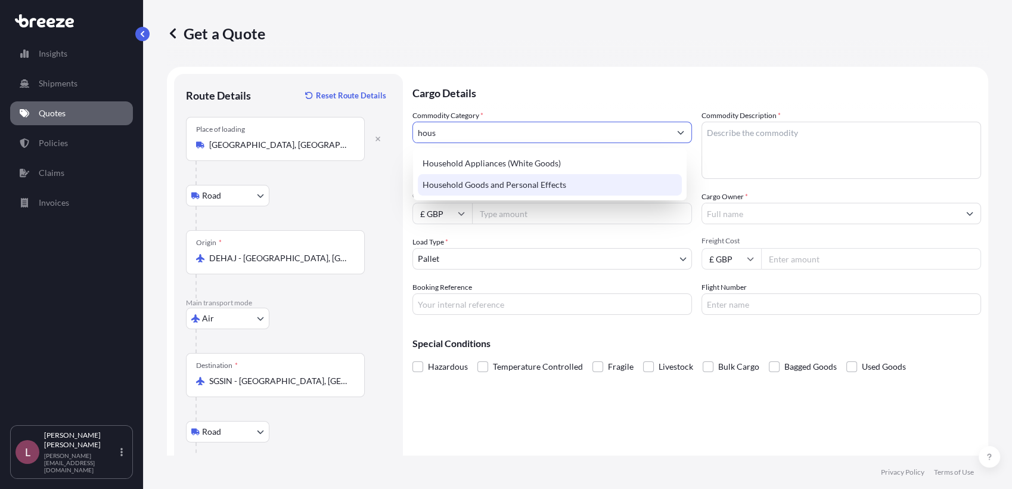
click at [524, 187] on div "Household Goods and Personal Effects" at bounding box center [550, 184] width 264 height 21
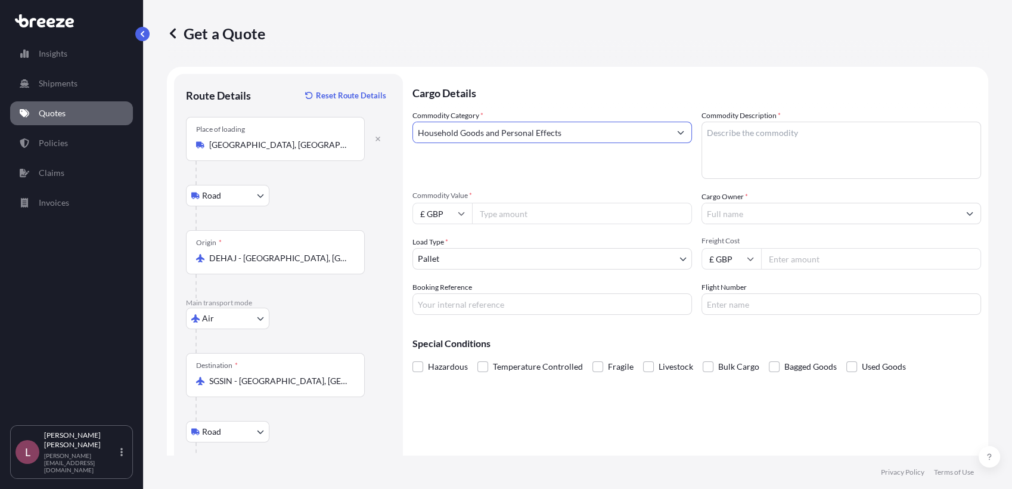
type input "Household Goods and Personal Effects"
click at [755, 144] on textarea "Commodity Description *" at bounding box center [840, 150] width 279 height 57
type textarea "Sanitary Fittings"
click at [454, 219] on input "£ GBP" at bounding box center [442, 213] width 60 height 21
click at [451, 250] on div "€ EUR" at bounding box center [442, 246] width 50 height 23
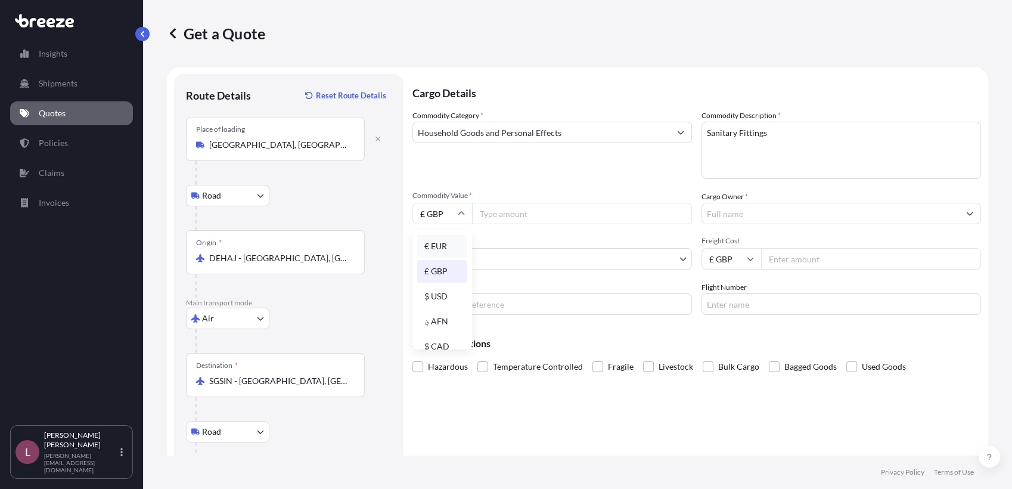
type input "€ EUR"
click at [515, 213] on input "Commodity Value *" at bounding box center [582, 213] width 220 height 21
type input "360"
click at [744, 202] on div "Cargo Owner *" at bounding box center [840, 207] width 279 height 33
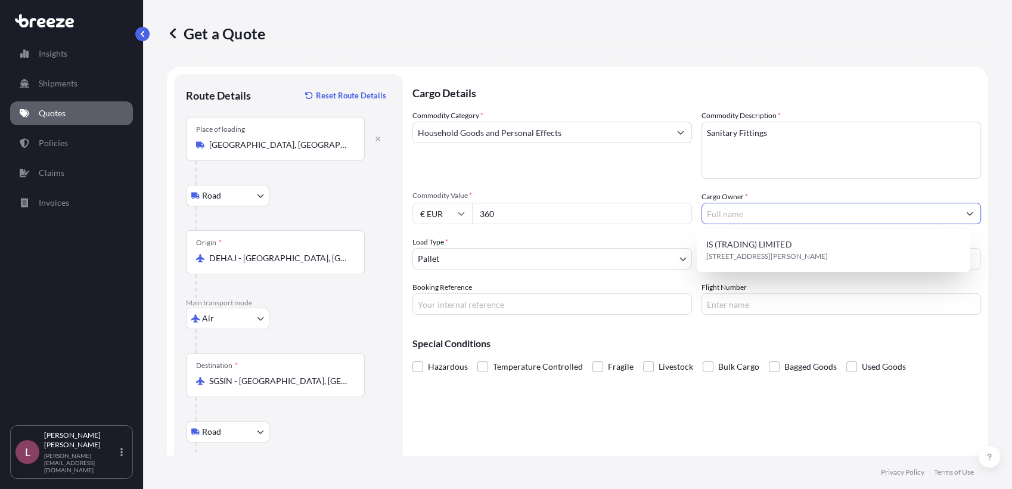
click at [742, 211] on input "Cargo Owner *" at bounding box center [830, 213] width 257 height 21
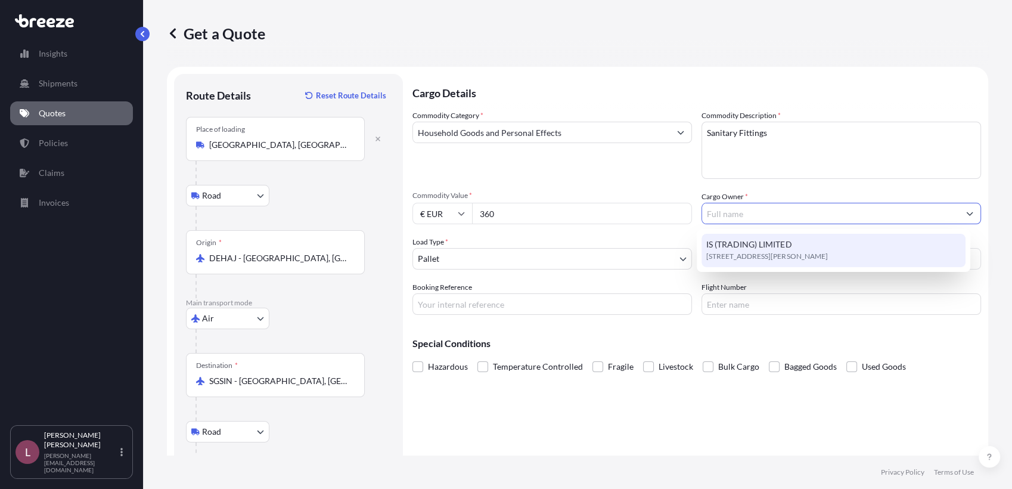
click at [732, 243] on span "IS (TRADING) LIMITED" at bounding box center [748, 244] width 85 height 12
type input "IS (TRADING) LIMITED"
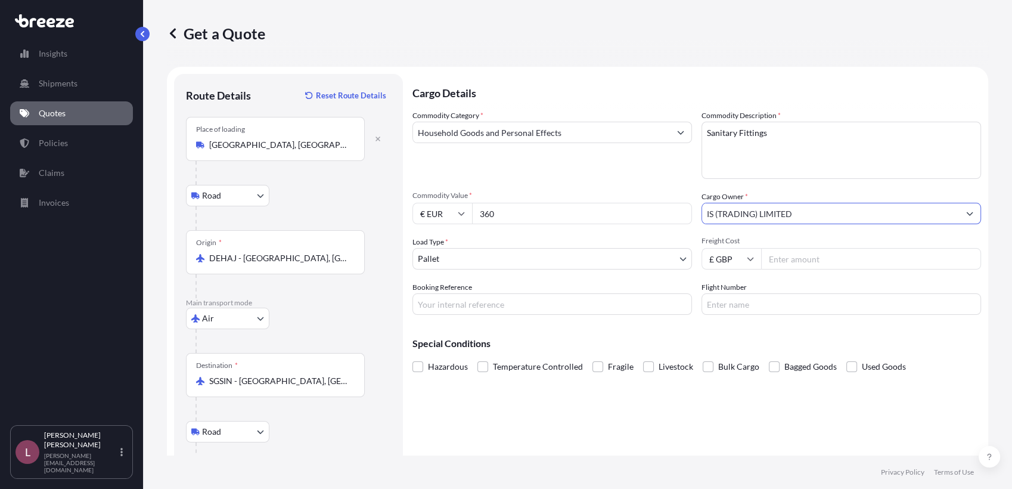
click at [671, 263] on body "1 option available. Insights Shipments Quotes Policies Claims Invoices L [PERSO…" at bounding box center [506, 244] width 1012 height 489
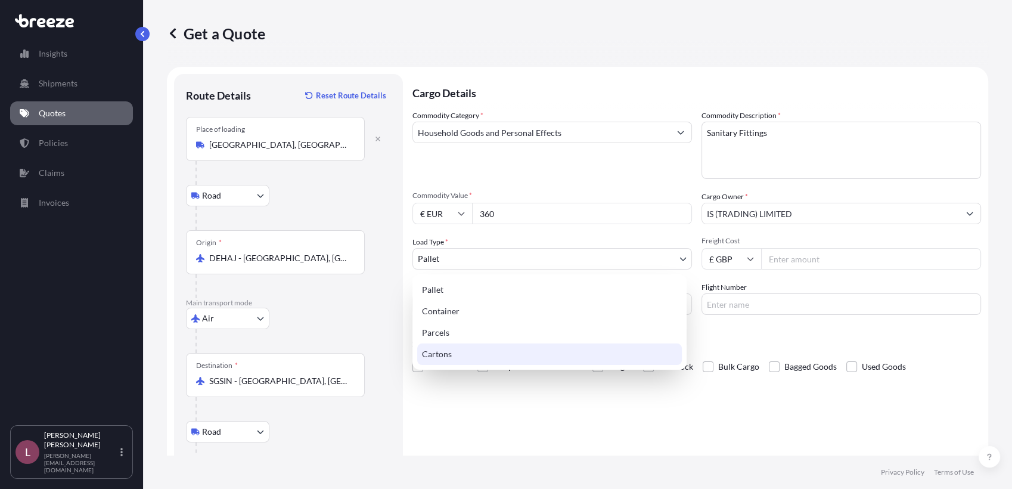
click at [632, 349] on div "Cartons" at bounding box center [549, 353] width 265 height 21
select select "4"
click at [551, 259] on body "Insights Shipments Quotes Policies Claims Invoices L [PERSON_NAME] Zamora [EMAI…" at bounding box center [506, 244] width 1012 height 489
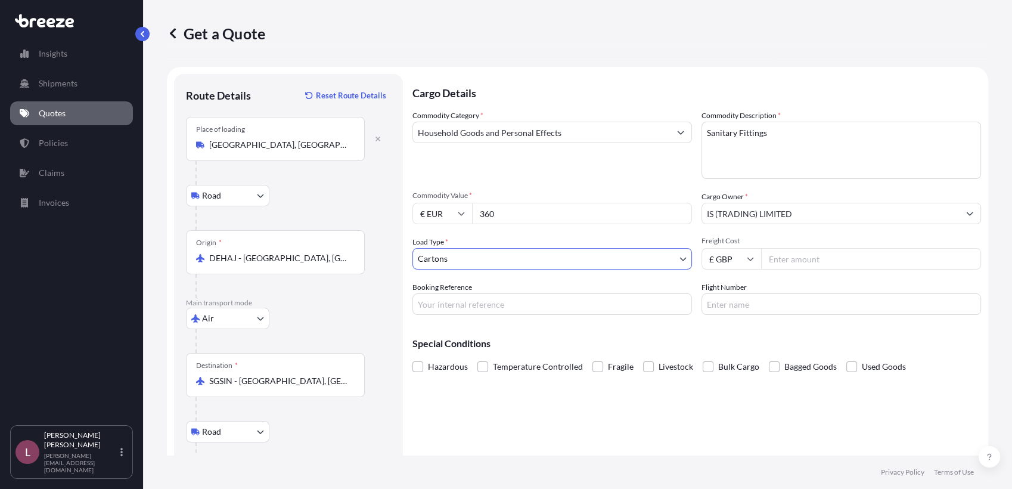
click at [589, 303] on input "Booking Reference" at bounding box center [551, 303] width 279 height 21
paste input "2622268_884281880014"
type input "2622268_884281880014"
click at [669, 422] on div "Cargo Details Commodity Category * Household Goods and Personal Effects Commodi…" at bounding box center [696, 298] width 568 height 448
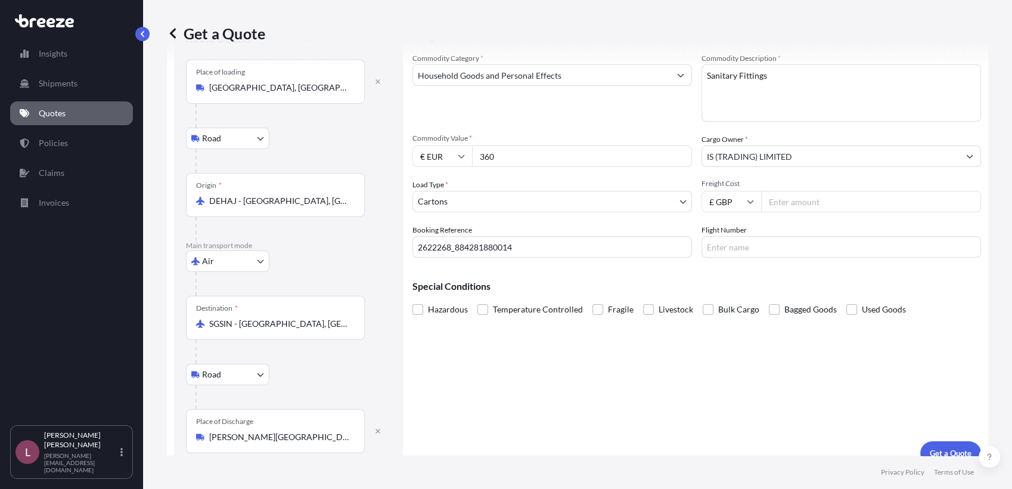
scroll to position [73, 0]
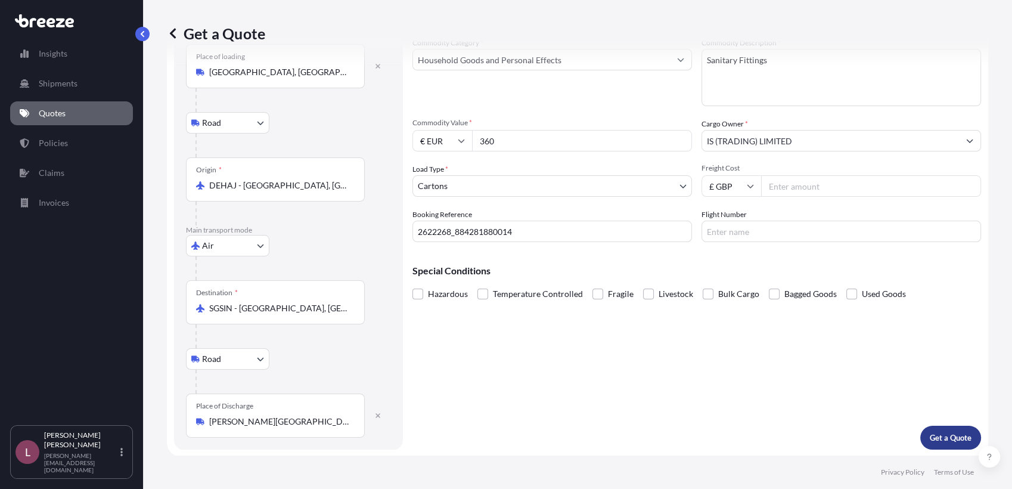
click at [956, 436] on p "Get a Quote" at bounding box center [950, 437] width 42 height 12
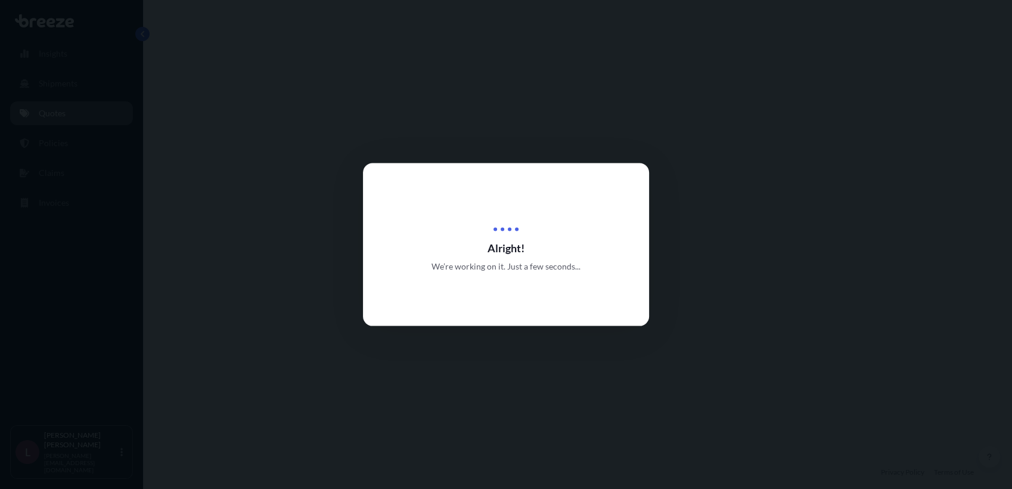
select select "Road"
select select "Air"
select select "Road"
select select "4"
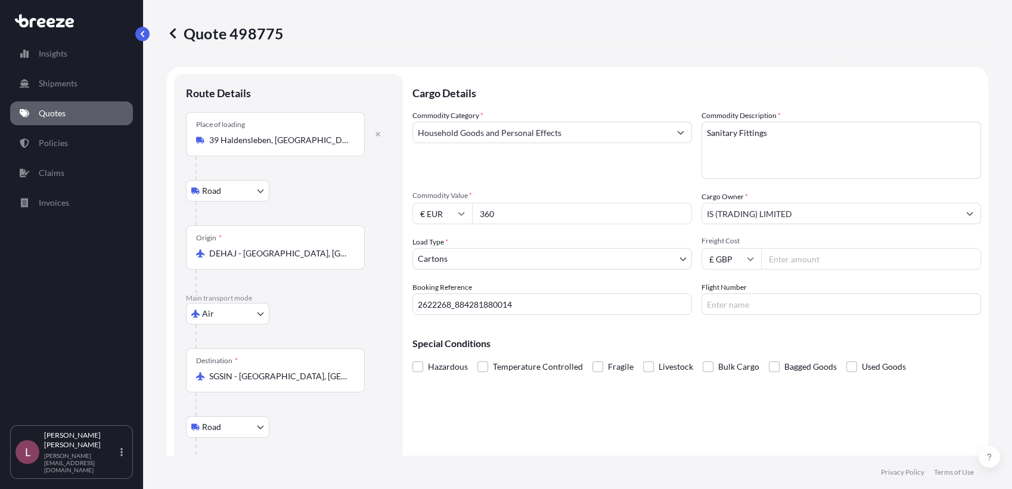
scroll to position [2, 0]
click at [315, 146] on div "Place of loading [STREET_ADDRESS]" at bounding box center [275, 132] width 179 height 44
click at [315, 144] on input "39 Haldensleben, [GEOGRAPHIC_DATA]" at bounding box center [279, 138] width 141 height 12
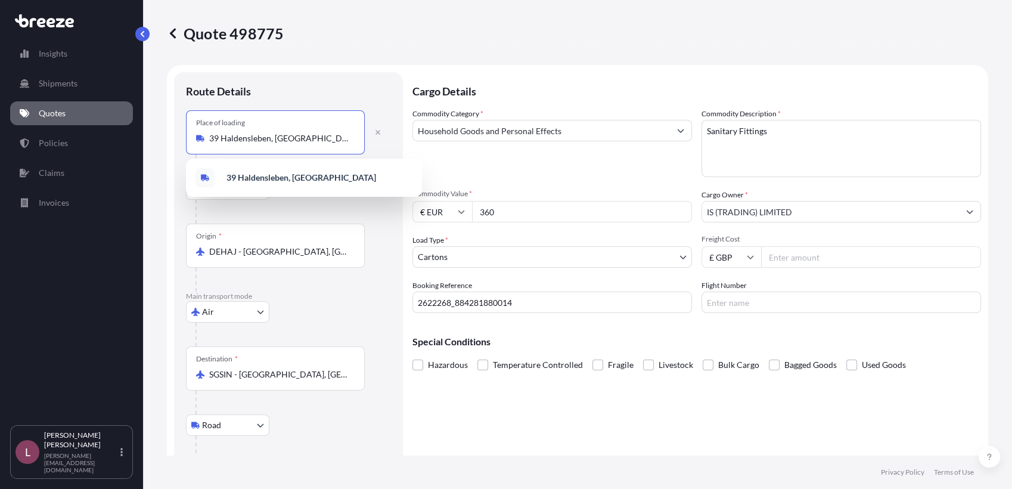
drag, startPoint x: 222, startPoint y: 138, endPoint x: 204, endPoint y: 136, distance: 17.4
click at [204, 136] on div "39 Haldensleben, [GEOGRAPHIC_DATA]" at bounding box center [275, 138] width 158 height 12
click at [318, 85] on div "Route Details" at bounding box center [288, 97] width 205 height 26
click at [220, 141] on input "39 Haldensleben, [GEOGRAPHIC_DATA]" at bounding box center [279, 138] width 141 height 12
click at [270, 176] on b "[GEOGRAPHIC_DATA], [GEOGRAPHIC_DATA]" at bounding box center [312, 177] width 172 height 10
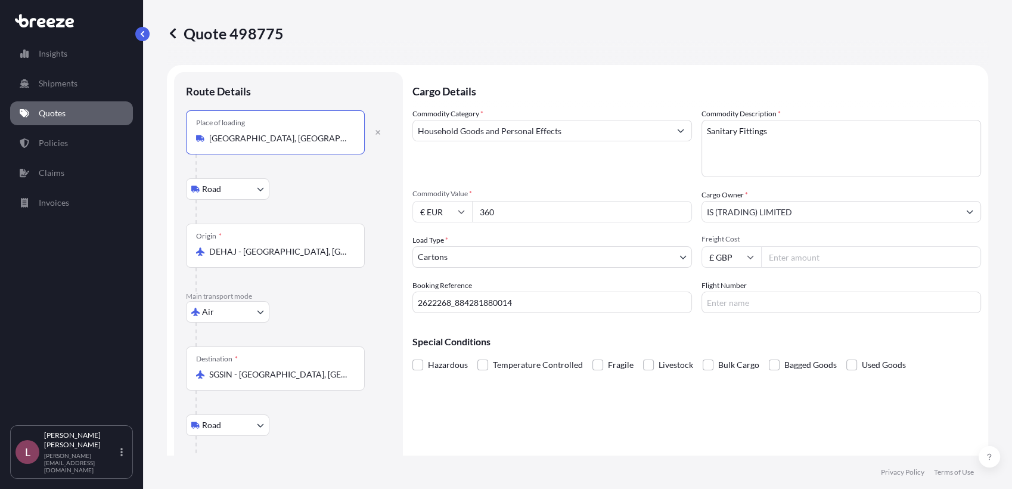
type input "[GEOGRAPHIC_DATA], [GEOGRAPHIC_DATA]"
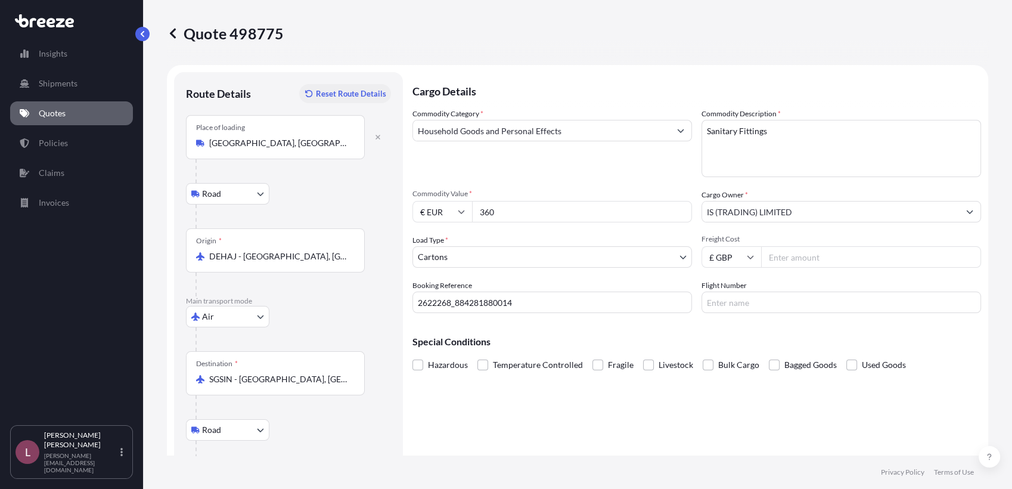
click at [329, 85] on div "Route Details Reset Route Details" at bounding box center [288, 99] width 205 height 31
click at [370, 28] on div "Quote 498775" at bounding box center [577, 33] width 821 height 19
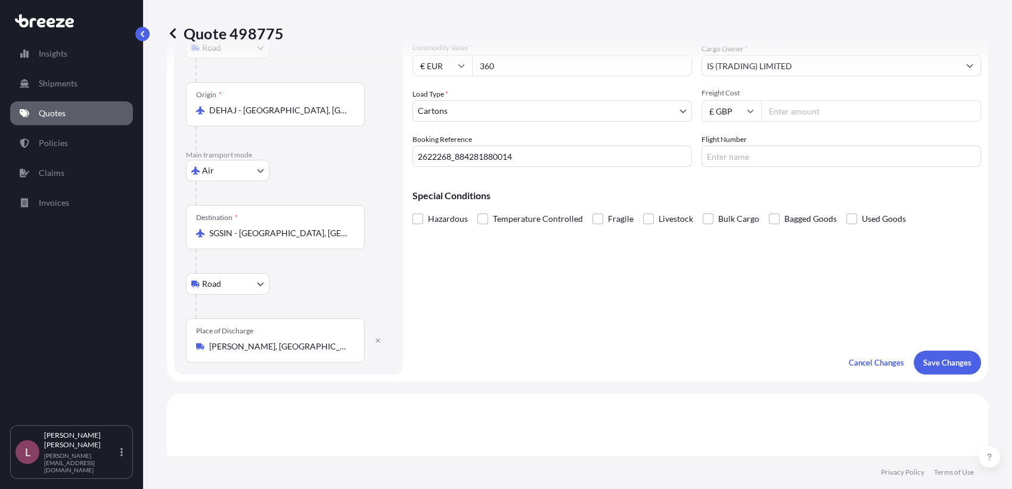
scroll to position [148, 0]
click at [955, 365] on p "Save Changes" at bounding box center [947, 362] width 48 height 12
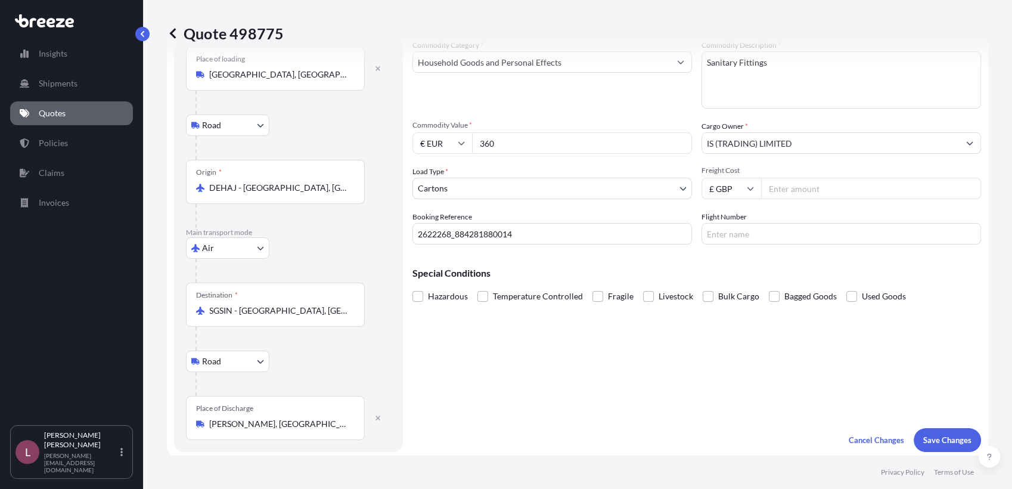
select select "Road"
select select "Air"
select select "Road"
select select "4"
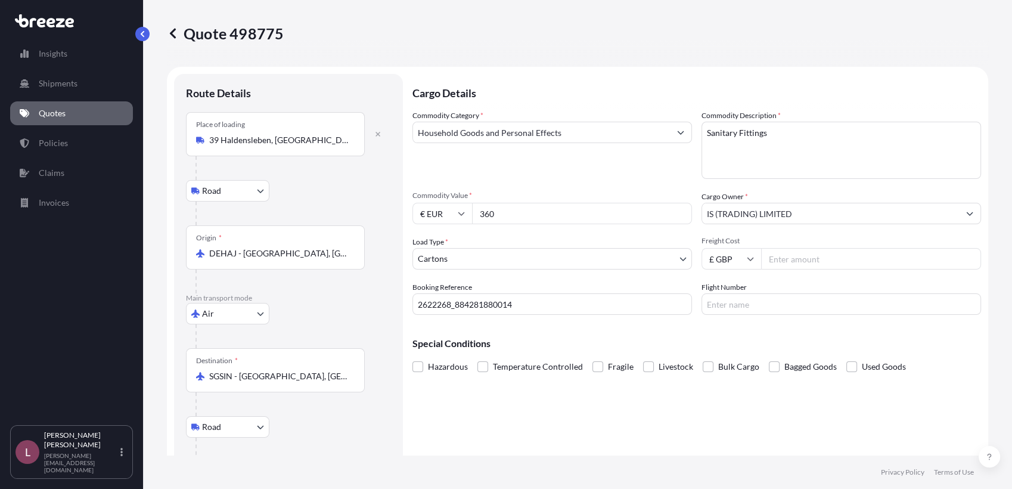
scroll to position [0, 0]
click at [310, 151] on div "Place of loading [STREET_ADDRESS]" at bounding box center [288, 134] width 205 height 44
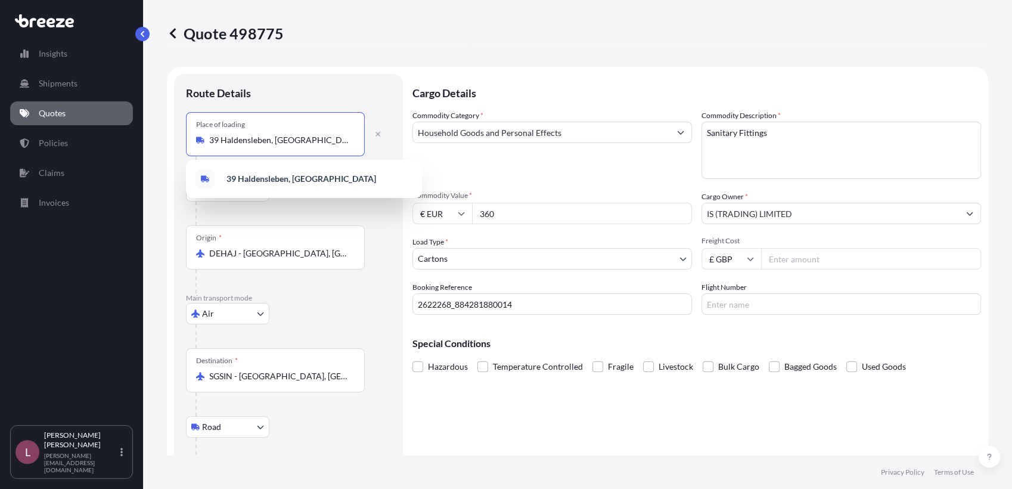
drag, startPoint x: 315, startPoint y: 140, endPoint x: 191, endPoint y: 127, distance: 125.2
click at [191, 127] on div "Place of loading [STREET_ADDRESS]" at bounding box center [275, 134] width 179 height 44
drag, startPoint x: 322, startPoint y: 139, endPoint x: 157, endPoint y: 141, distance: 165.1
click at [157, 141] on div "Quote 498775 Route Details Place of loading [STREET_ADDRESS] Rail Origin * DEHA…" at bounding box center [577, 227] width 869 height 455
paste input "340"
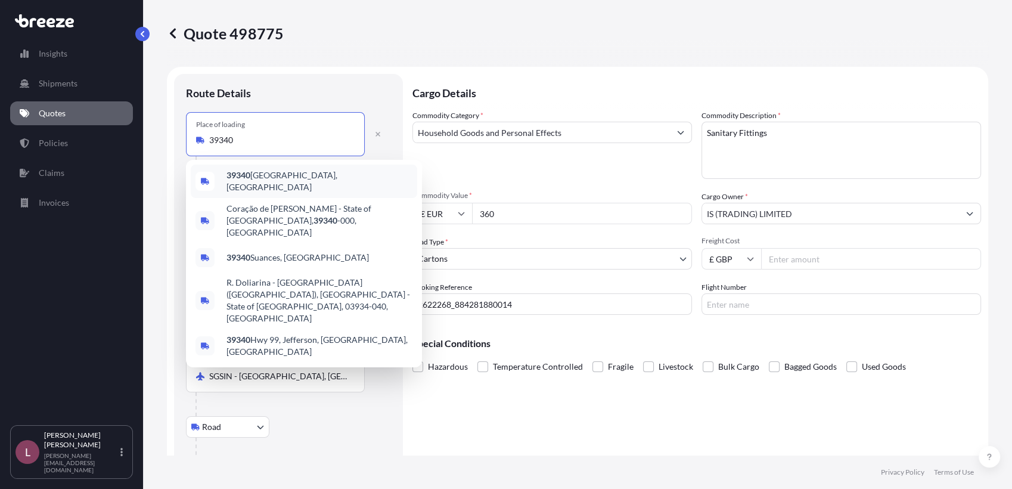
click at [263, 177] on span "39340 [GEOGRAPHIC_DATA], [GEOGRAPHIC_DATA]" at bounding box center [319, 181] width 186 height 24
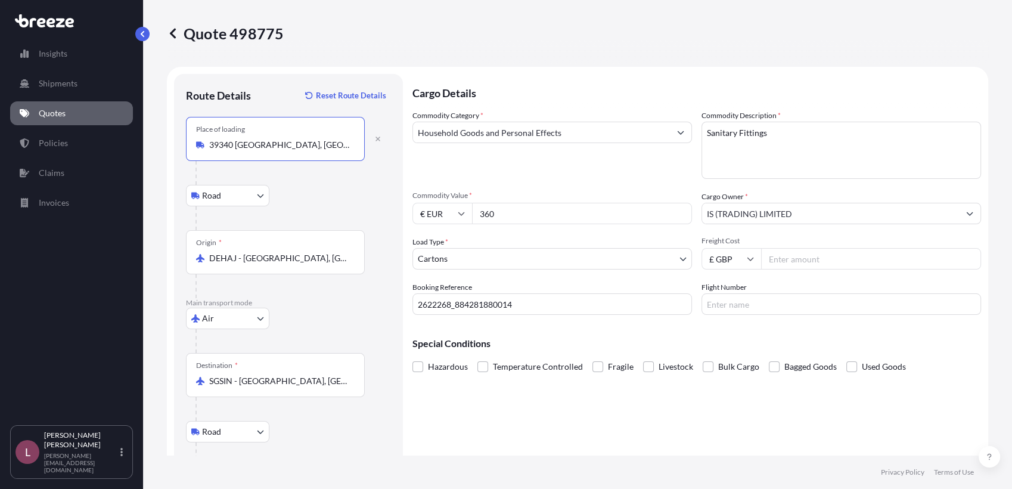
type input "39340 [GEOGRAPHIC_DATA], [GEOGRAPHIC_DATA]"
click at [342, 189] on div "Road Road Rail" at bounding box center [288, 195] width 205 height 21
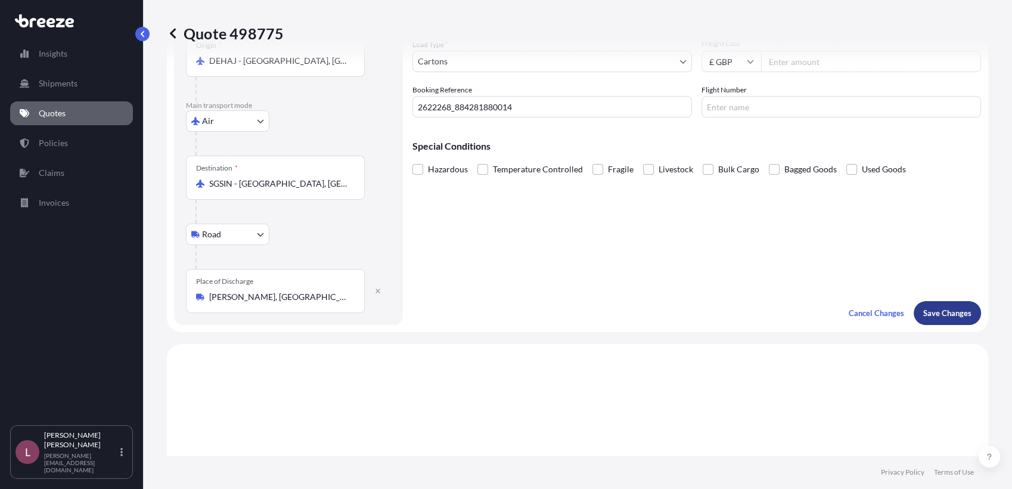
click at [934, 308] on p "Save Changes" at bounding box center [947, 313] width 48 height 12
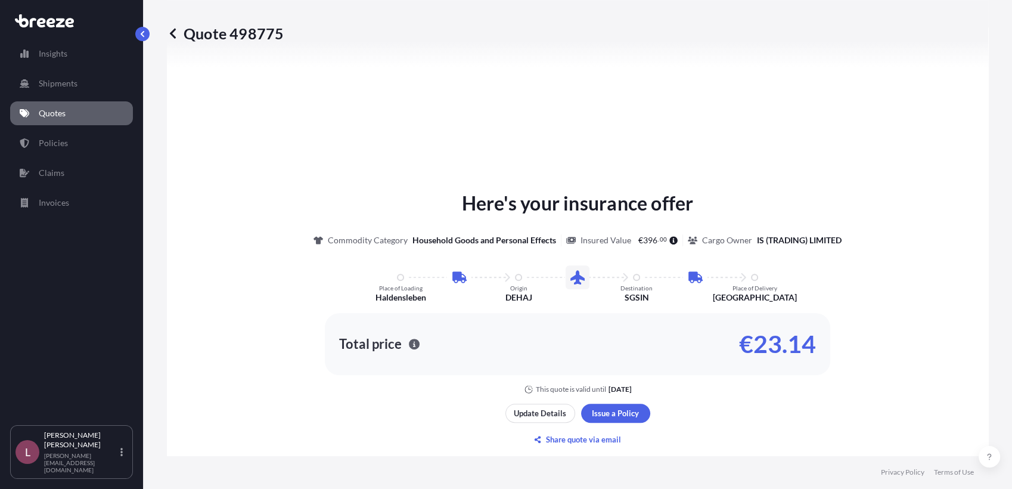
select select "Road"
select select "Air"
select select "Road"
select select "4"
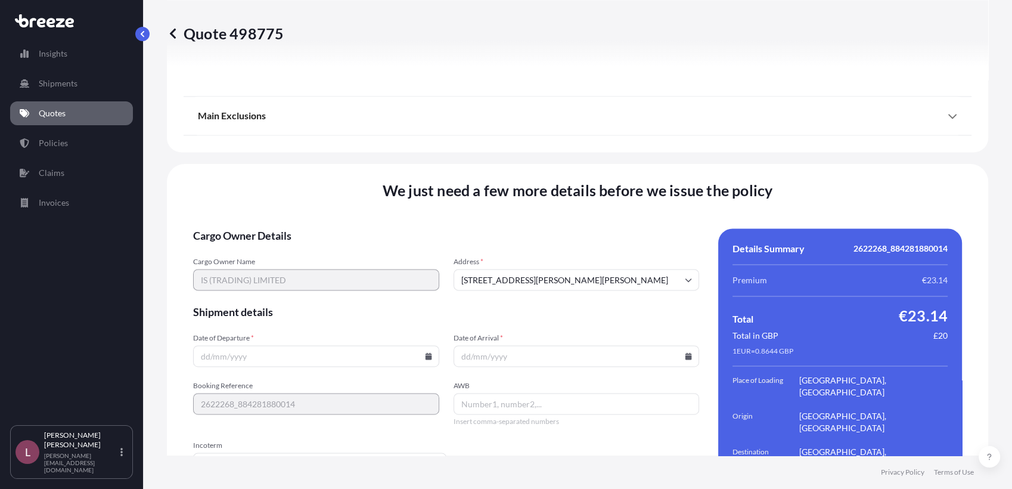
scroll to position [1625, 0]
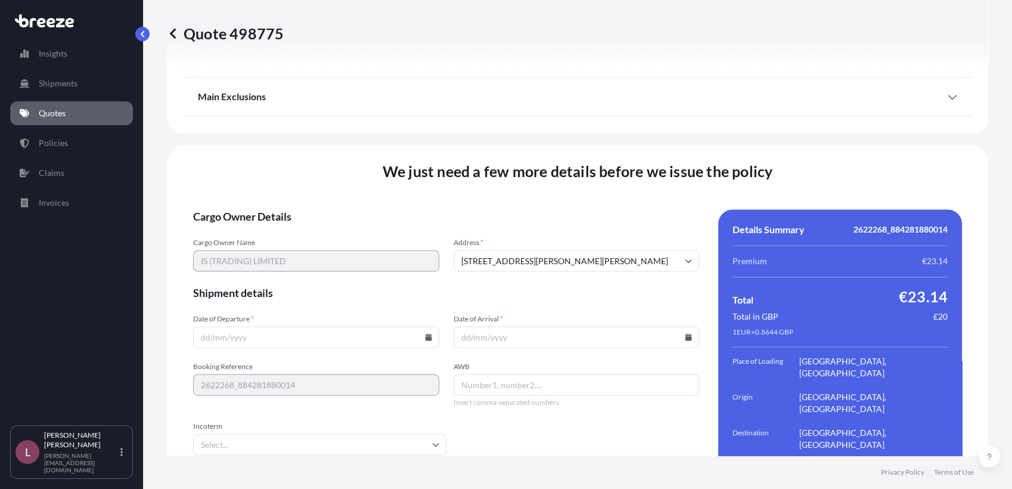
click at [424, 326] on input "Date of Departure *" at bounding box center [316, 336] width 246 height 21
click at [416, 314] on span "Date of Departure *" at bounding box center [316, 319] width 246 height 10
click at [416, 326] on input "Date of Departure *" at bounding box center [316, 336] width 246 height 21
click at [425, 333] on icon at bounding box center [428, 336] width 7 height 7
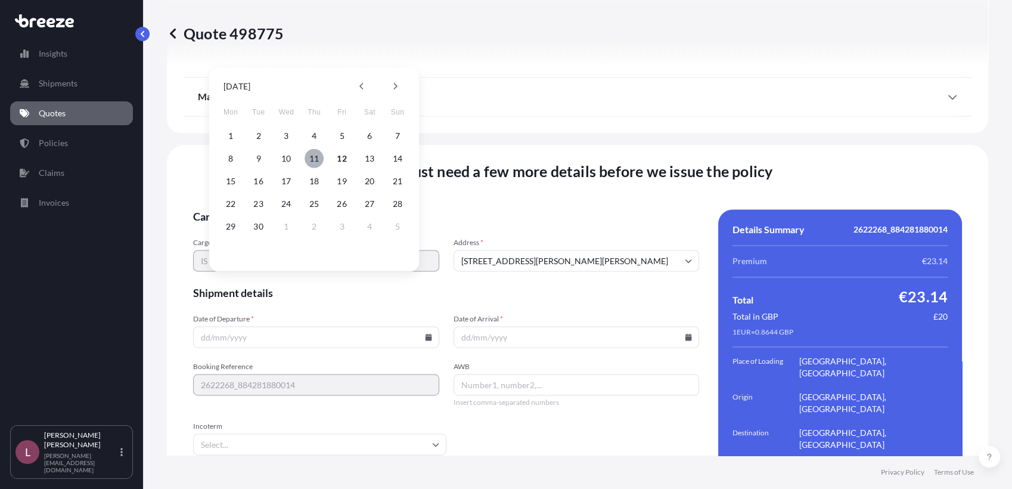
click at [317, 155] on button "11" at bounding box center [313, 158] width 19 height 19
type input "[DATE]"
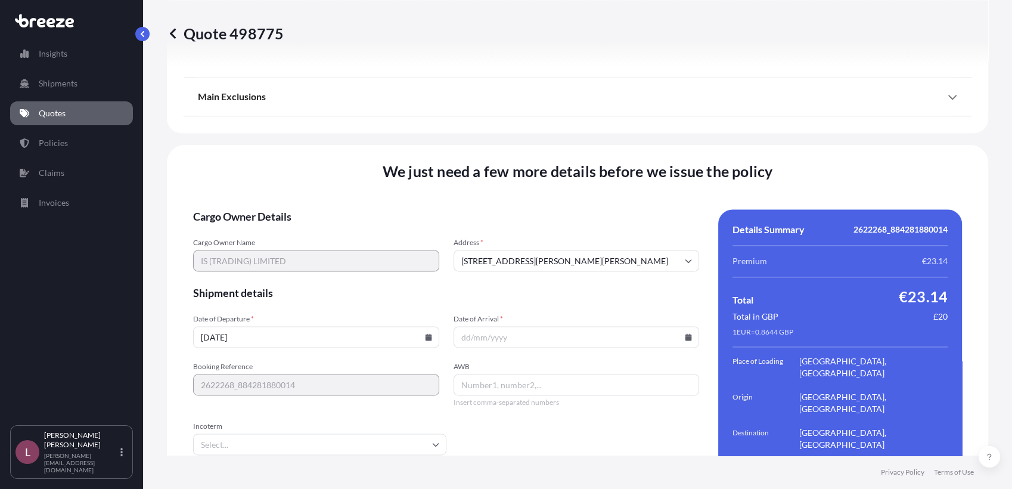
click at [686, 326] on input "Date of Arrival *" at bounding box center [576, 336] width 246 height 21
click at [685, 333] on icon at bounding box center [688, 336] width 7 height 7
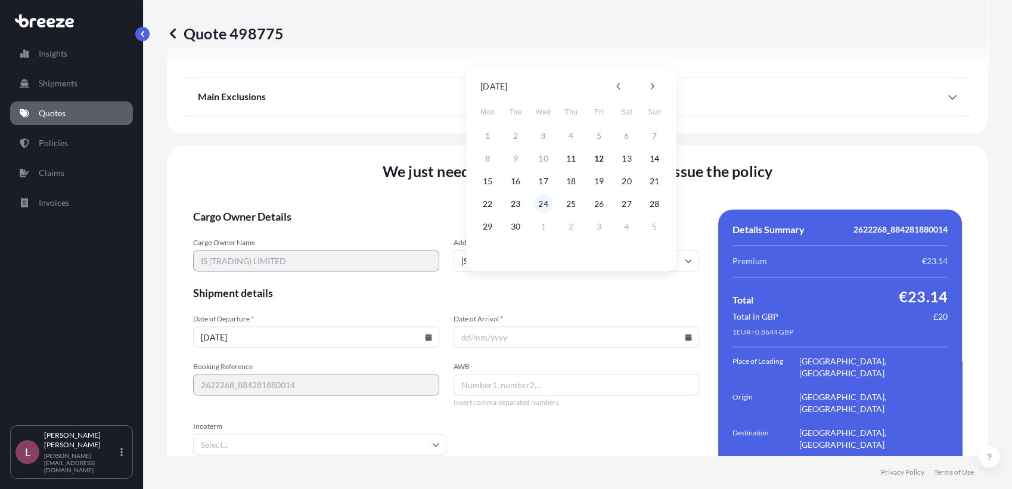
click at [547, 204] on button "24" at bounding box center [543, 203] width 19 height 19
type input "[DATE]"
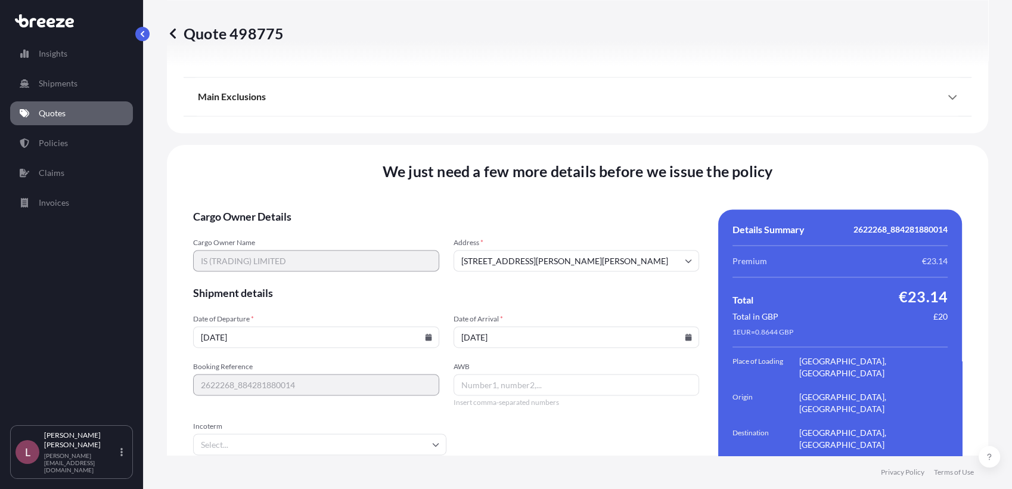
click at [482, 374] on input "AWB" at bounding box center [576, 384] width 246 height 21
paste input "884281880014"
type input "884281880014"
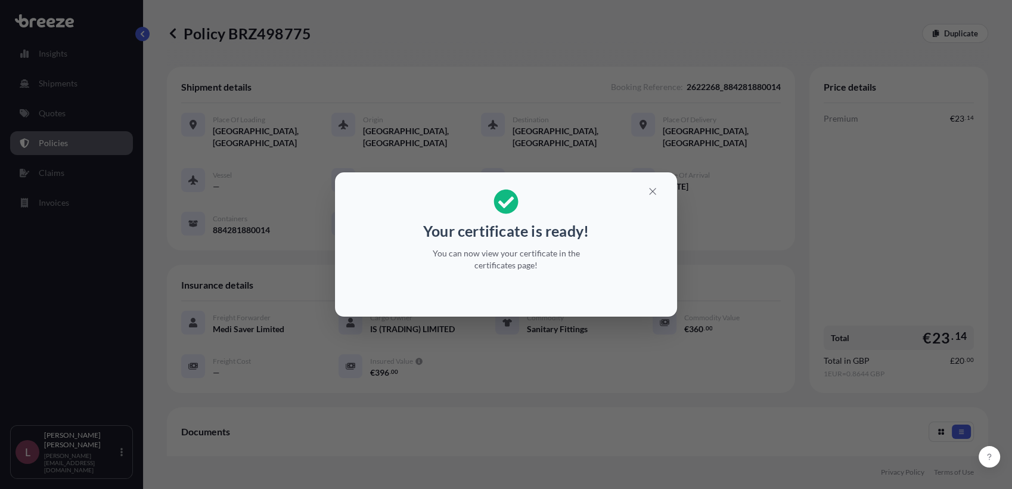
click at [69, 132] on div "Your certificate is ready! You can now view your certificate in the certificate…" at bounding box center [506, 244] width 1012 height 489
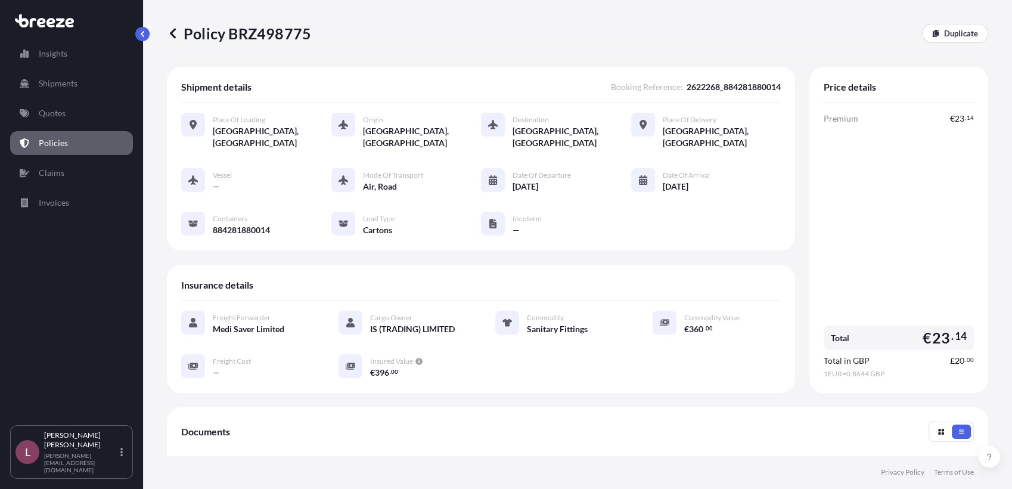
click at [57, 144] on p "Policies" at bounding box center [53, 143] width 29 height 12
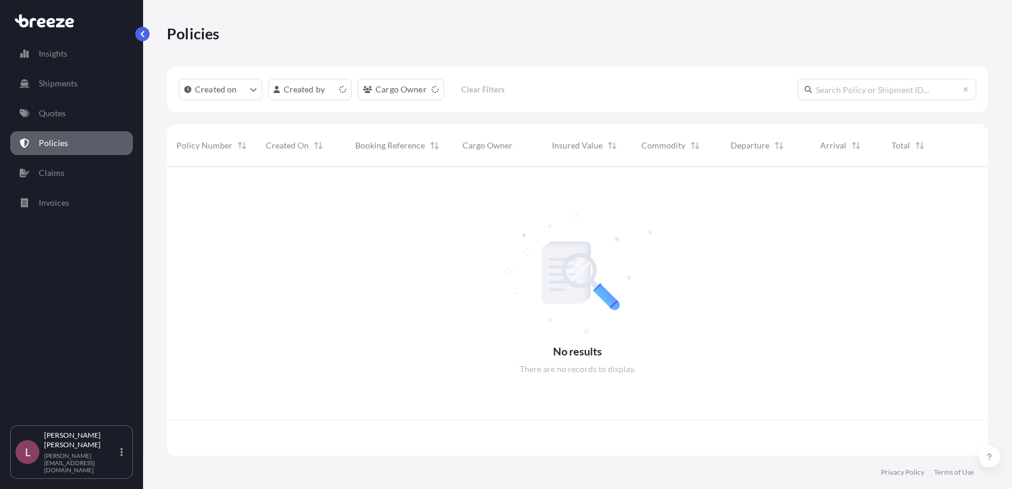
scroll to position [285, 810]
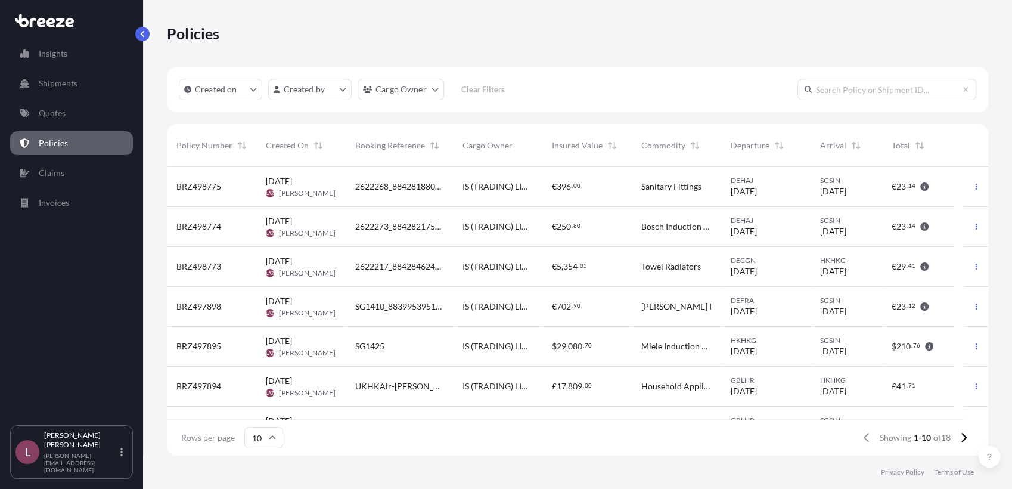
click at [509, 245] on div "IS (TRADING) LIMITED" at bounding box center [497, 227] width 89 height 40
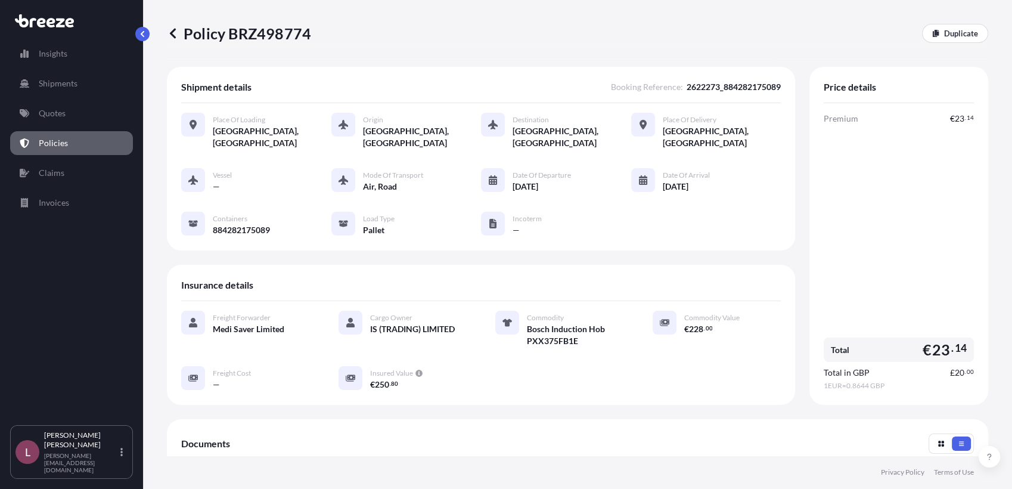
click at [265, 135] on span "[GEOGRAPHIC_DATA], [GEOGRAPHIC_DATA]" at bounding box center [272, 137] width 119 height 24
click at [176, 36] on icon at bounding box center [173, 33] width 12 height 12
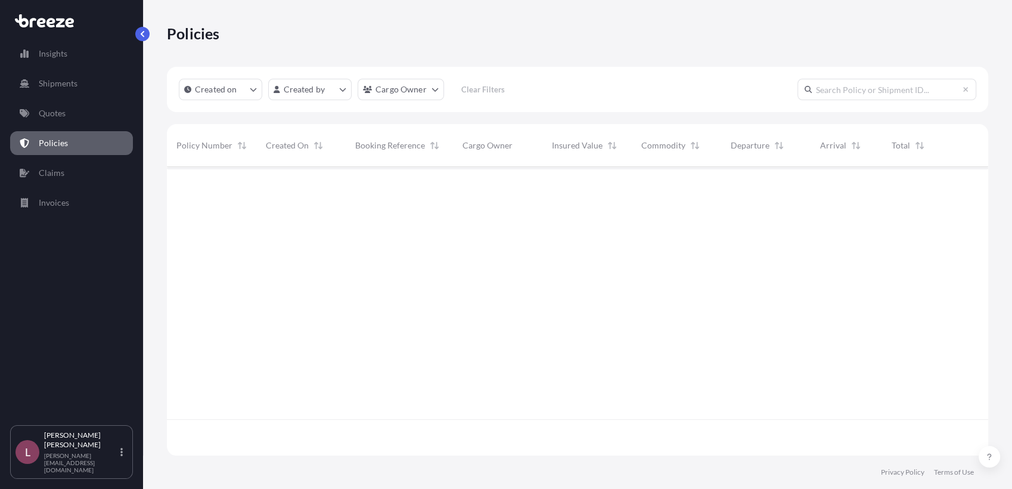
scroll to position [285, 810]
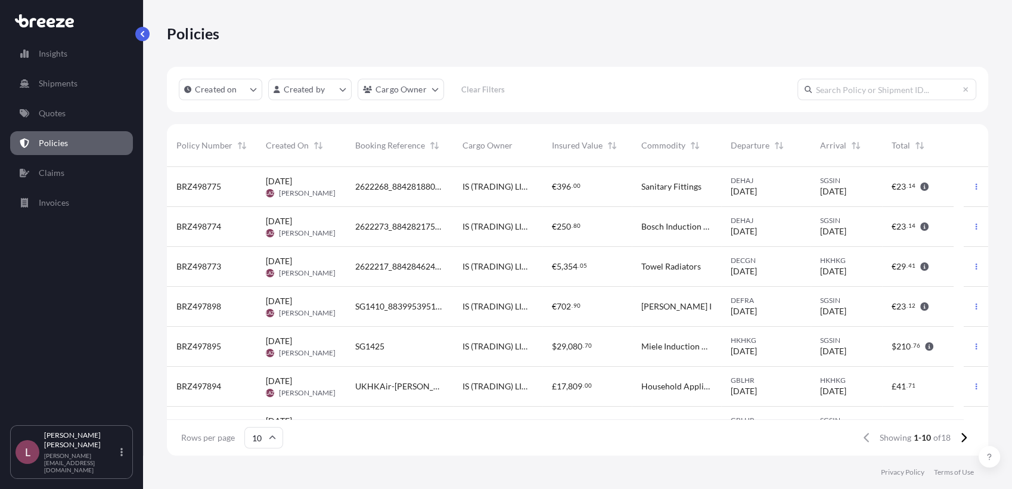
click at [533, 184] on div "IS (TRADING) LIMITED" at bounding box center [497, 187] width 89 height 40
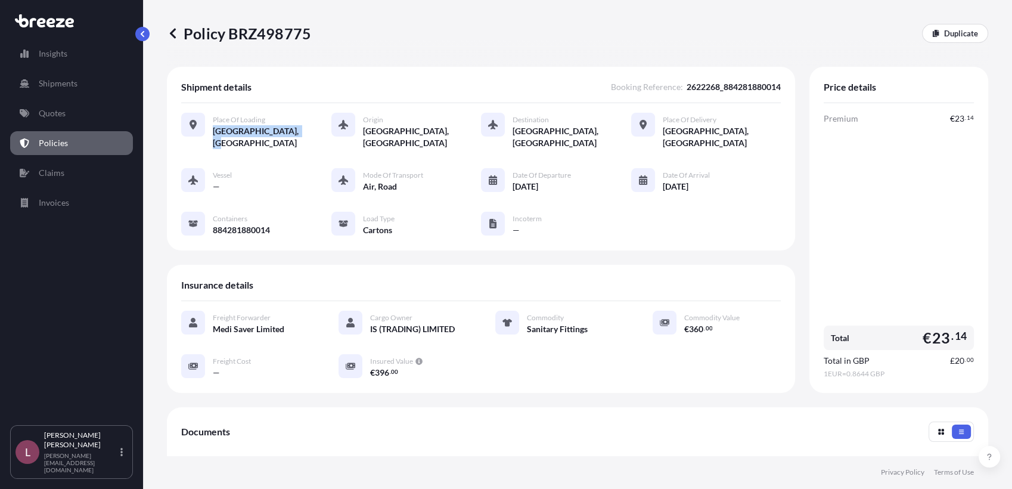
drag, startPoint x: 310, startPoint y: 131, endPoint x: 212, endPoint y: 133, distance: 98.3
click at [212, 133] on div "Place of Loading [GEOGRAPHIC_DATA], [GEOGRAPHIC_DATA] Origin [GEOGRAPHIC_DATA],…" at bounding box center [480, 131] width 599 height 36
copy span "[GEOGRAPHIC_DATA], [GEOGRAPHIC_DATA]"
click at [69, 136] on link "Policies" at bounding box center [71, 143] width 123 height 24
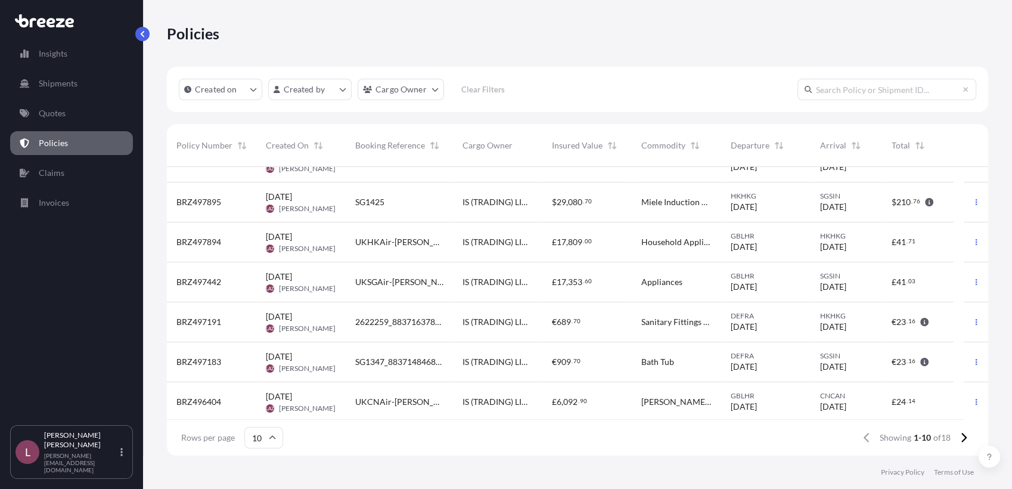
scroll to position [147, 0]
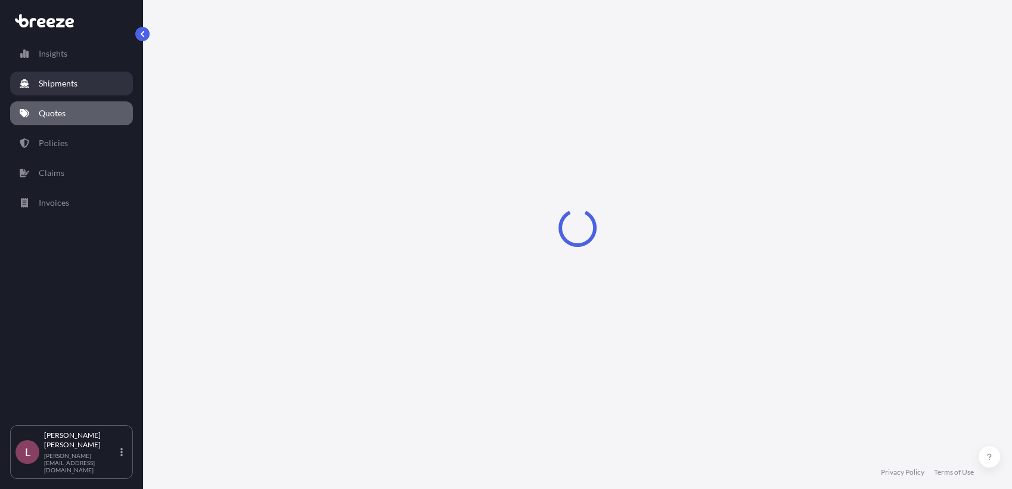
click at [69, 76] on link "Shipments" at bounding box center [71, 83] width 123 height 24
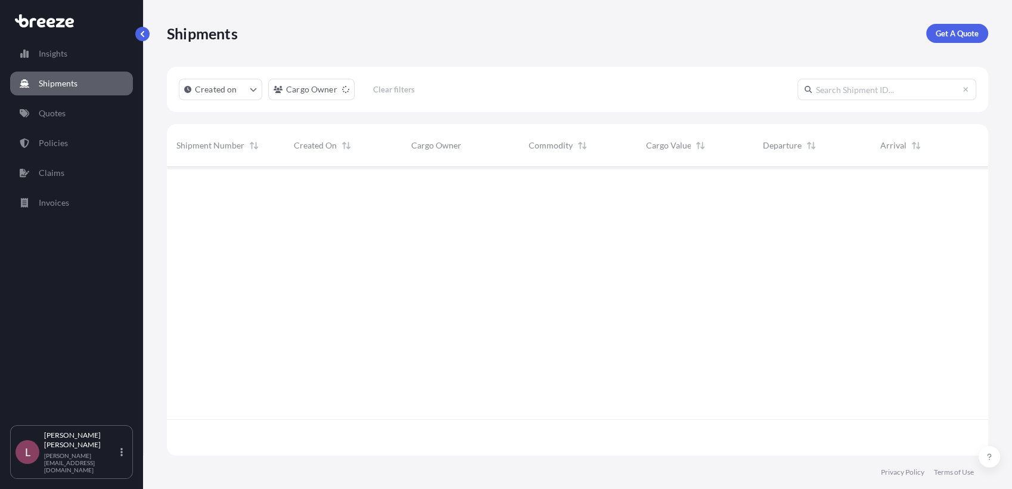
scroll to position [321, 810]
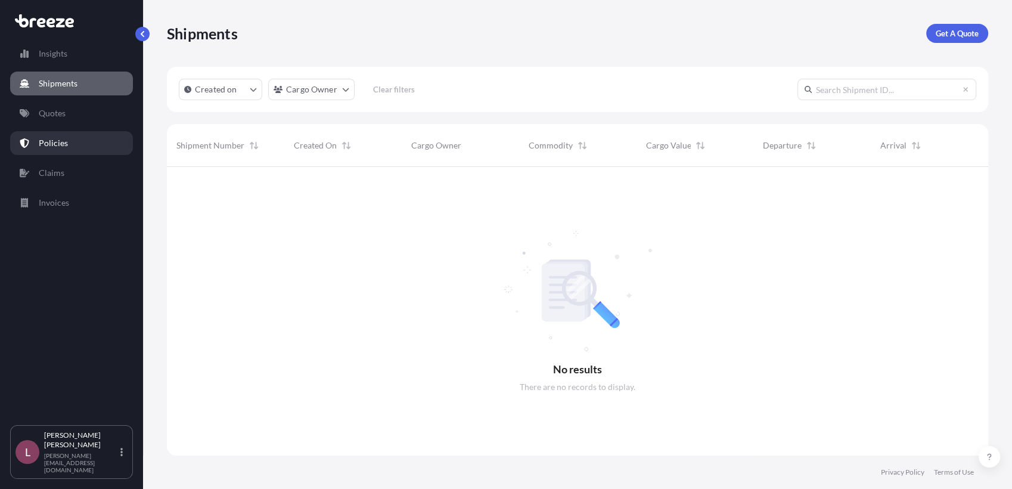
click at [49, 145] on p "Policies" at bounding box center [53, 143] width 29 height 12
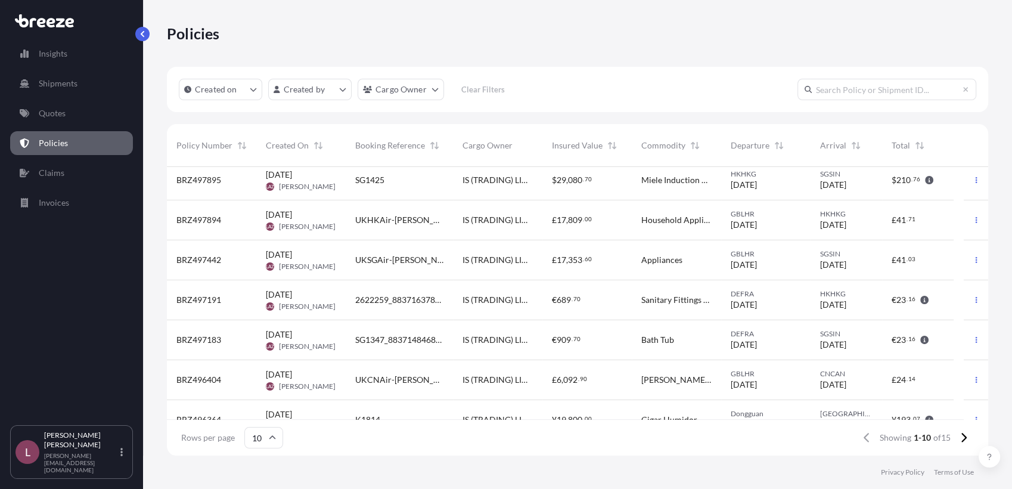
scroll to position [48, 0]
